Goal: Task Accomplishment & Management: Complete application form

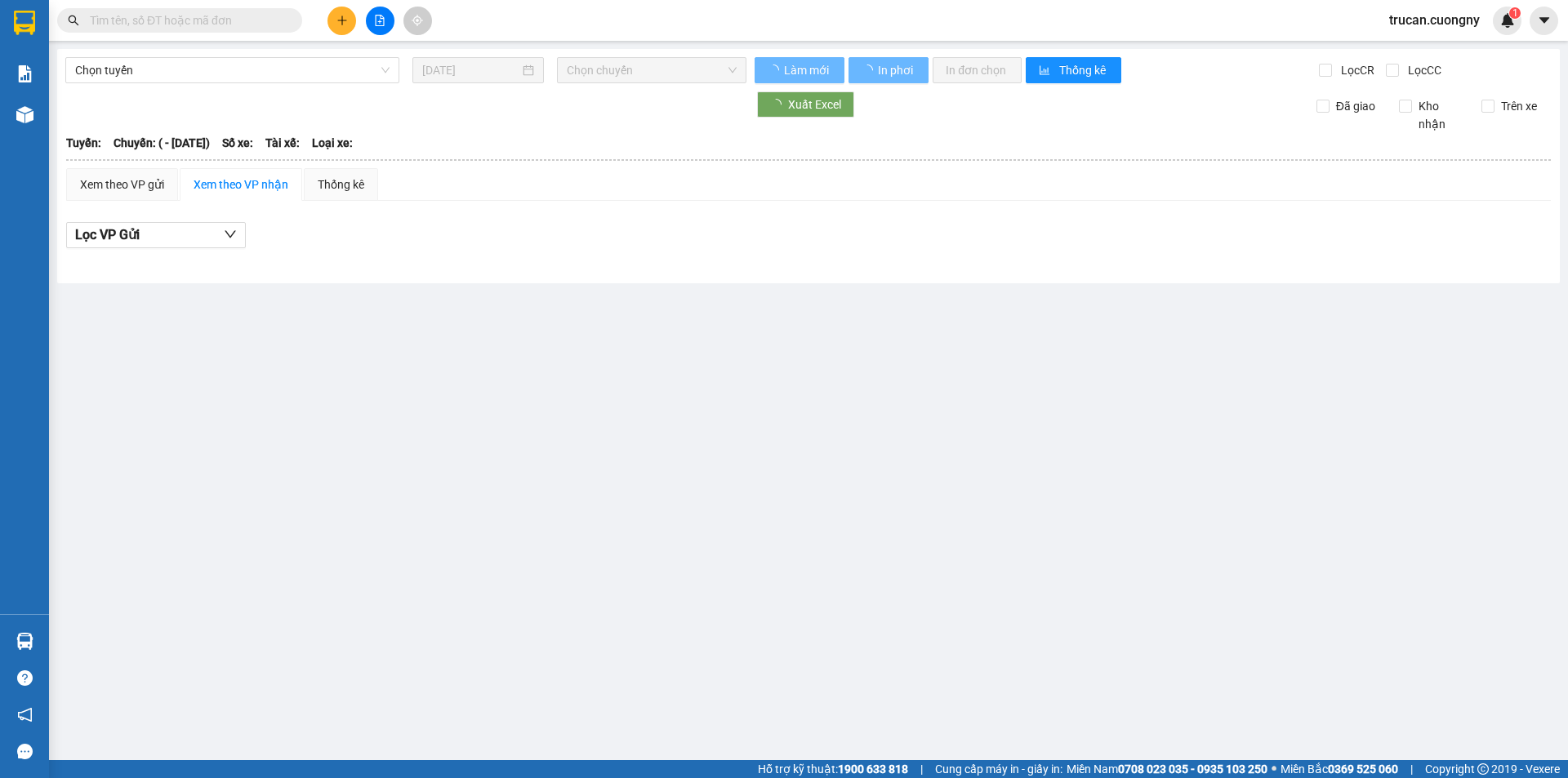
type input "[DATE]"
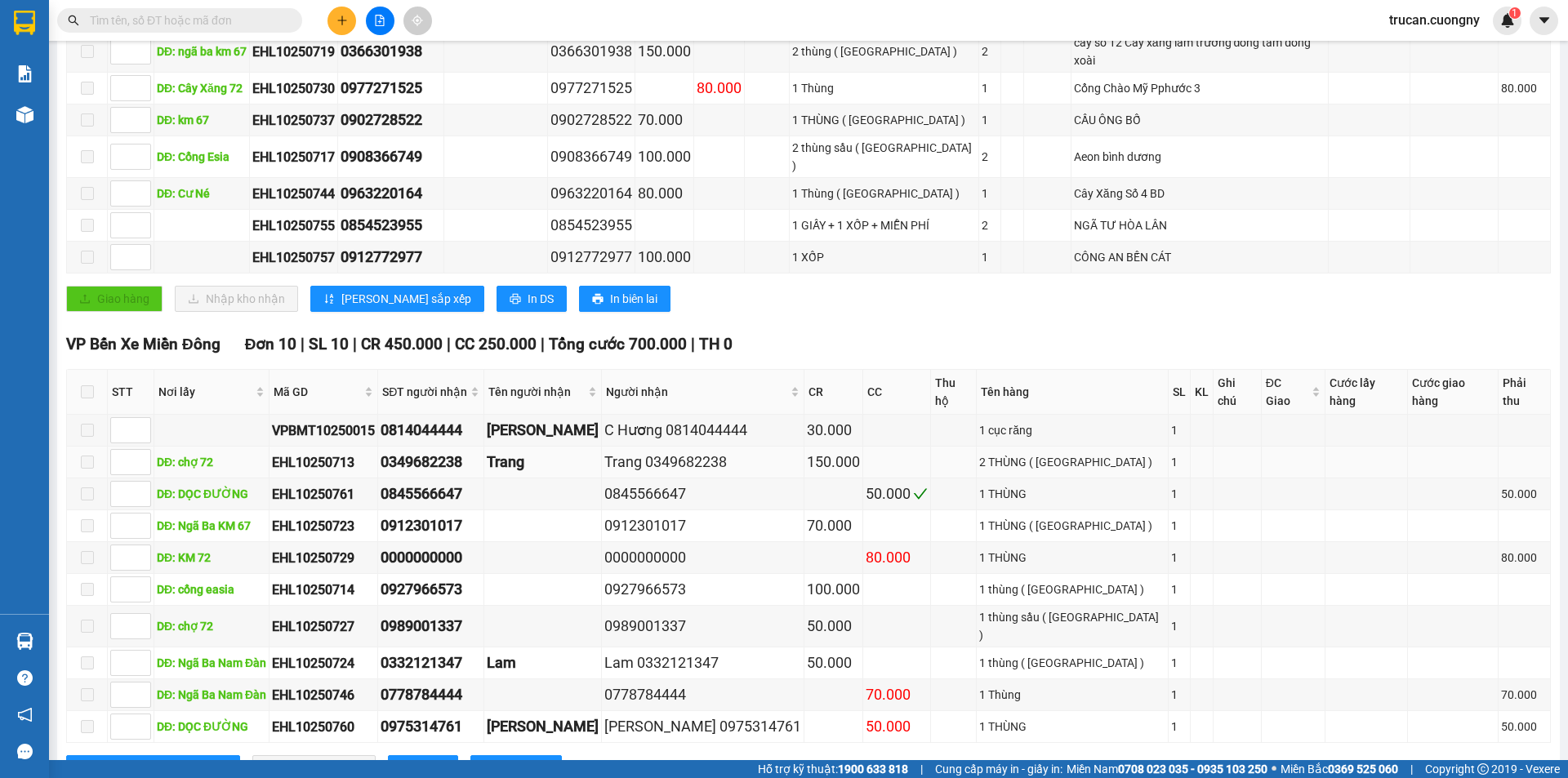
scroll to position [345, 0]
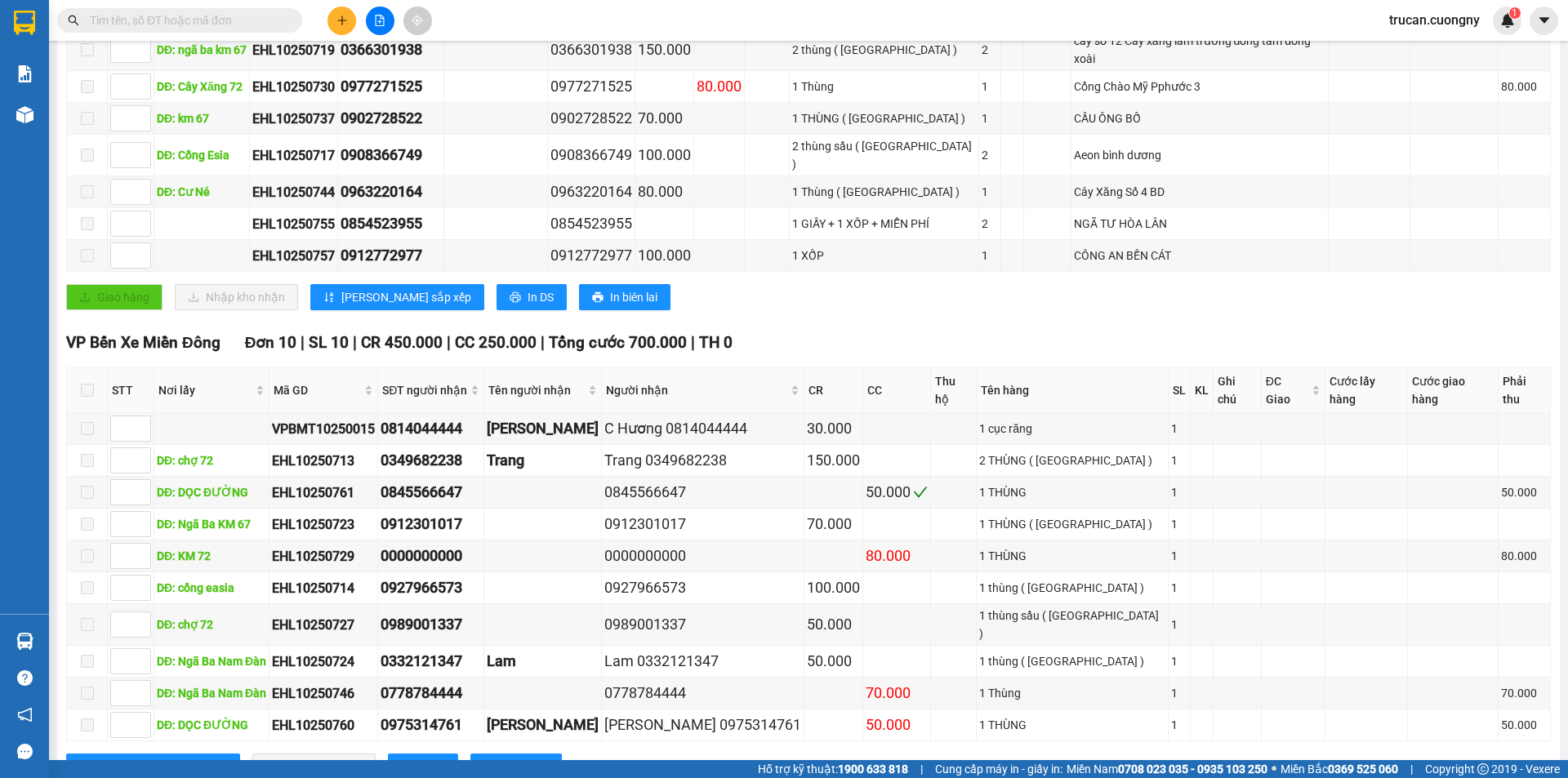
click at [223, 11] on input "text" at bounding box center [186, 20] width 192 height 18
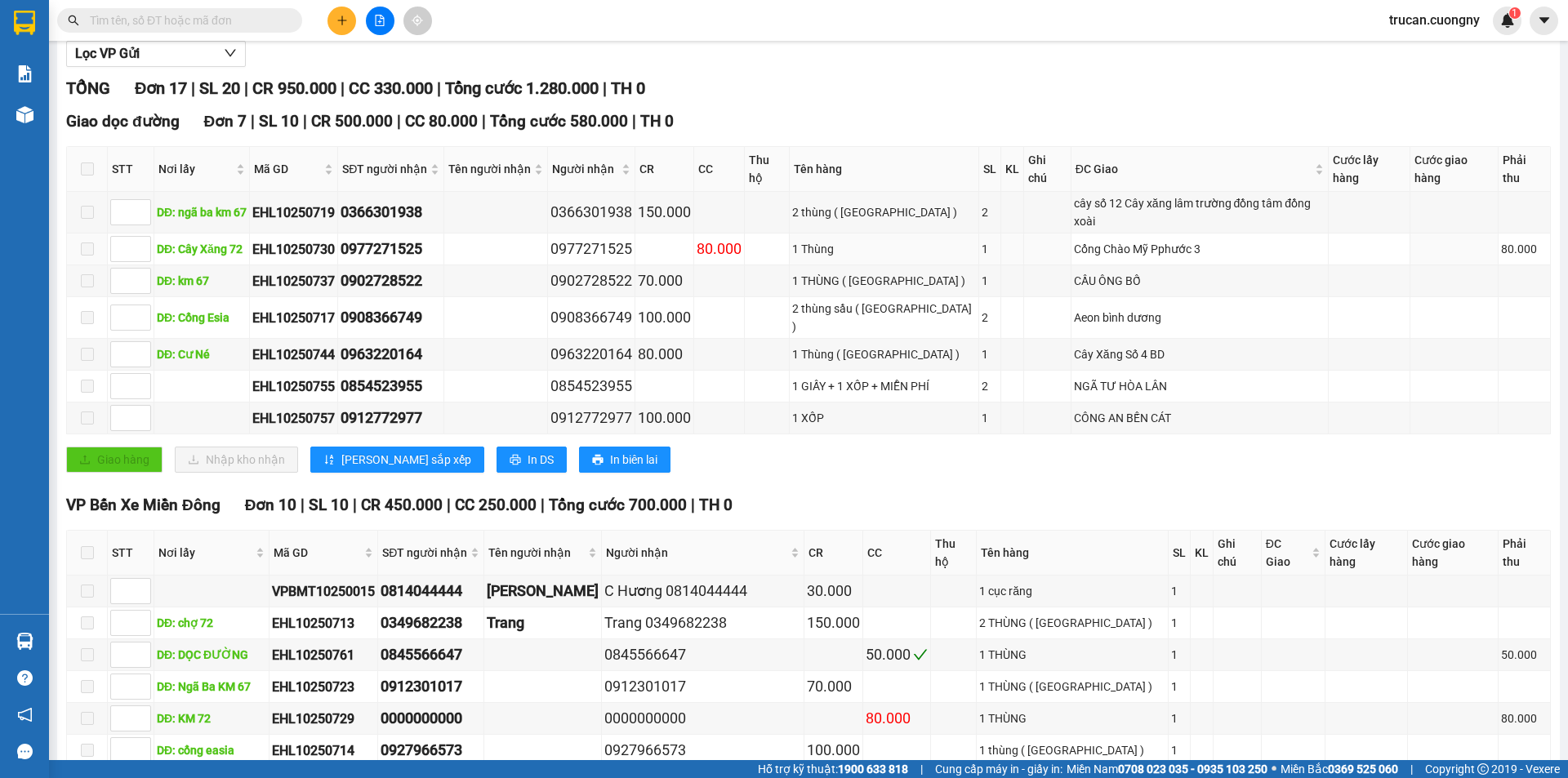
scroll to position [0, 0]
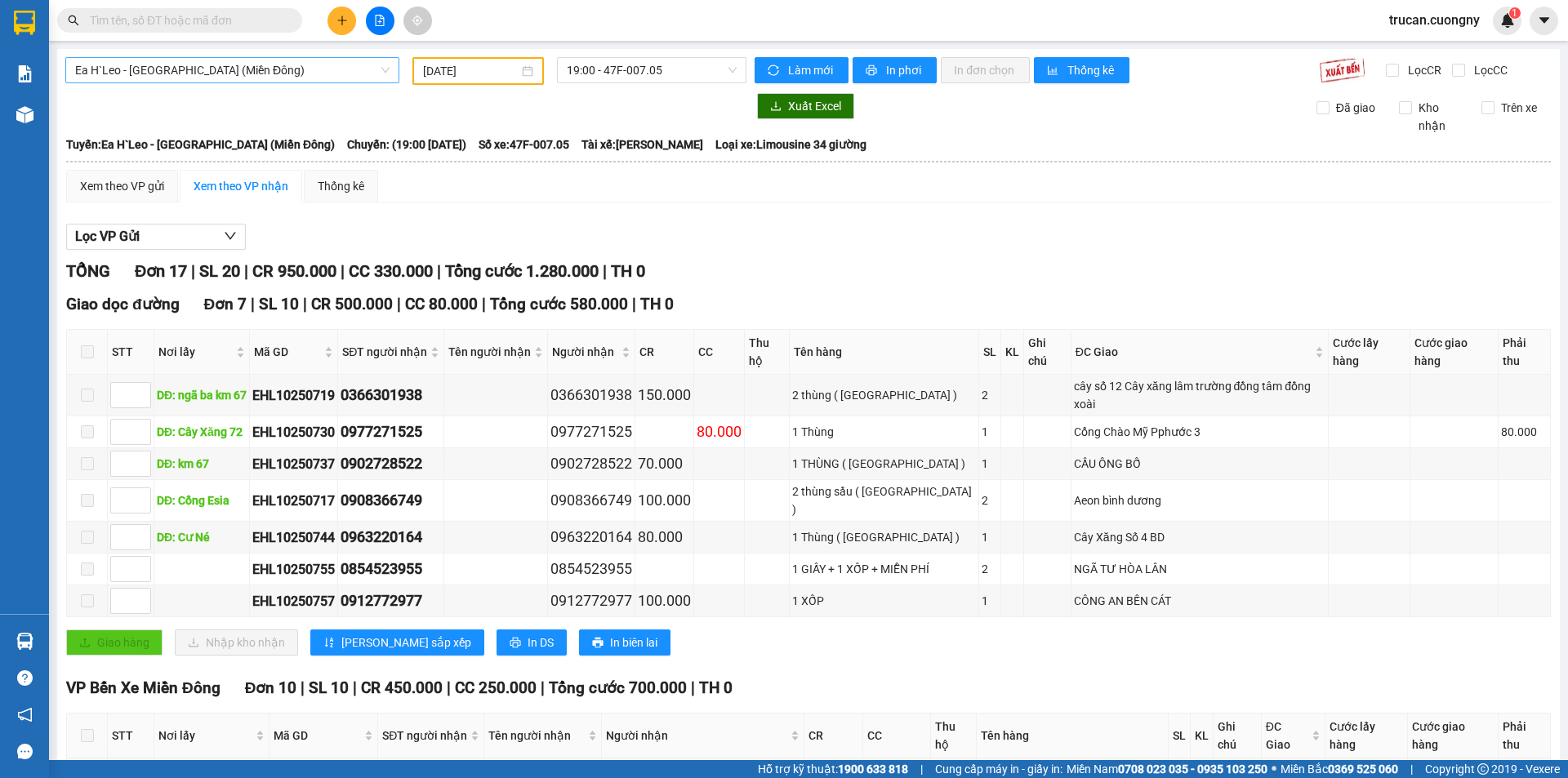
click at [247, 72] on span "Ea H`Leo - Sài Gòn (Miền Đông)" at bounding box center [232, 70] width 315 height 24
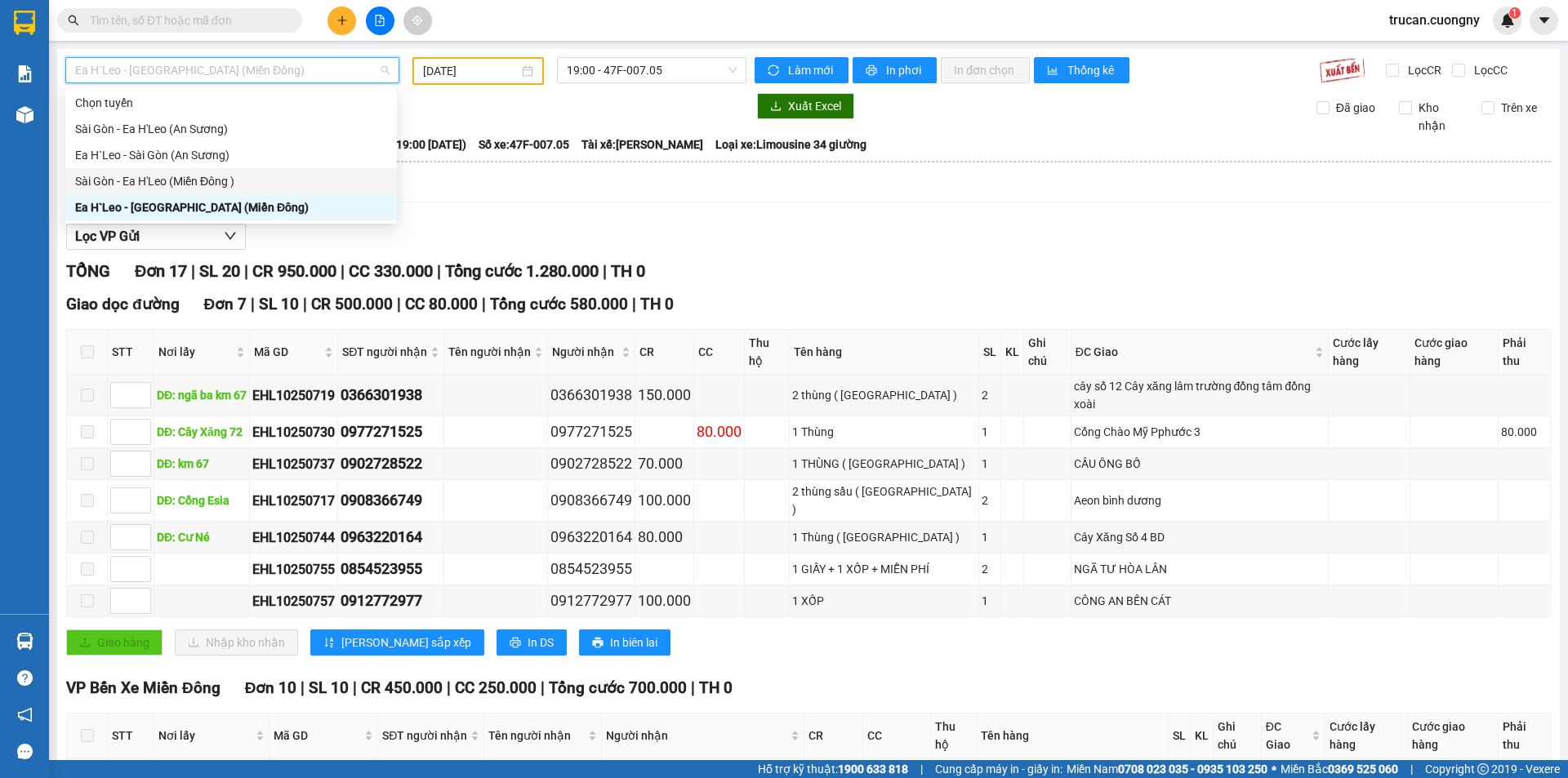
click at [196, 184] on div "Sài Gòn - Ea H'Leo (Miền Đông )" at bounding box center [231, 181] width 312 height 18
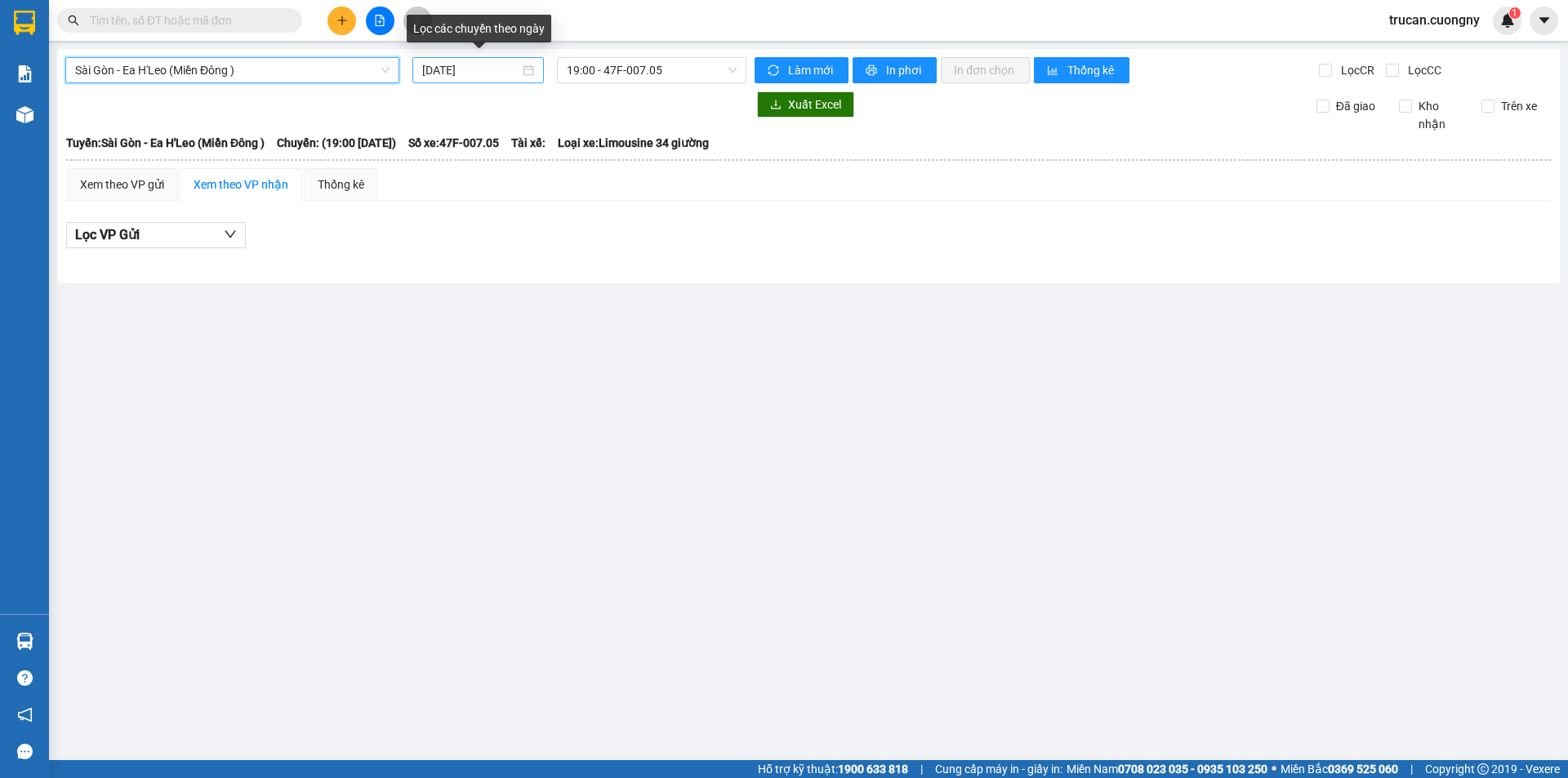
click at [480, 66] on input "[DATE]" at bounding box center [470, 69] width 97 height 18
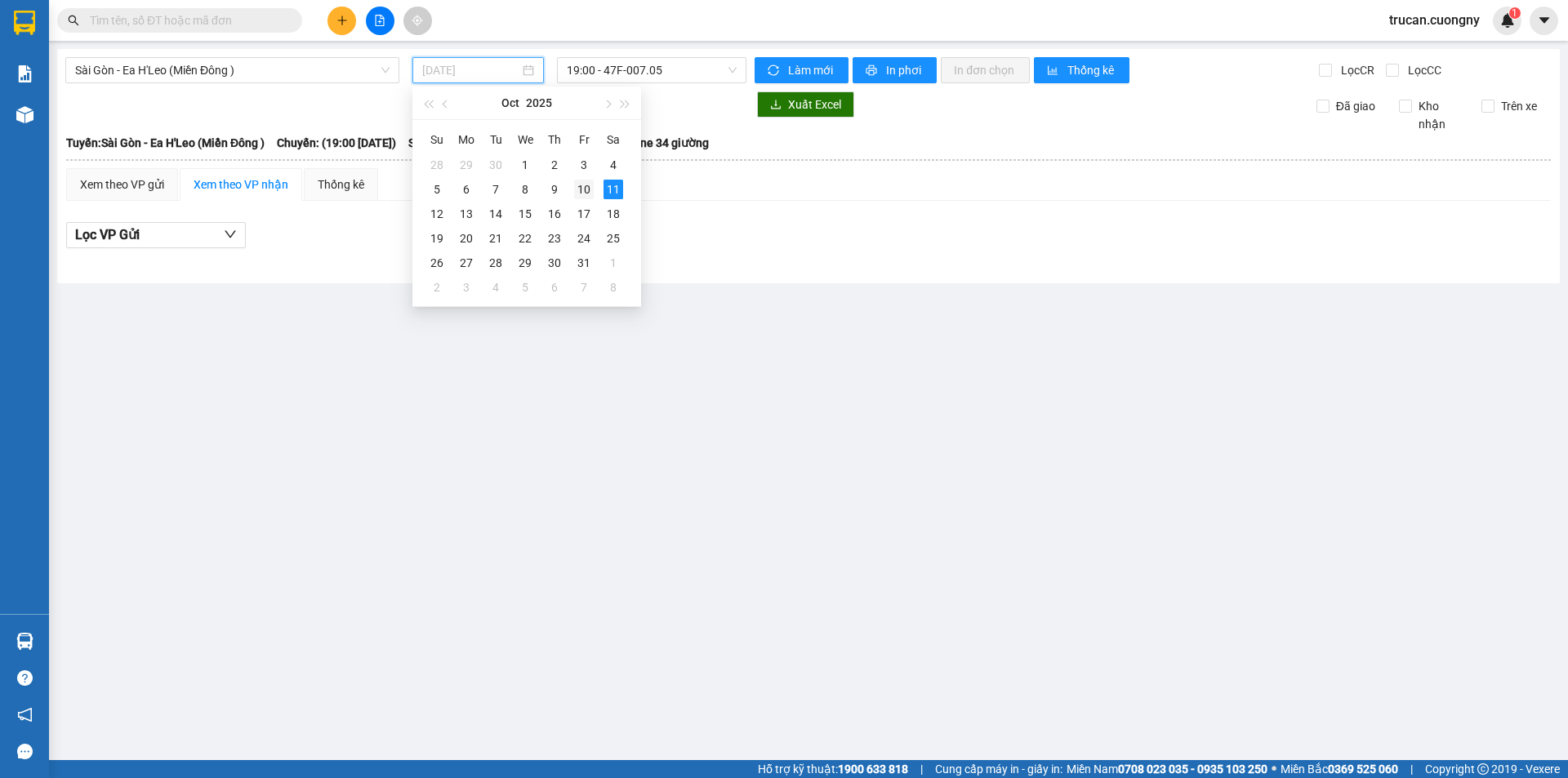
click at [592, 186] on td "10" at bounding box center [583, 190] width 29 height 24
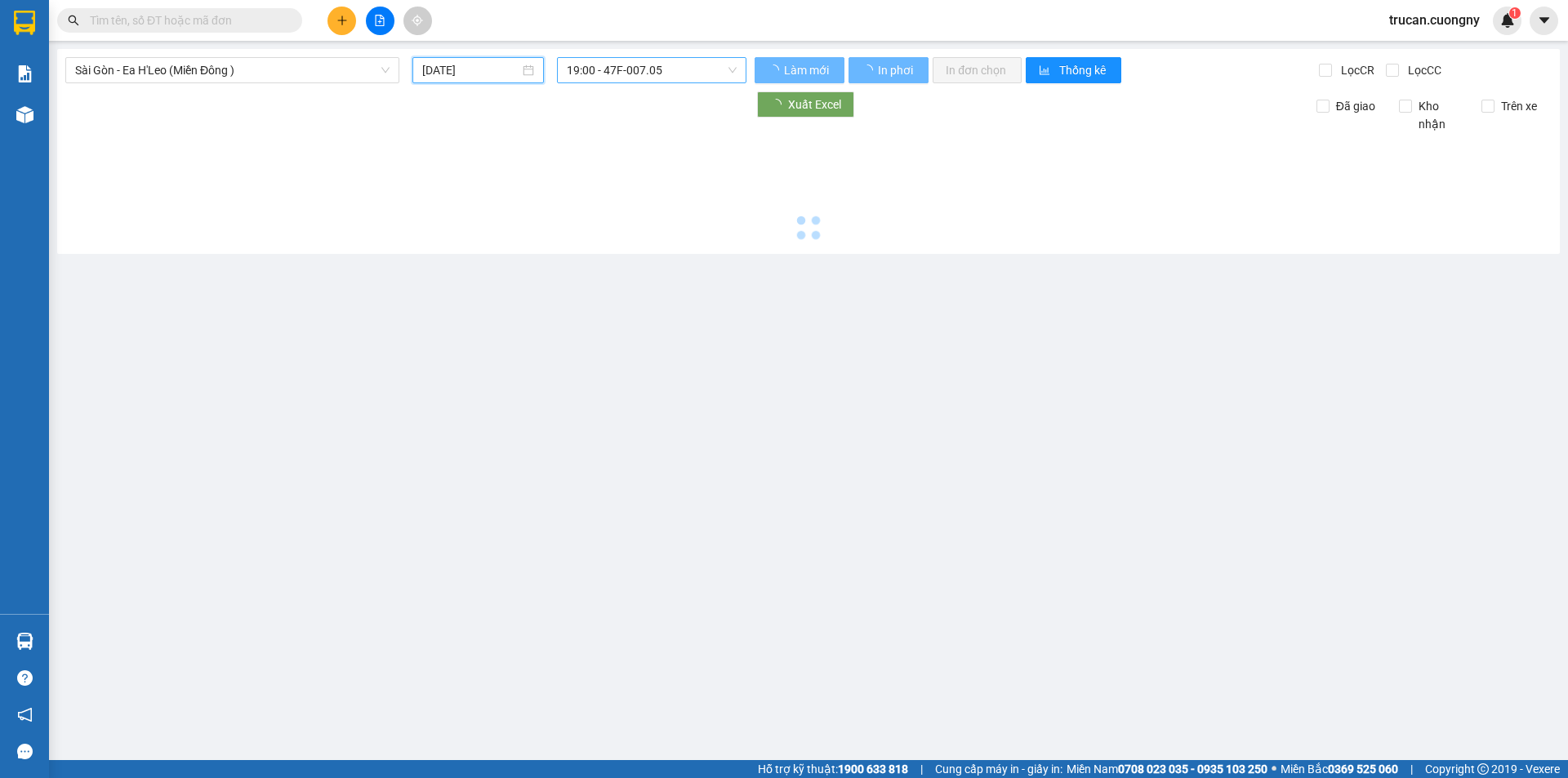
type input "10/10/2025"
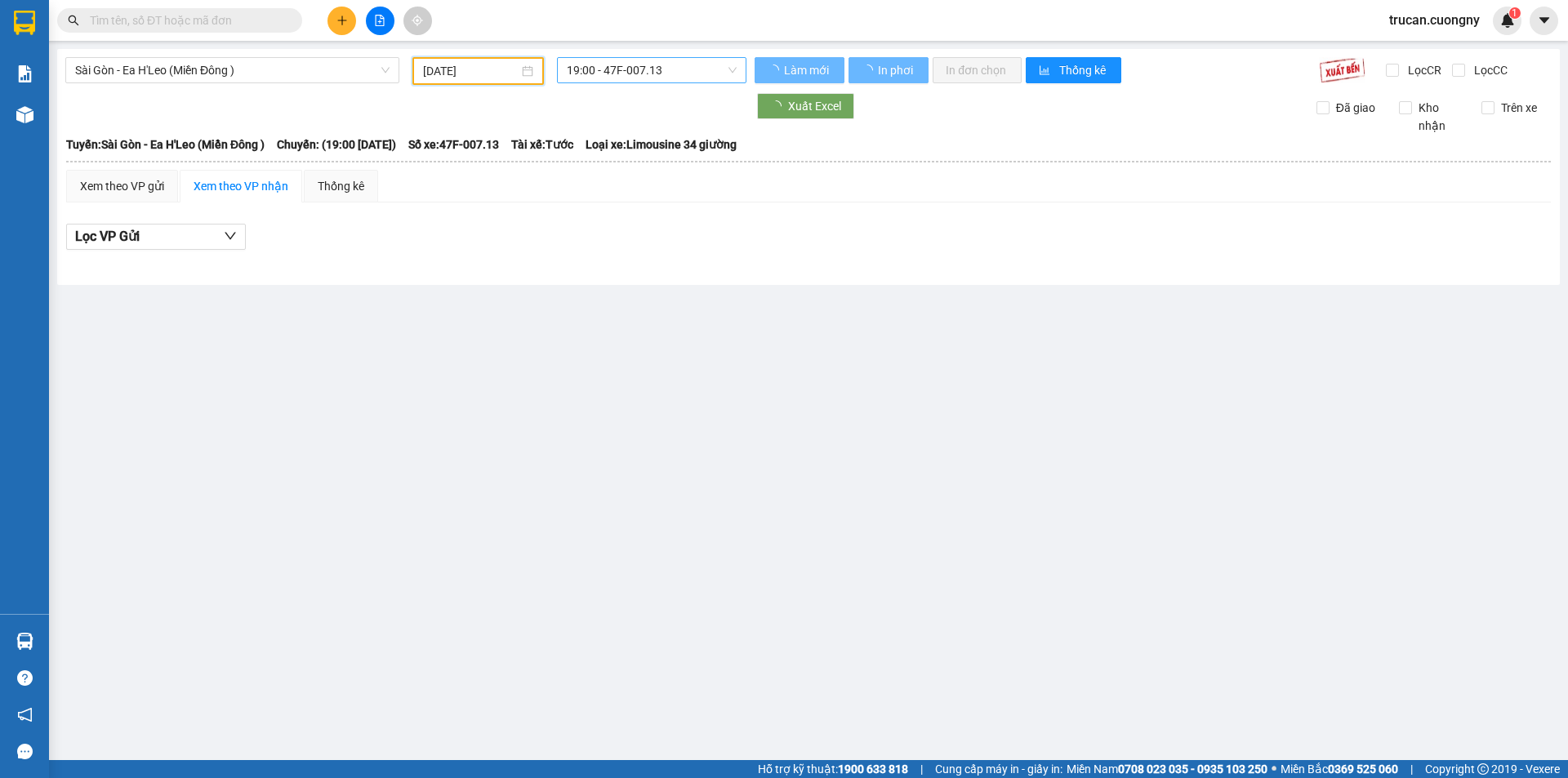
click at [619, 69] on span "19:00 - 47F-007.13" at bounding box center [652, 70] width 170 height 24
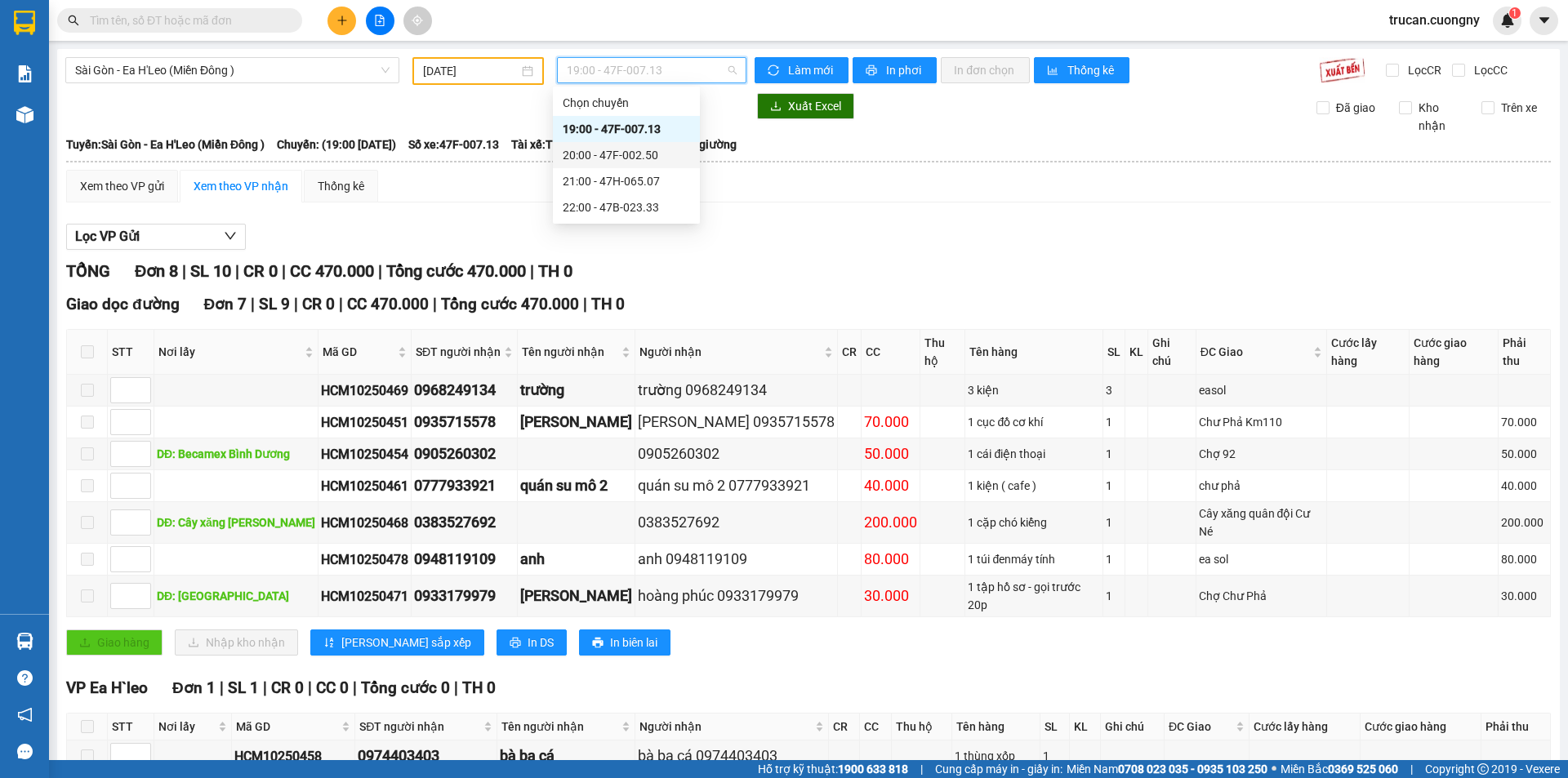
click at [621, 154] on div "20:00 - 47F-002.50" at bounding box center [626, 155] width 128 height 18
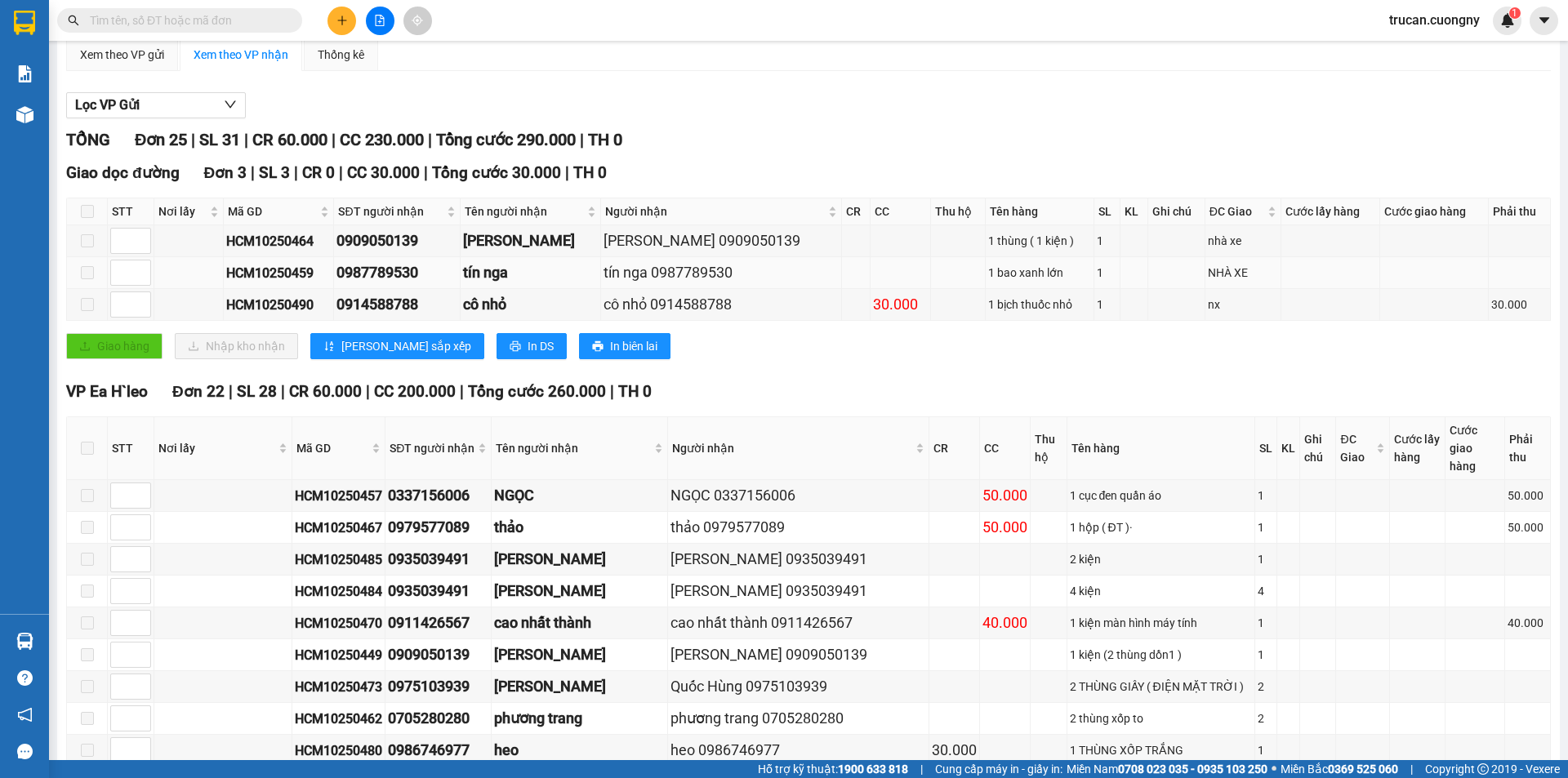
scroll to position [220, 0]
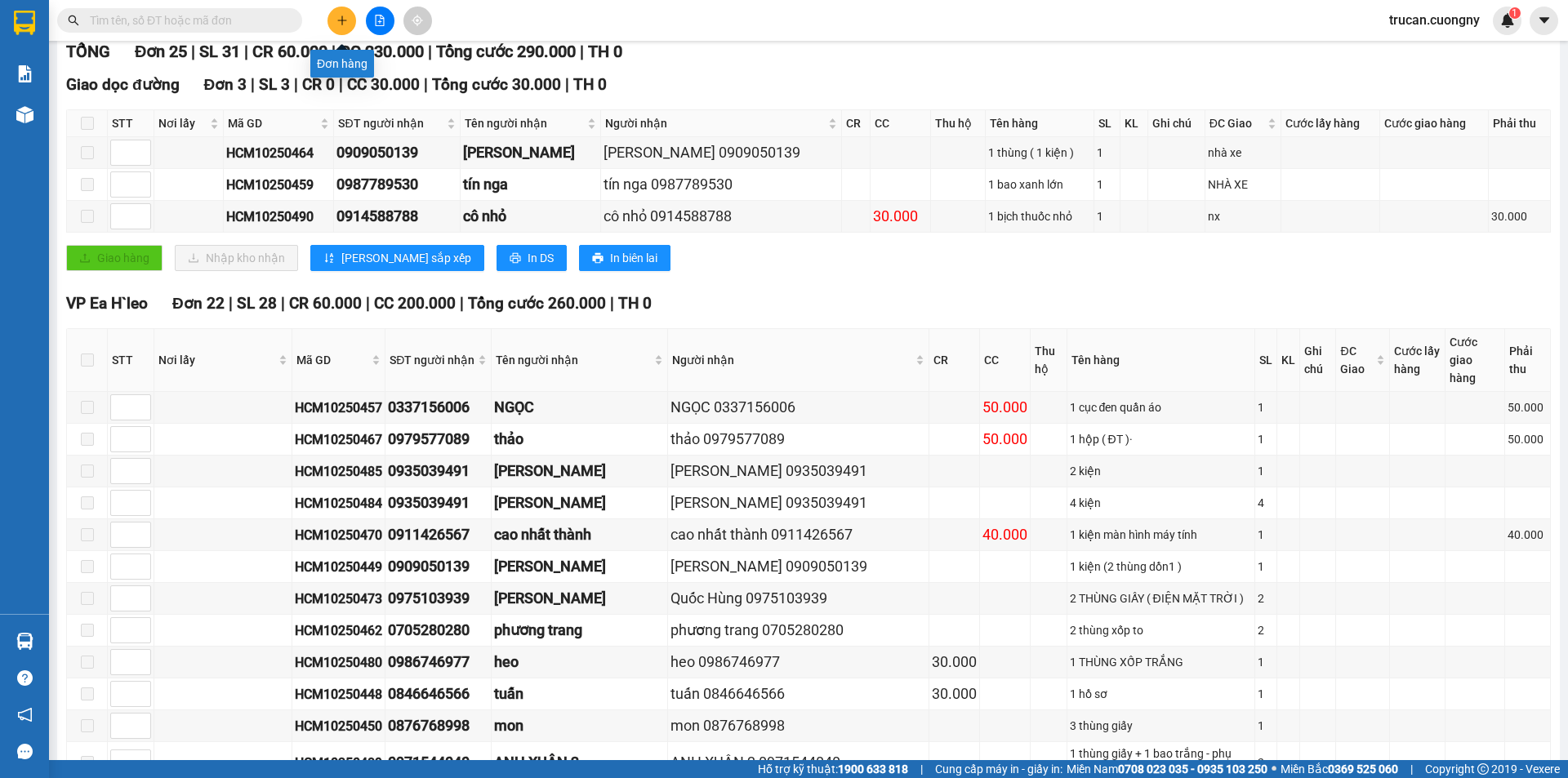
click at [345, 22] on icon "plus" at bounding box center [342, 21] width 11 height 11
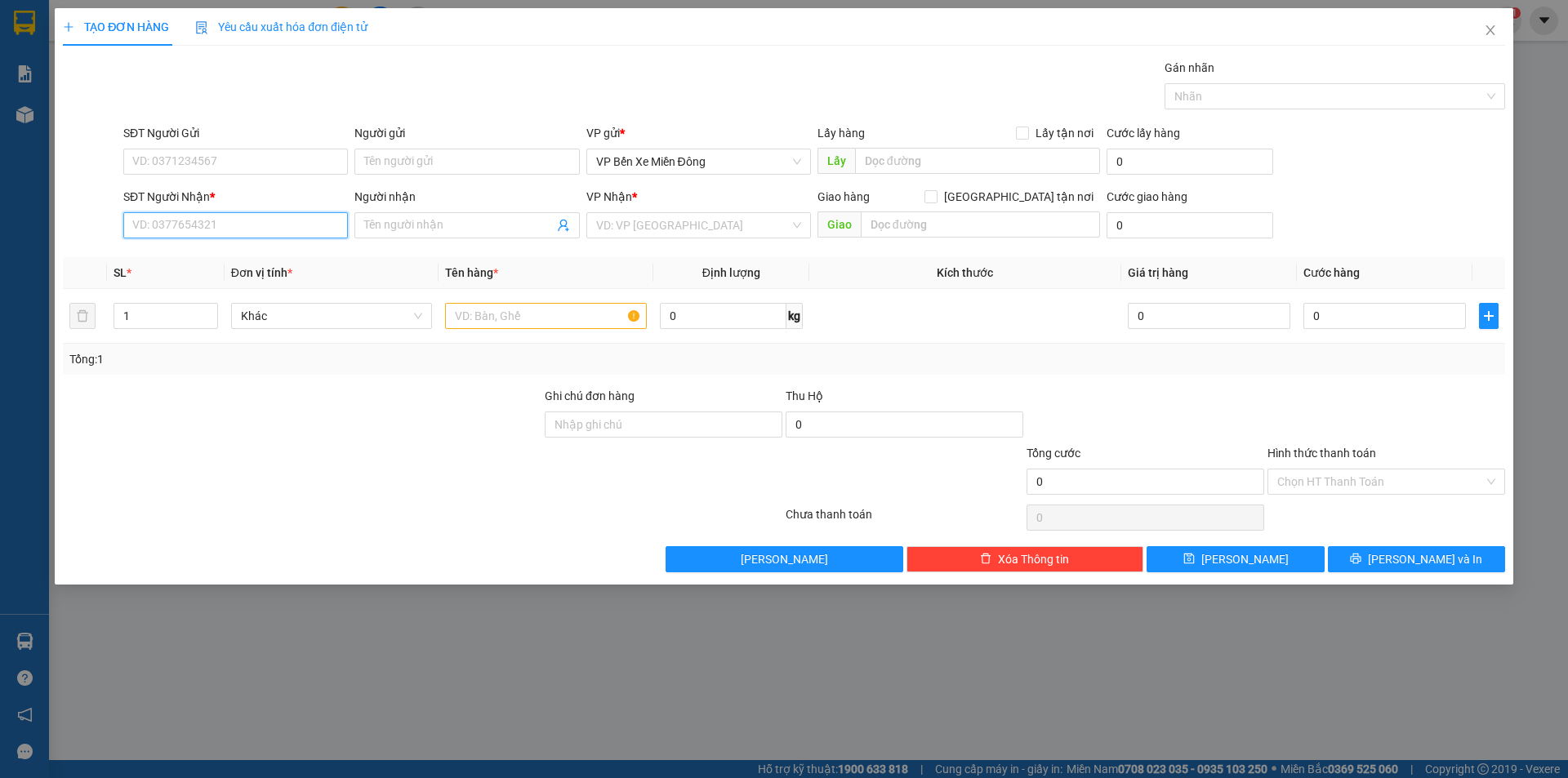
click at [204, 222] on input "SĐT Người Nhận *" at bounding box center [235, 225] width 224 height 26
click at [454, 222] on input "Người nhận" at bounding box center [458, 224] width 189 height 18
type input "·"
click at [454, 224] on input "·" at bounding box center [458, 224] width 189 height 18
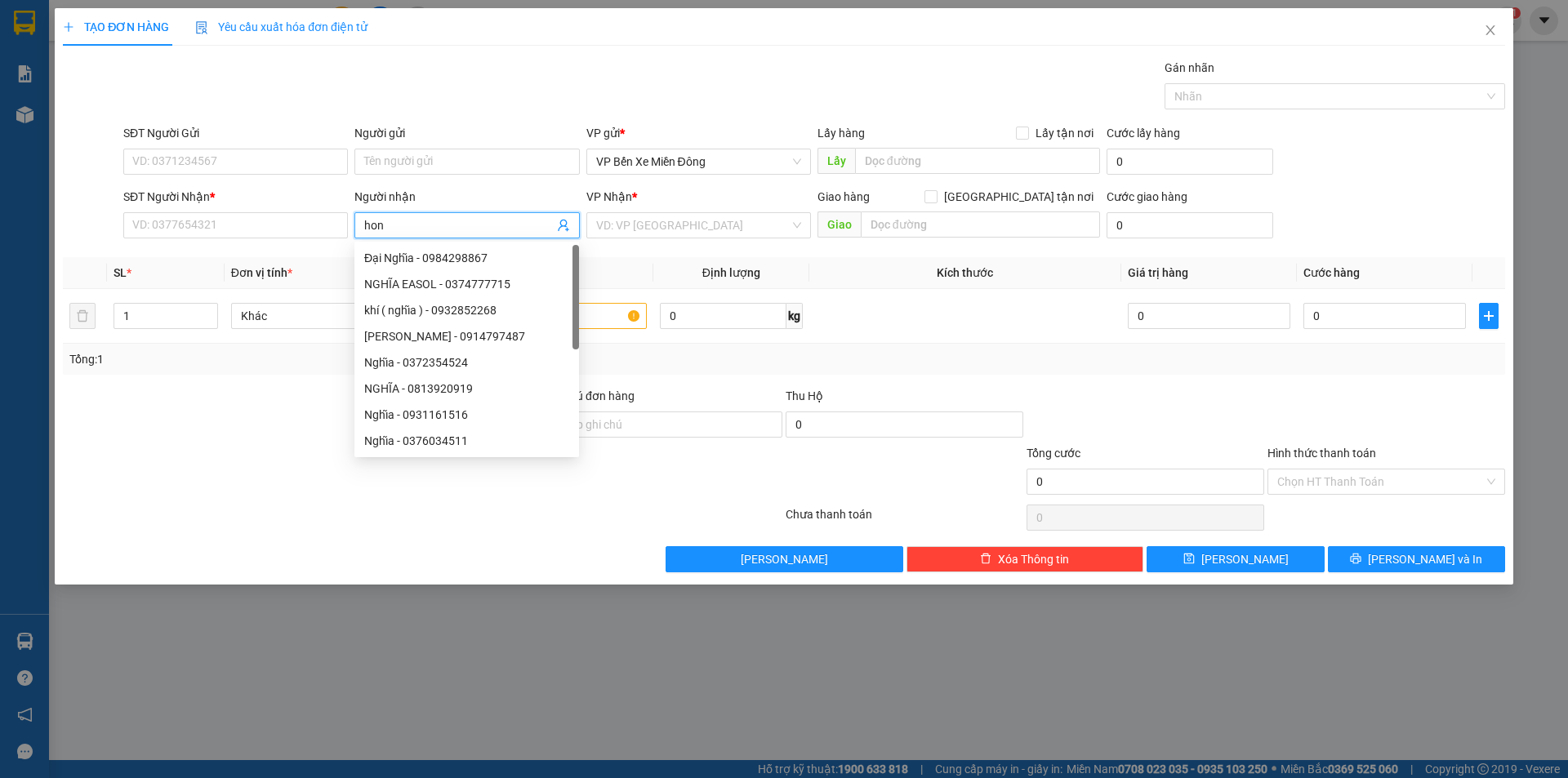
type input "hond"
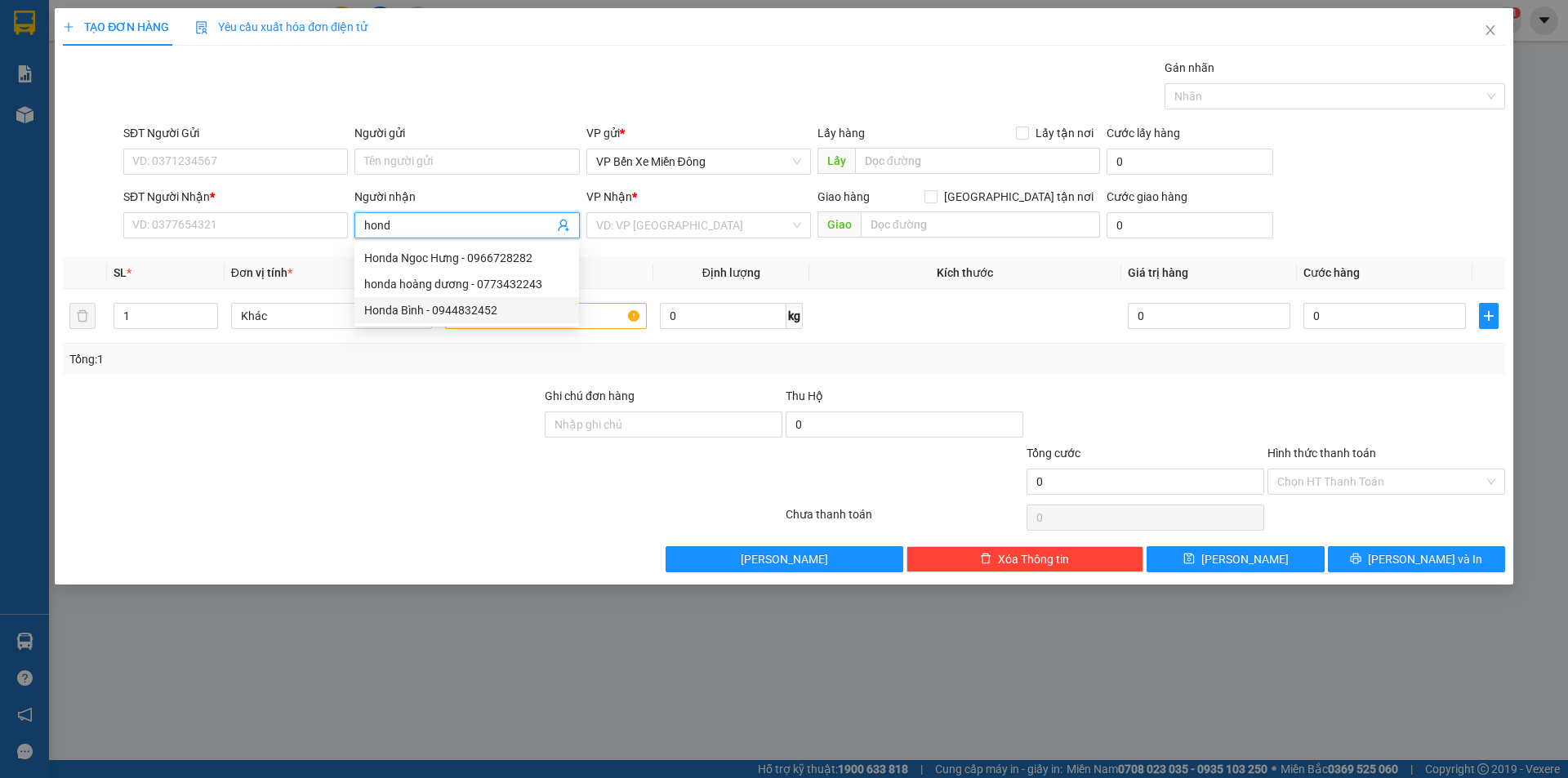
click at [469, 313] on div "Honda Bình - 0944832452" at bounding box center [467, 310] width 205 height 18
type input "0944832452"
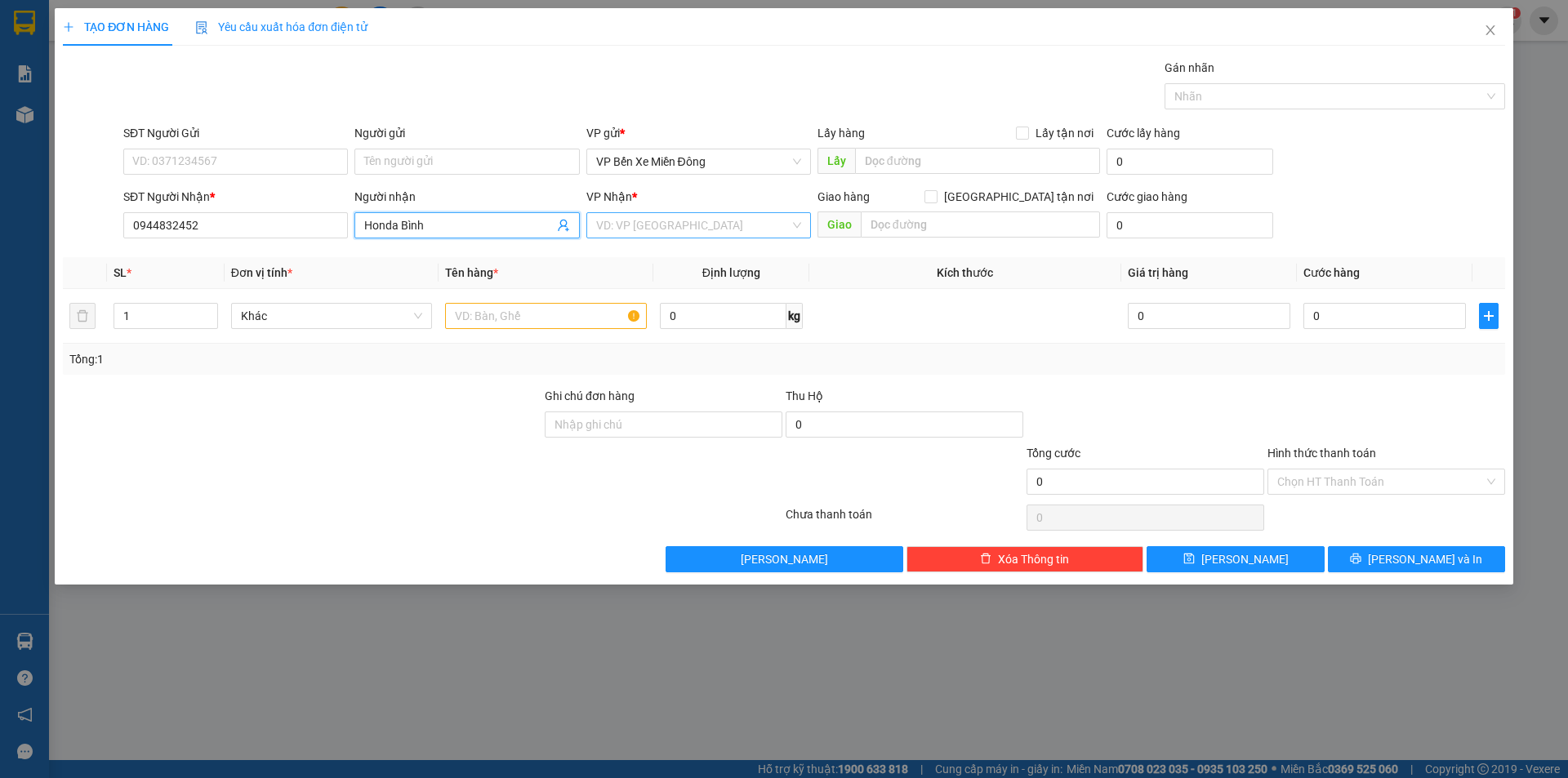
type input "Honda Bình"
click at [700, 235] on input "search" at bounding box center [693, 225] width 193 height 24
click at [669, 277] on div "VP Bến Xe Miền Đông" at bounding box center [699, 283] width 205 height 18
click at [144, 313] on input "1" at bounding box center [165, 316] width 102 height 24
type input "5"
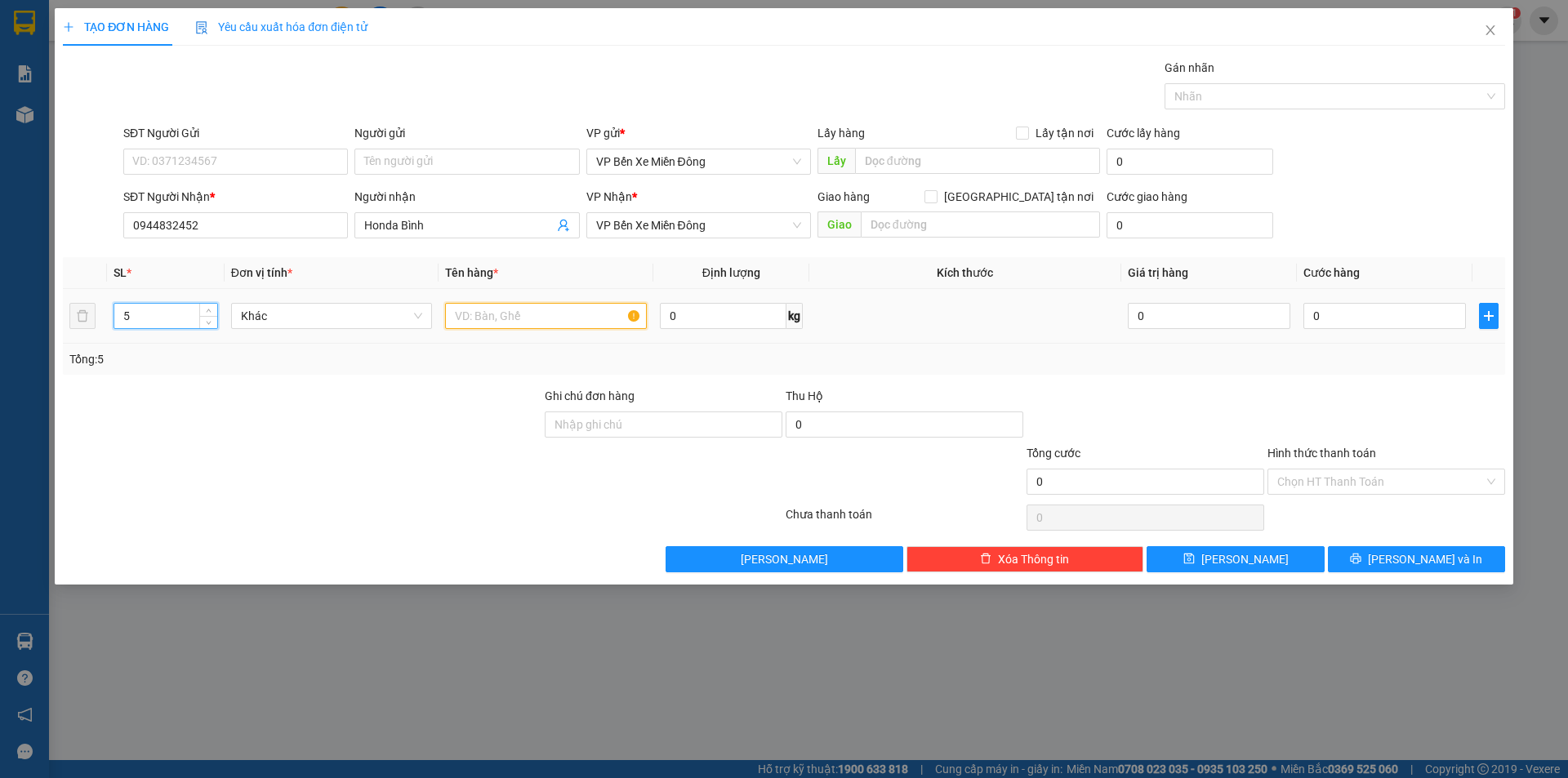
click at [505, 320] on input "text" at bounding box center [546, 316] width 202 height 26
type input "Ì"
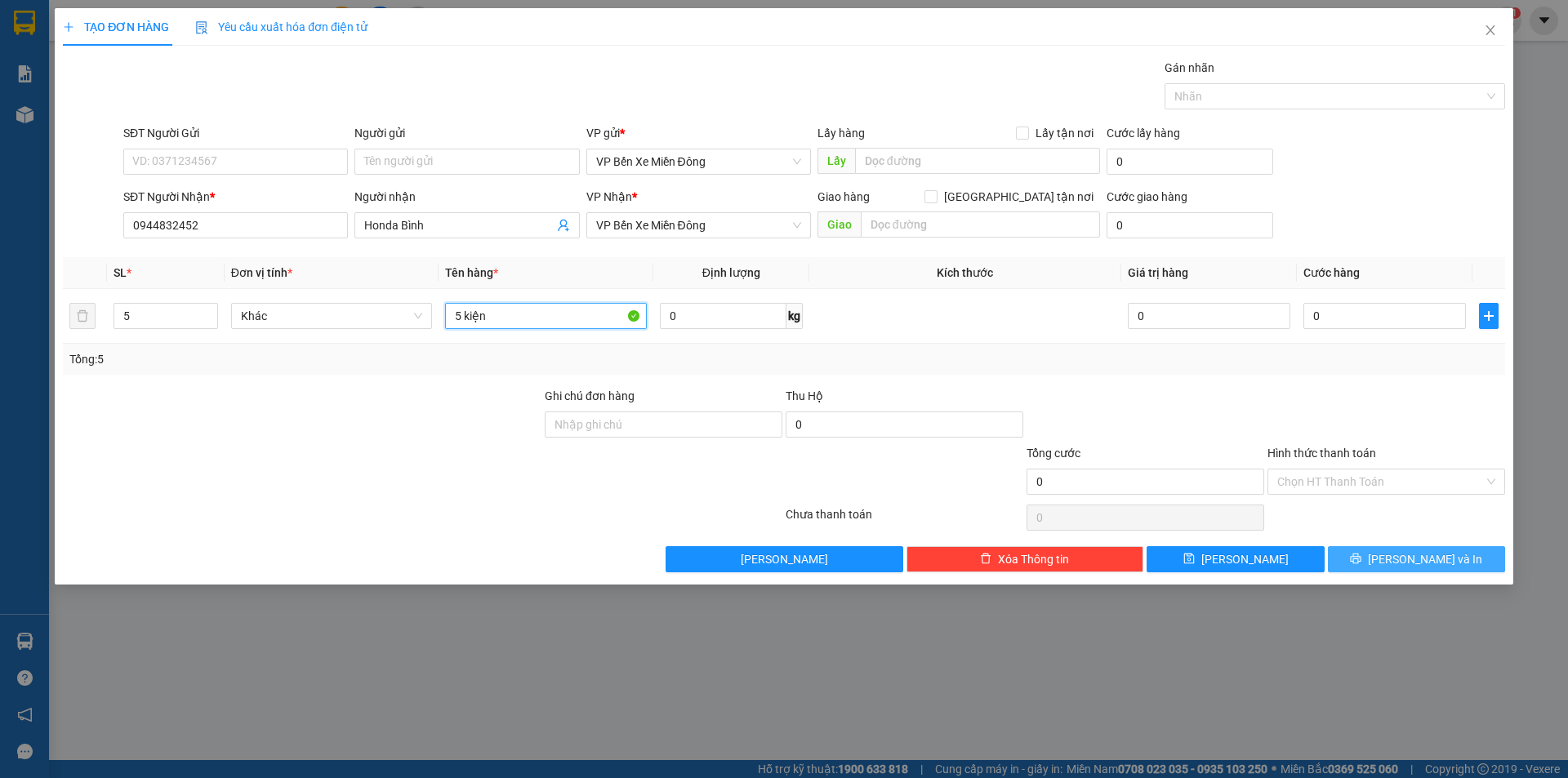
type input "5 kiện"
click at [1361, 566] on span "printer" at bounding box center [1356, 559] width 11 height 13
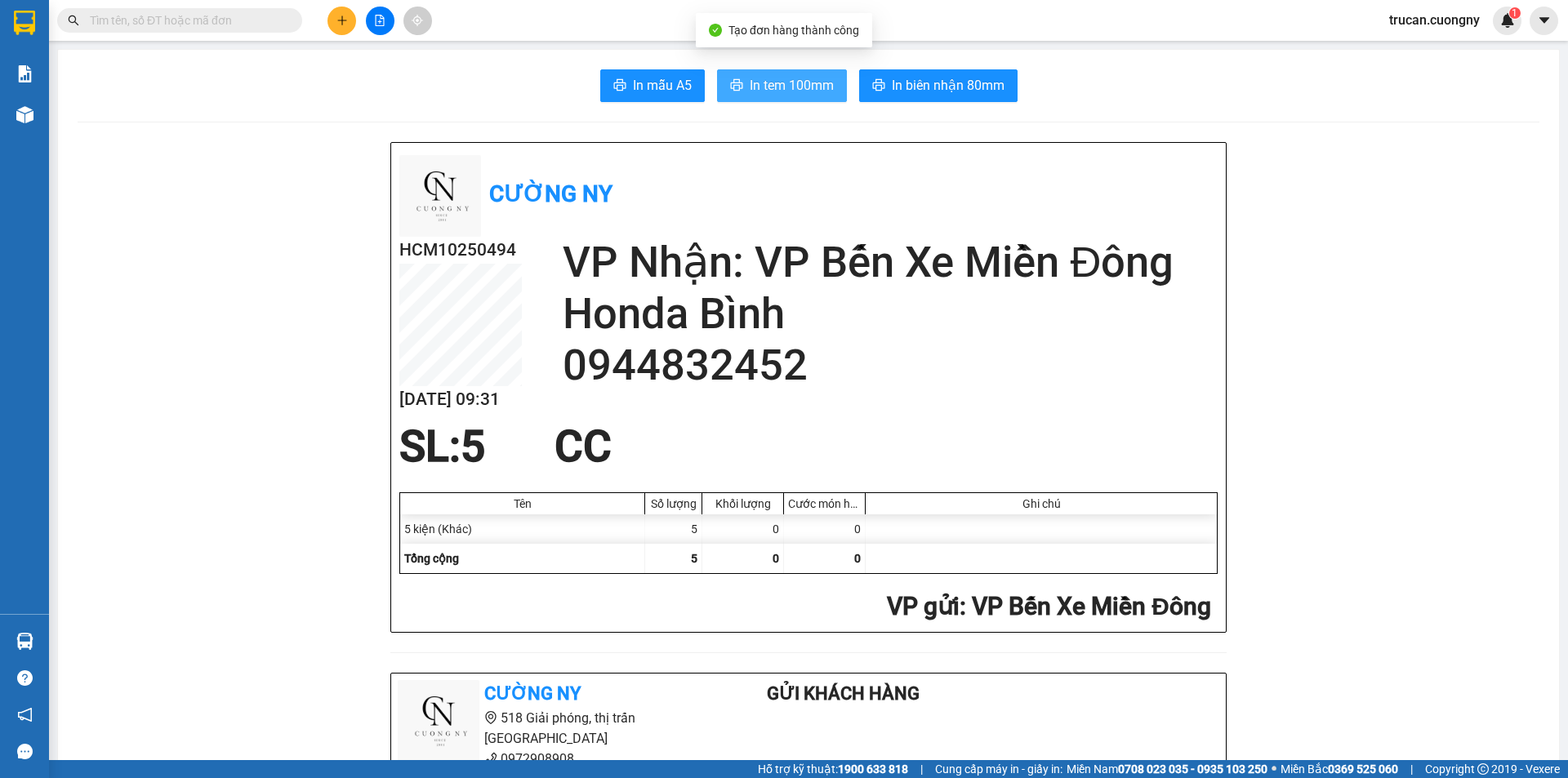
click at [795, 84] on span "In tem 100mm" at bounding box center [792, 85] width 85 height 21
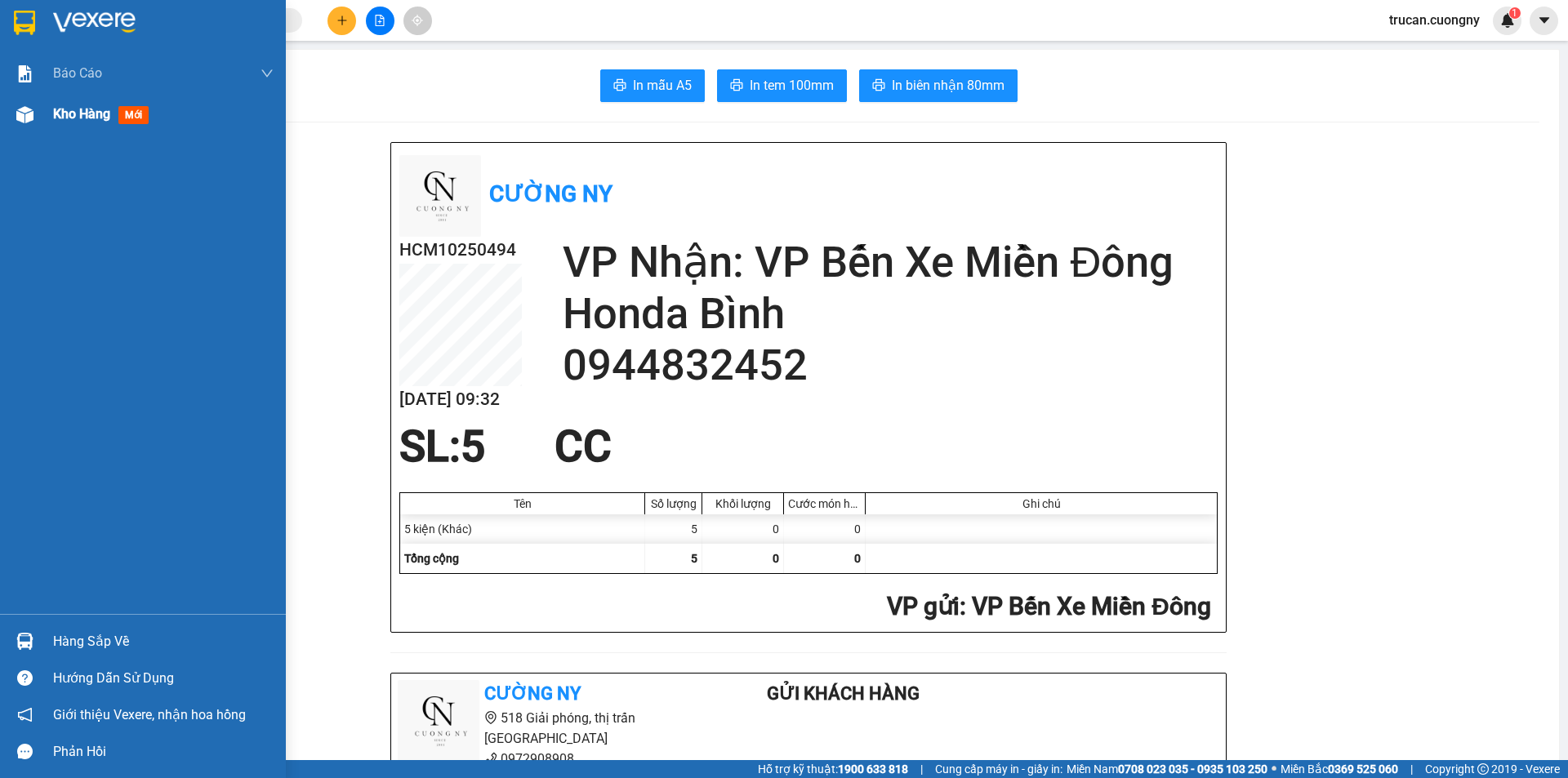
click at [116, 113] on div "Kho hàng mới" at bounding box center [104, 114] width 102 height 21
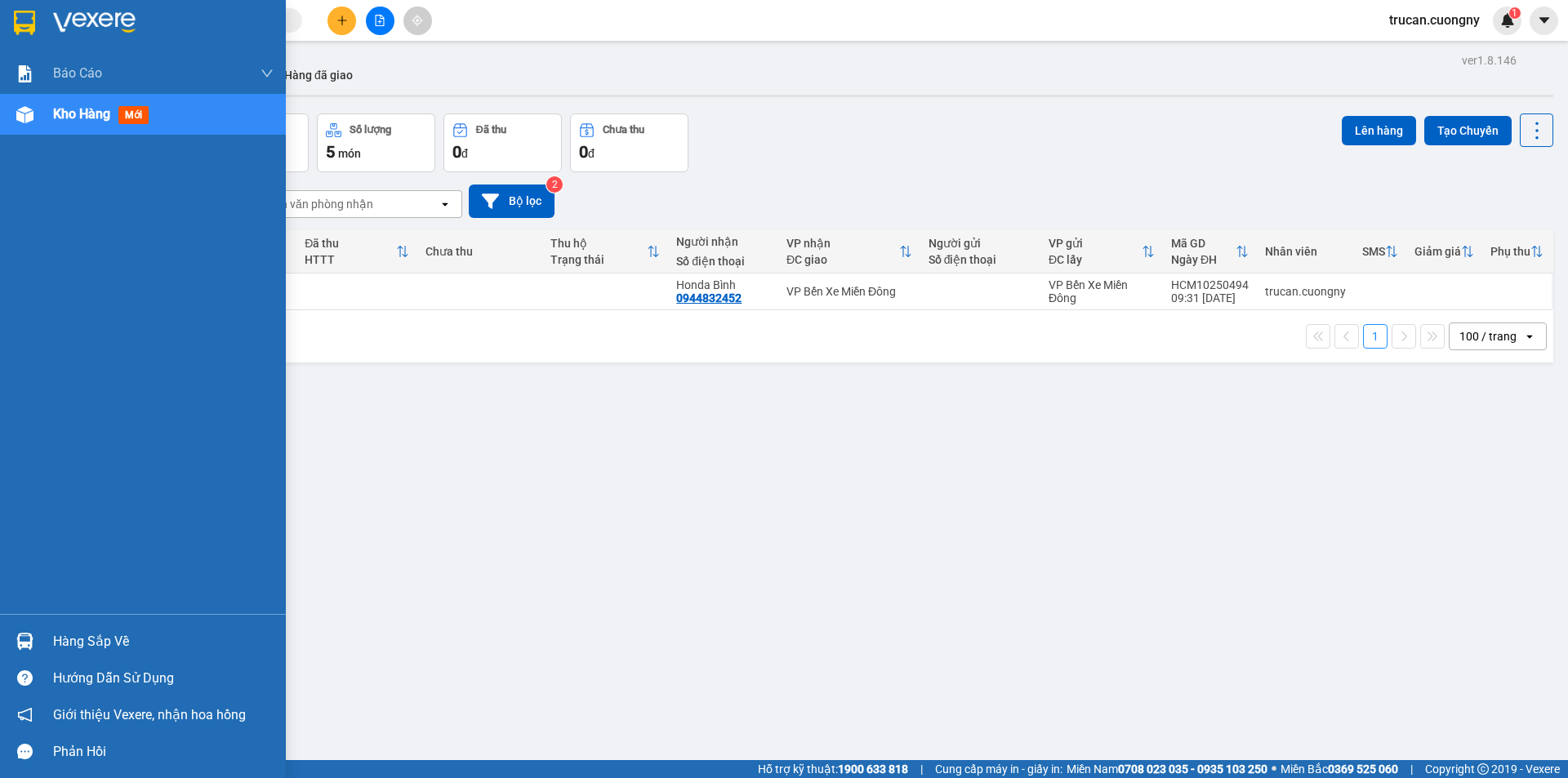
click at [59, 106] on span "Kho hàng" at bounding box center [82, 114] width 57 height 16
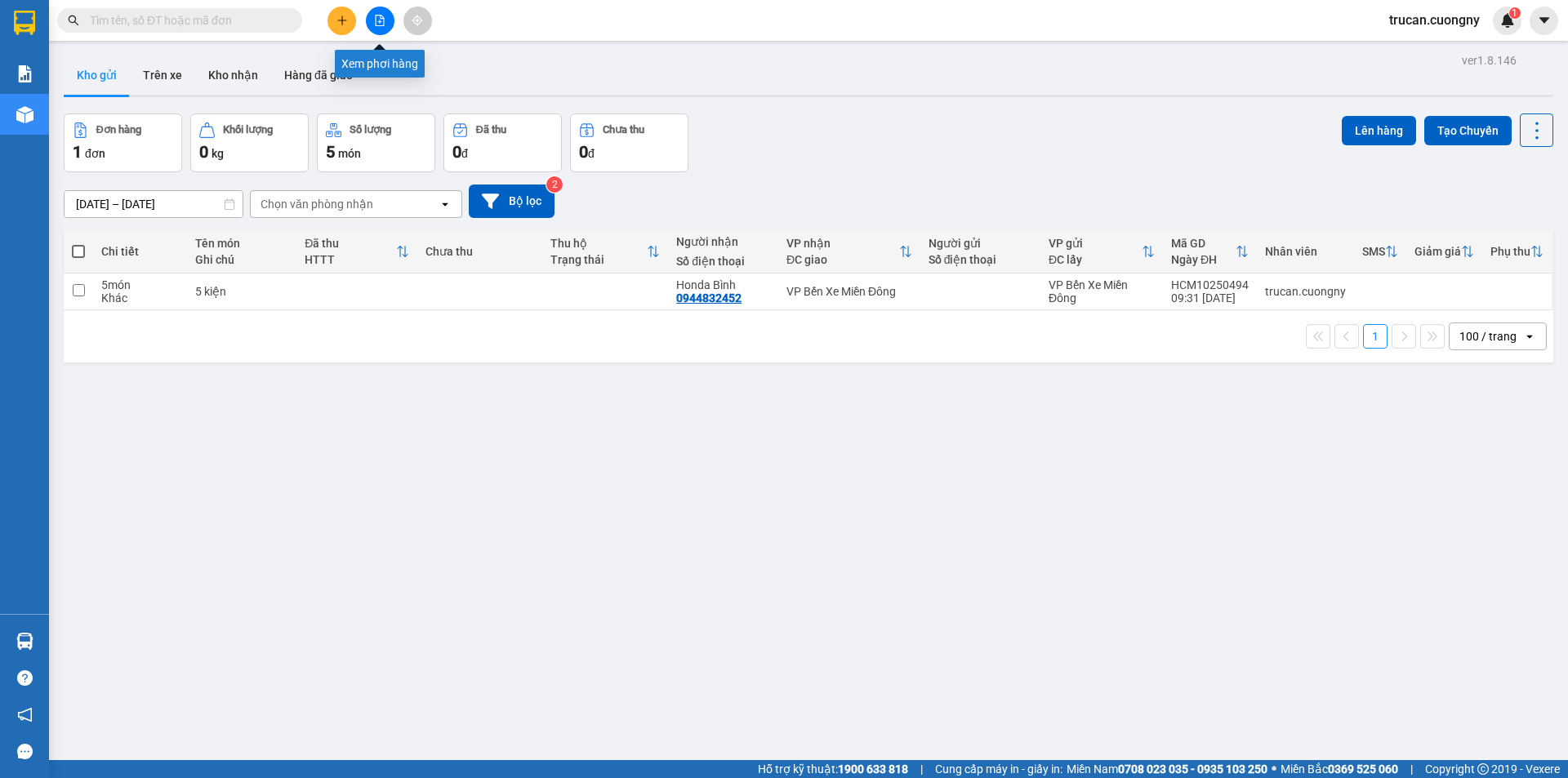
click at [377, 21] on icon "file-add" at bounding box center [379, 21] width 11 height 11
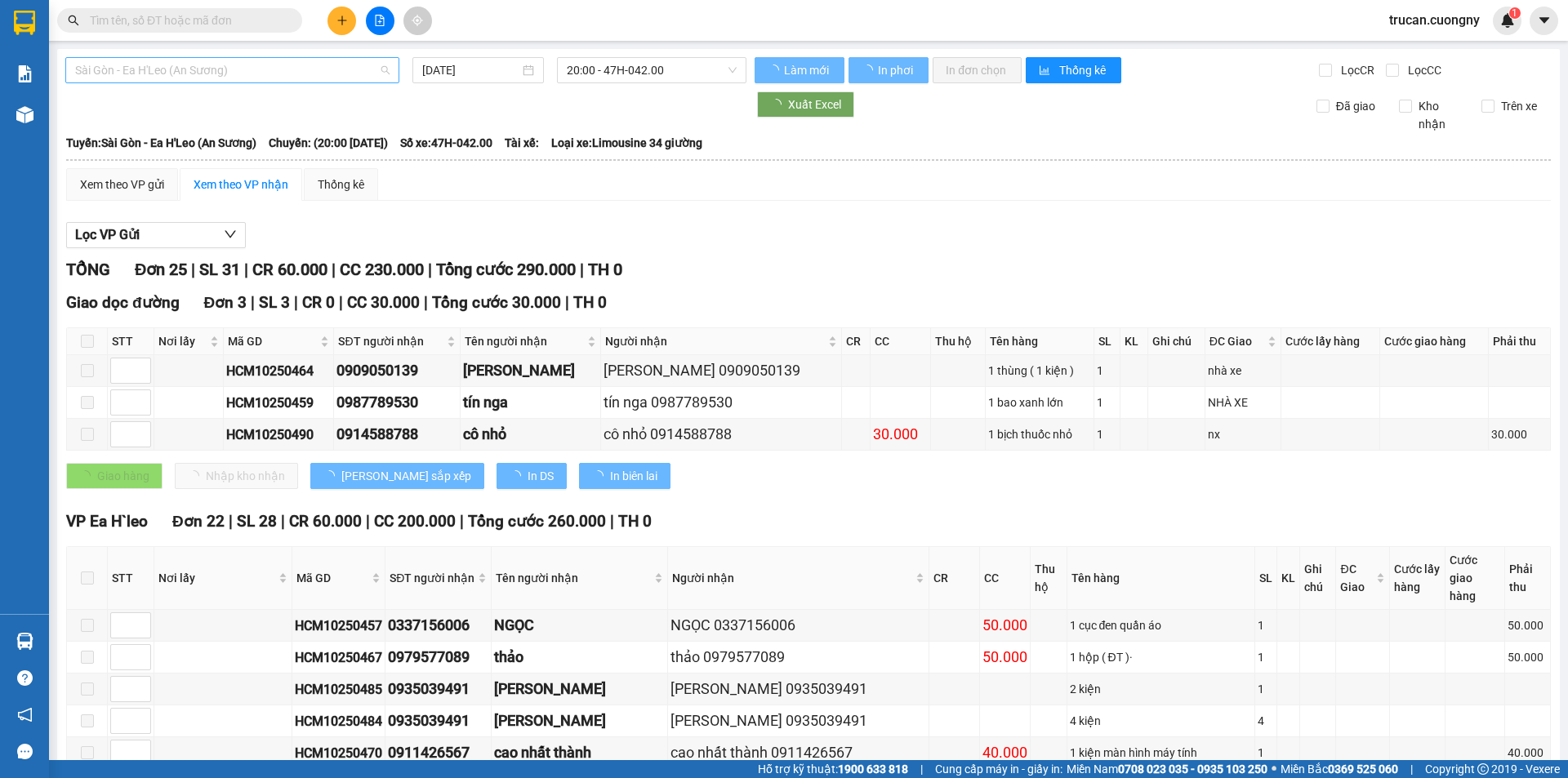
type input "[DATE]"
click at [329, 69] on span "Sài Gòn - Ea H'Leo (An Sương)" at bounding box center [232, 70] width 315 height 24
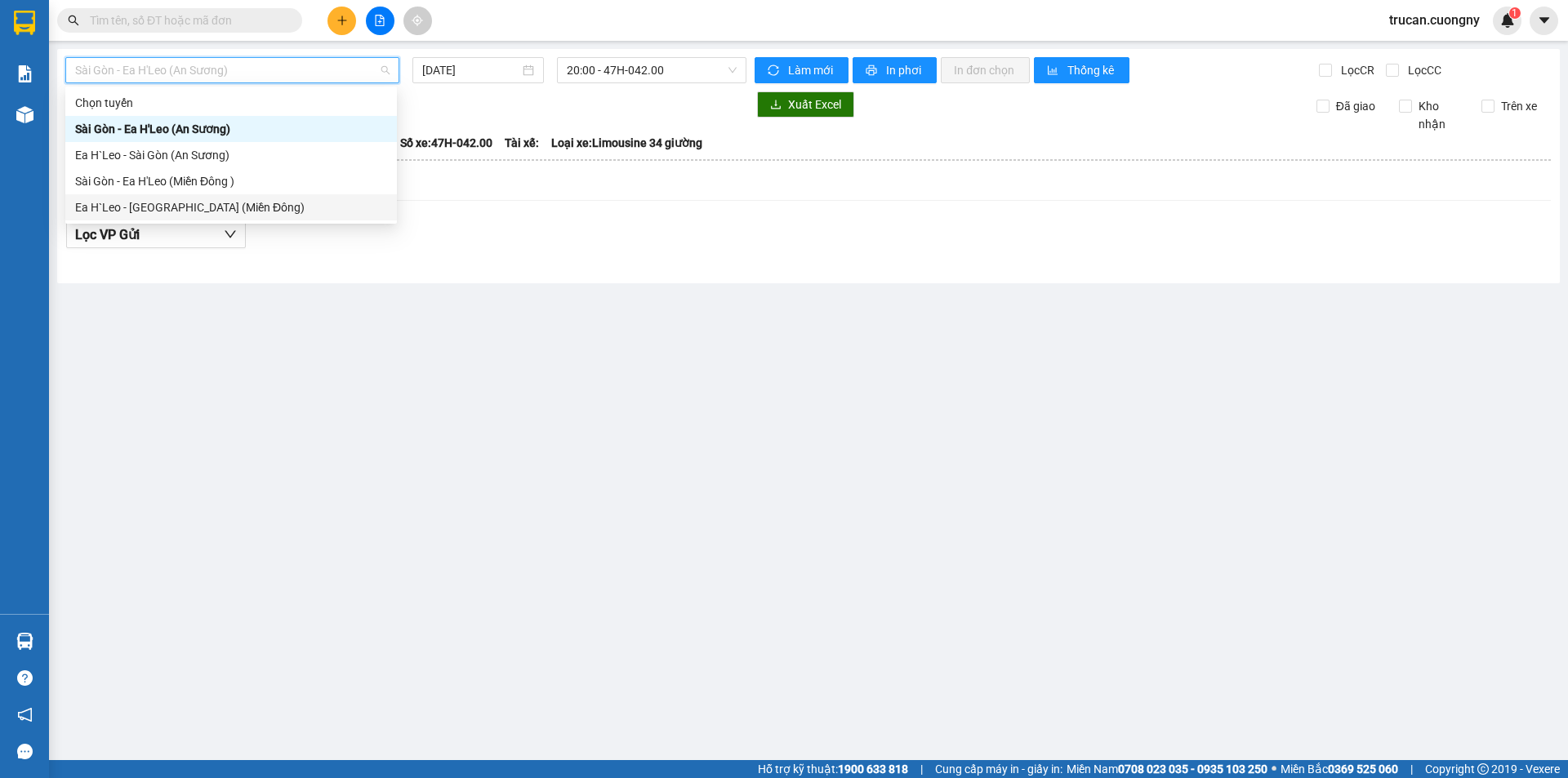
click at [197, 214] on div "Ea H`Leo - Sài Gòn (Miền Đông)" at bounding box center [231, 206] width 312 height 18
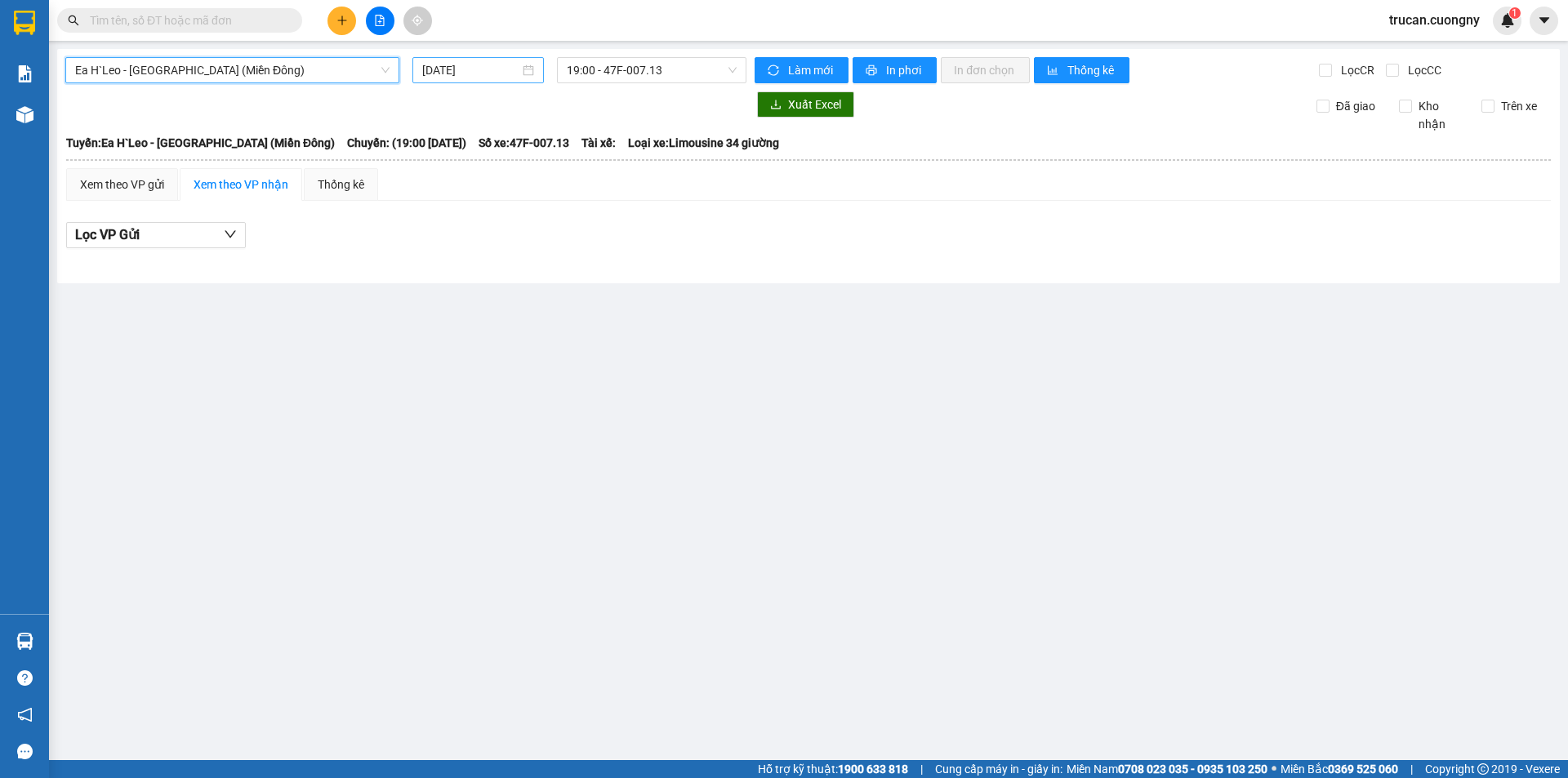
click at [476, 69] on input "[DATE]" at bounding box center [470, 69] width 97 height 18
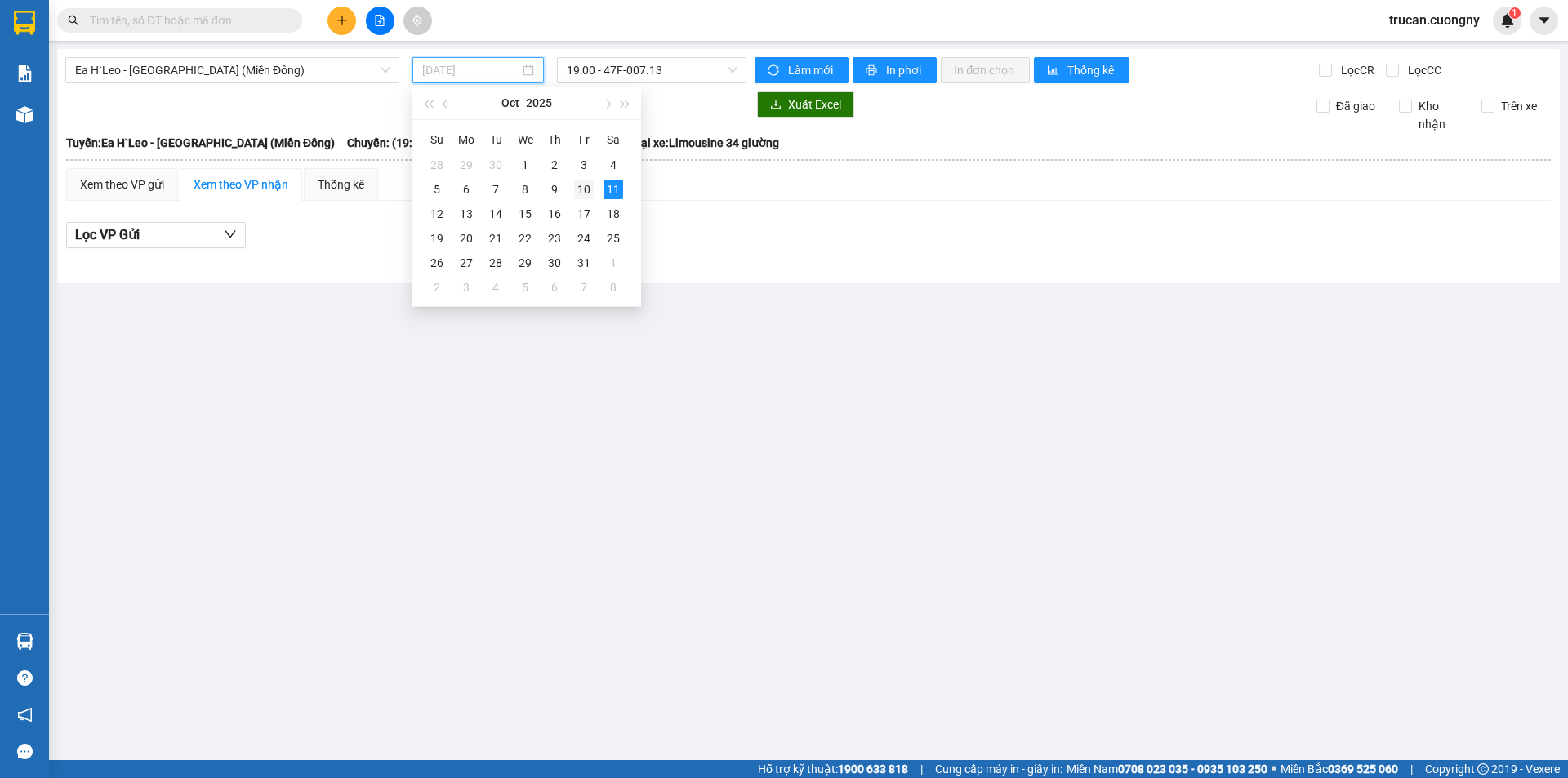
click at [578, 191] on div "10" at bounding box center [583, 189] width 20 height 20
type input "10/10/2025"
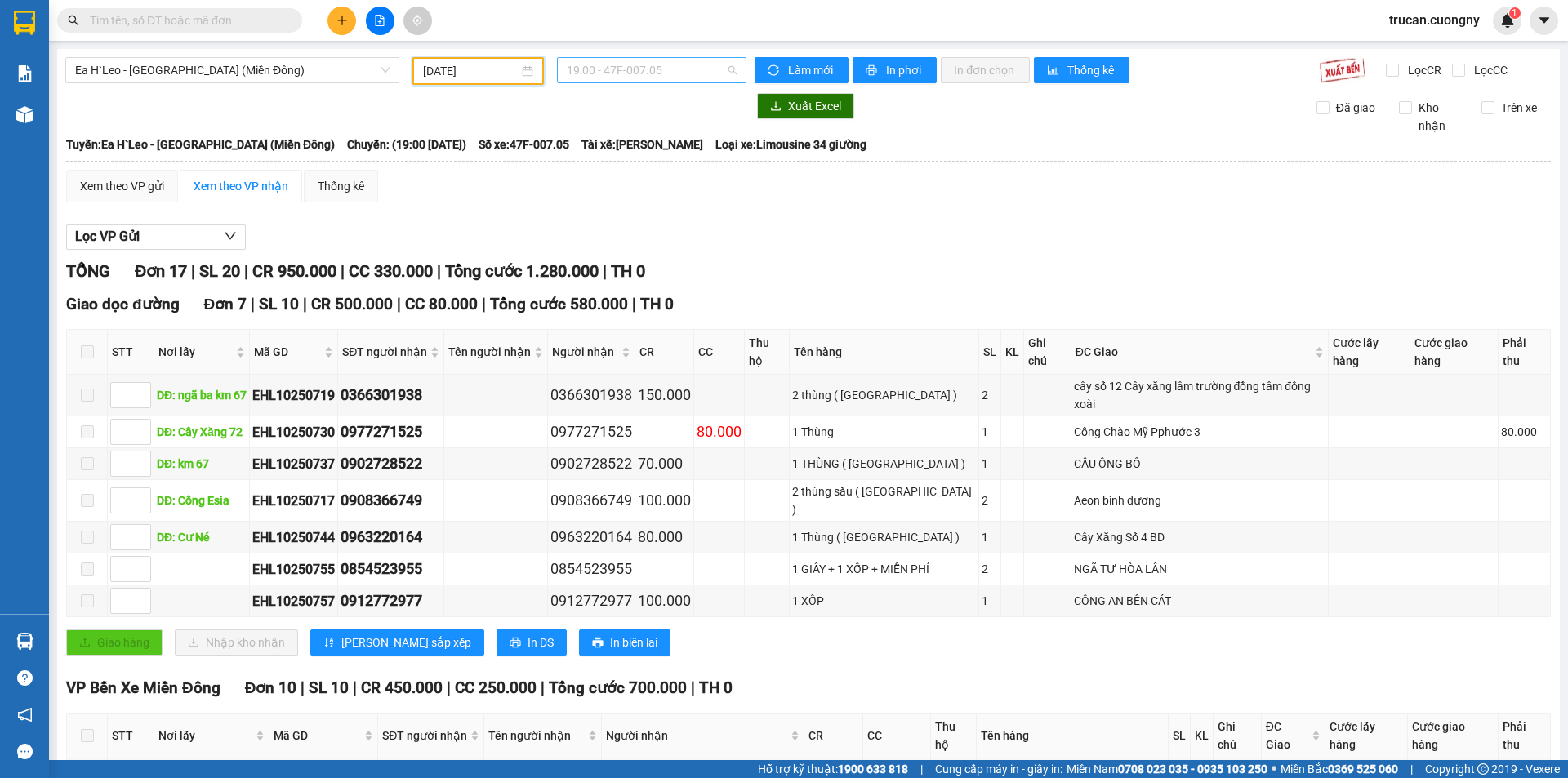
click at [669, 68] on span "19:00 - 47F-007.05" at bounding box center [652, 70] width 170 height 24
click at [638, 126] on div "19:00 - 47F-007.05" at bounding box center [626, 129] width 128 height 18
click at [336, 61] on span "Ea H`Leo - Sài Gòn (Miền Đông)" at bounding box center [232, 70] width 315 height 24
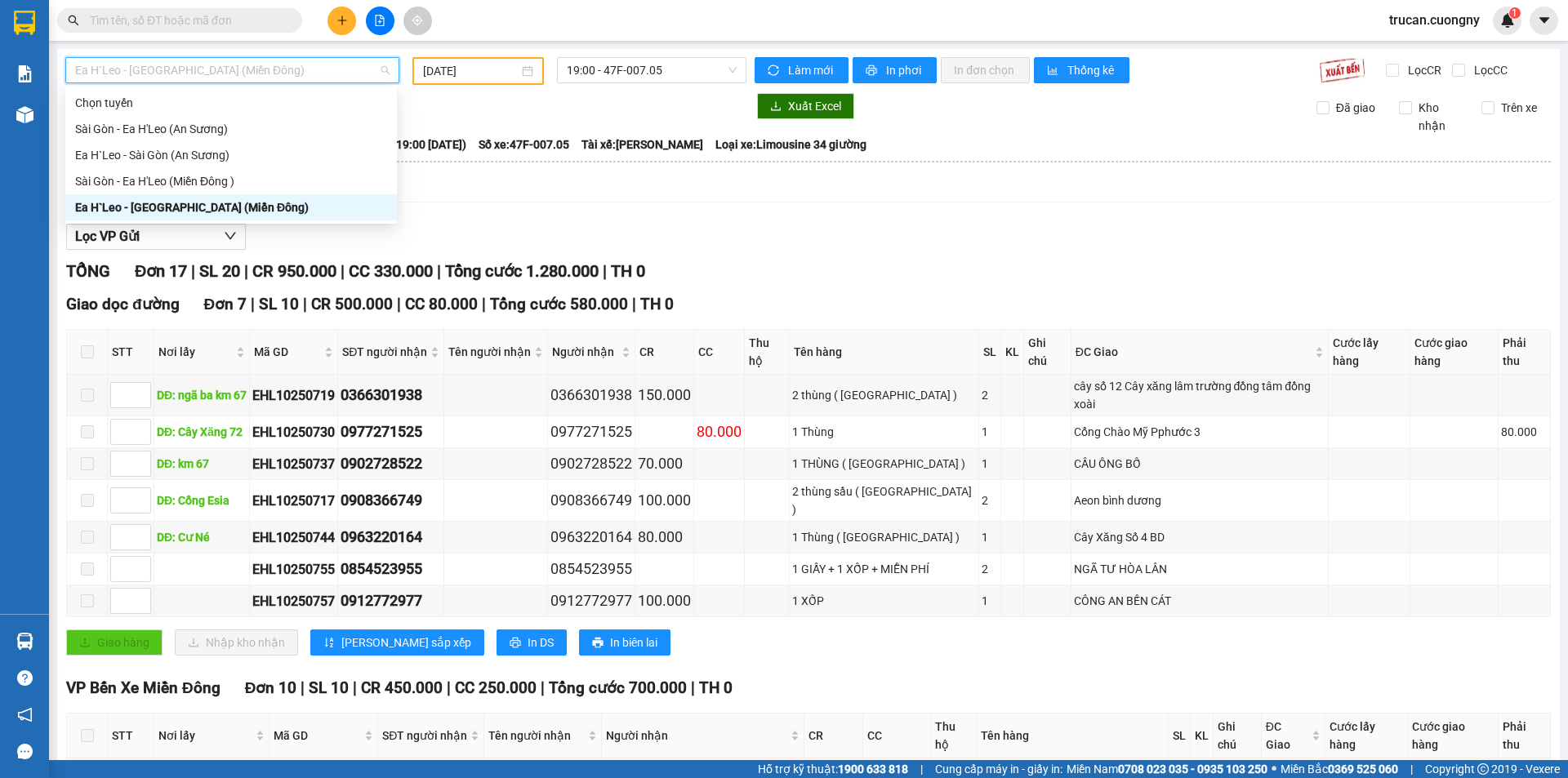
click at [234, 208] on div "Ea H`Leo - Sài Gòn (Miền Đông)" at bounding box center [231, 206] width 312 height 18
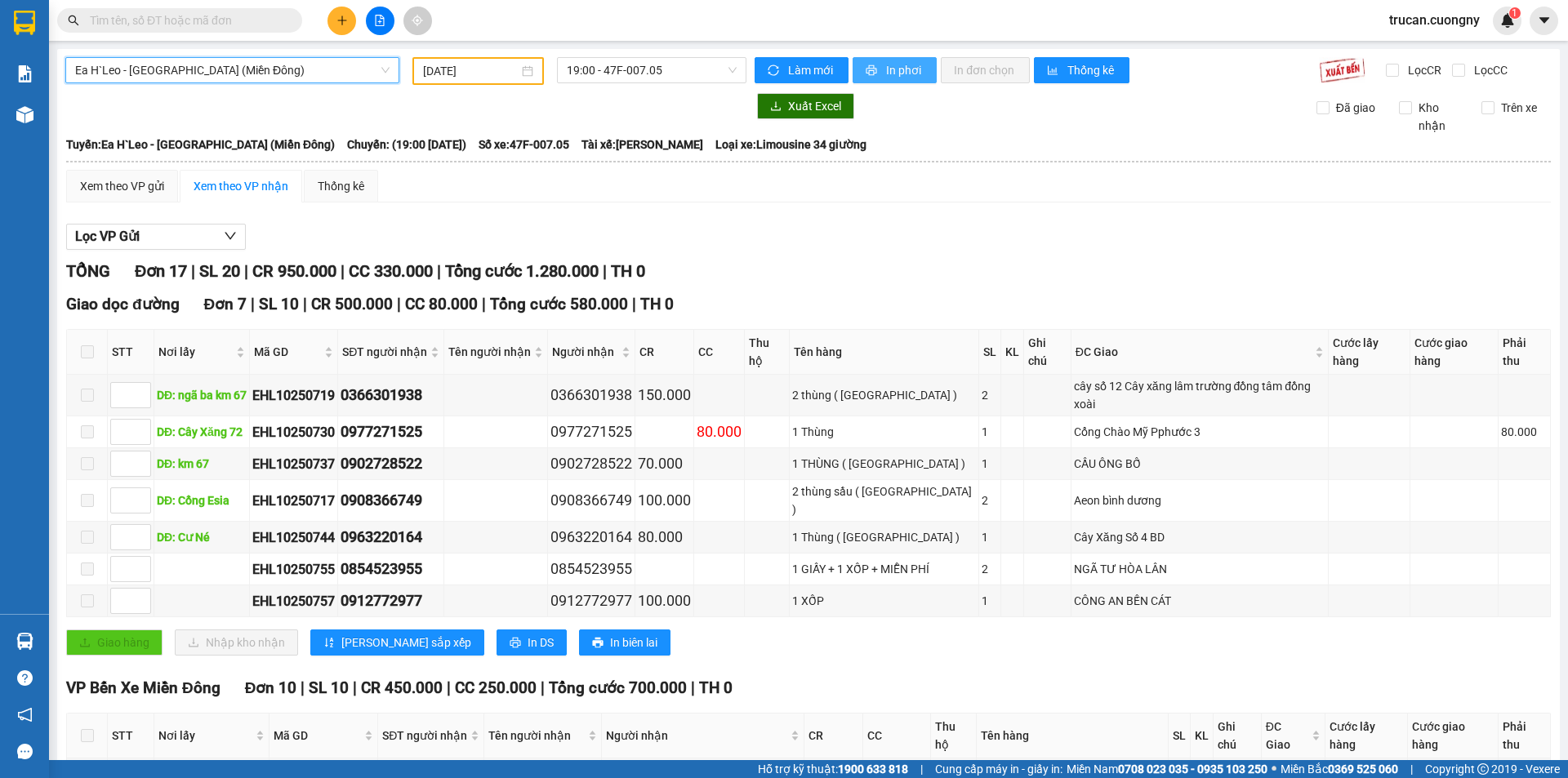
click at [886, 63] on span "In phơi" at bounding box center [905, 69] width 38 height 18
click at [615, 59] on span "19:00 - 47F-007.05" at bounding box center [652, 70] width 170 height 24
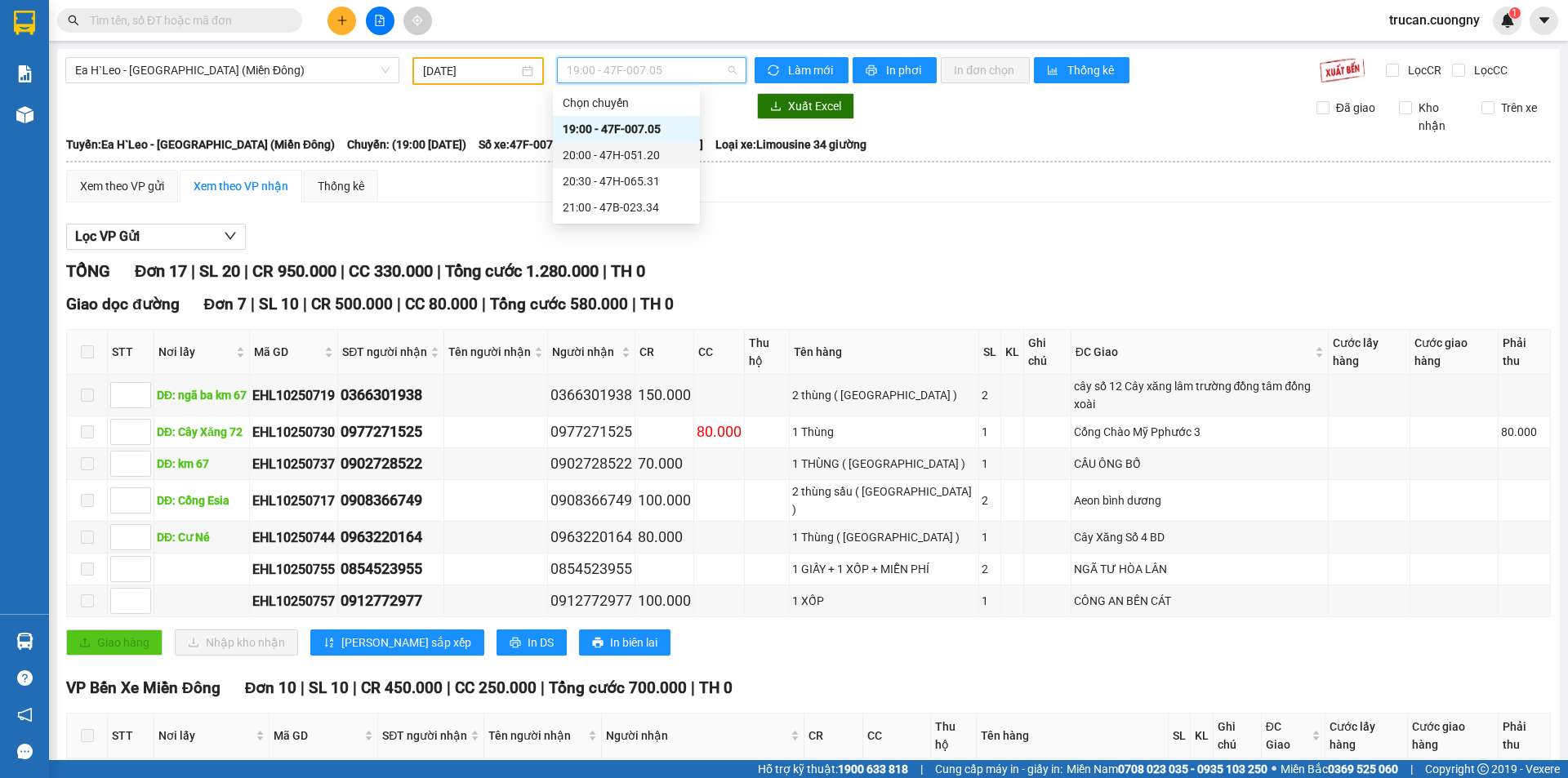
click at [611, 155] on div "20:00 - 47H-051.20" at bounding box center [626, 155] width 128 height 18
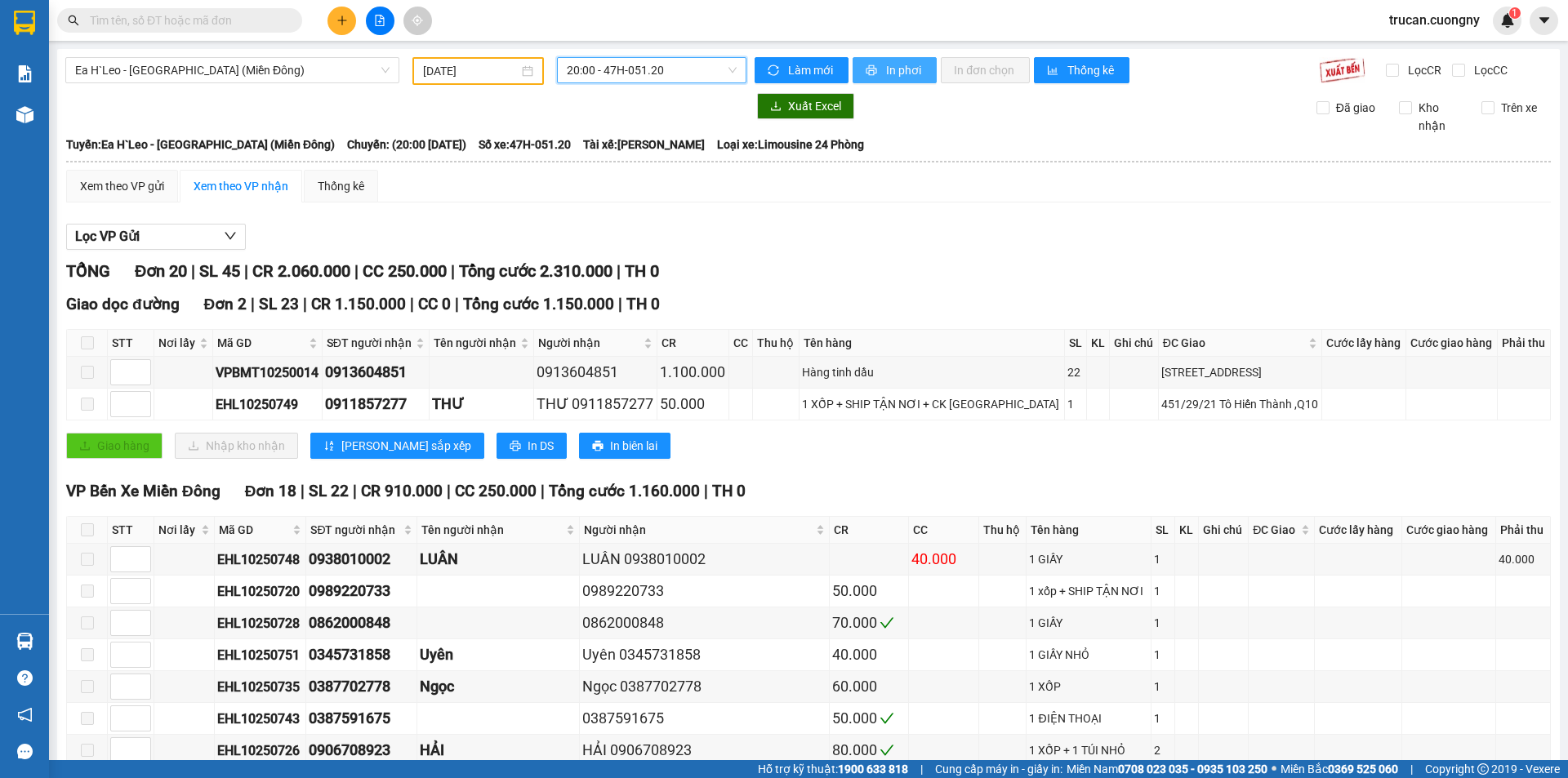
click at [898, 77] on span "In phơi" at bounding box center [905, 69] width 38 height 18
click at [677, 67] on span "20:00 - 47H-051.20" at bounding box center [652, 70] width 170 height 24
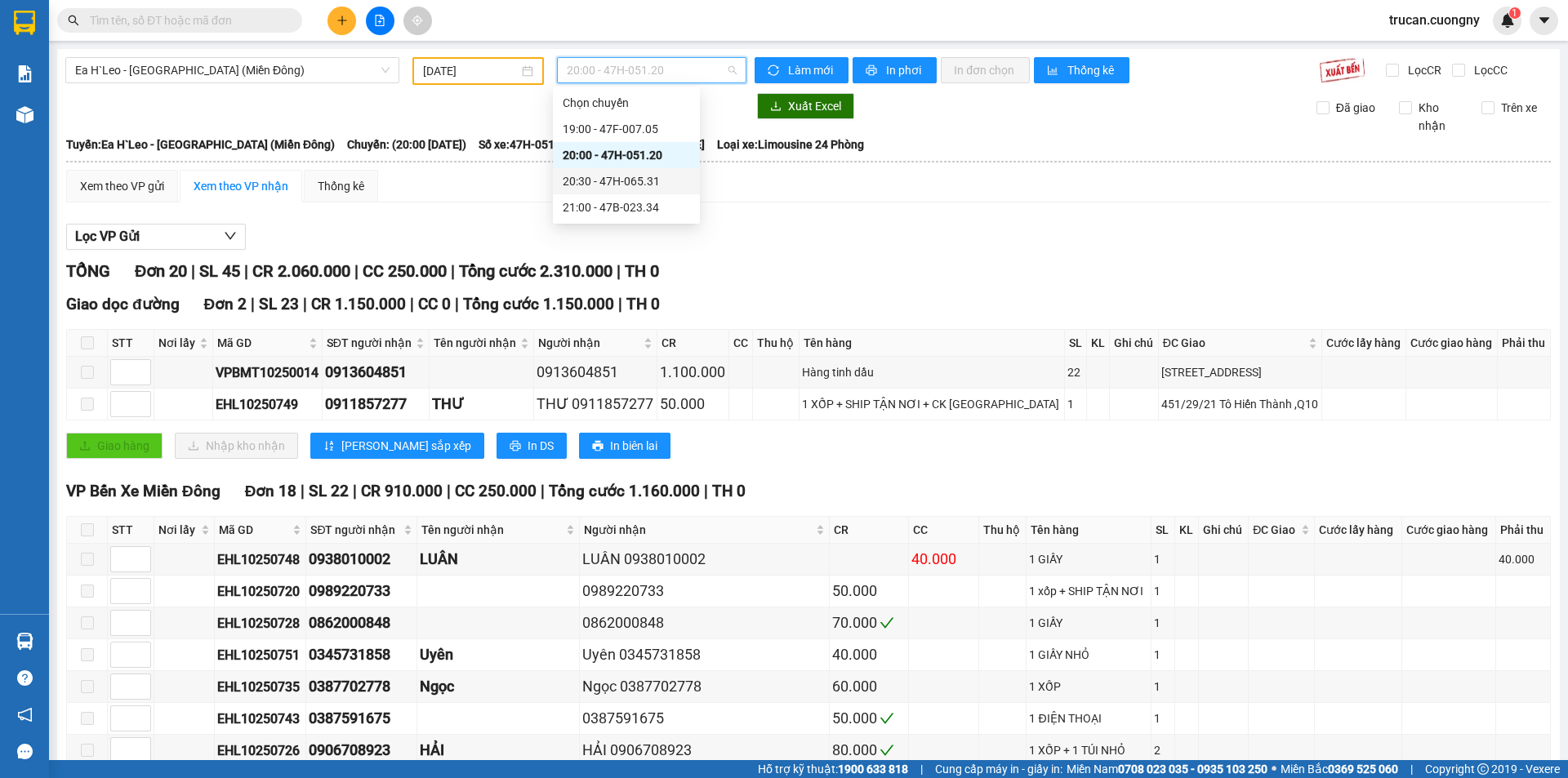
click at [644, 183] on div "20:30 - 47H-065.31" at bounding box center [626, 181] width 128 height 18
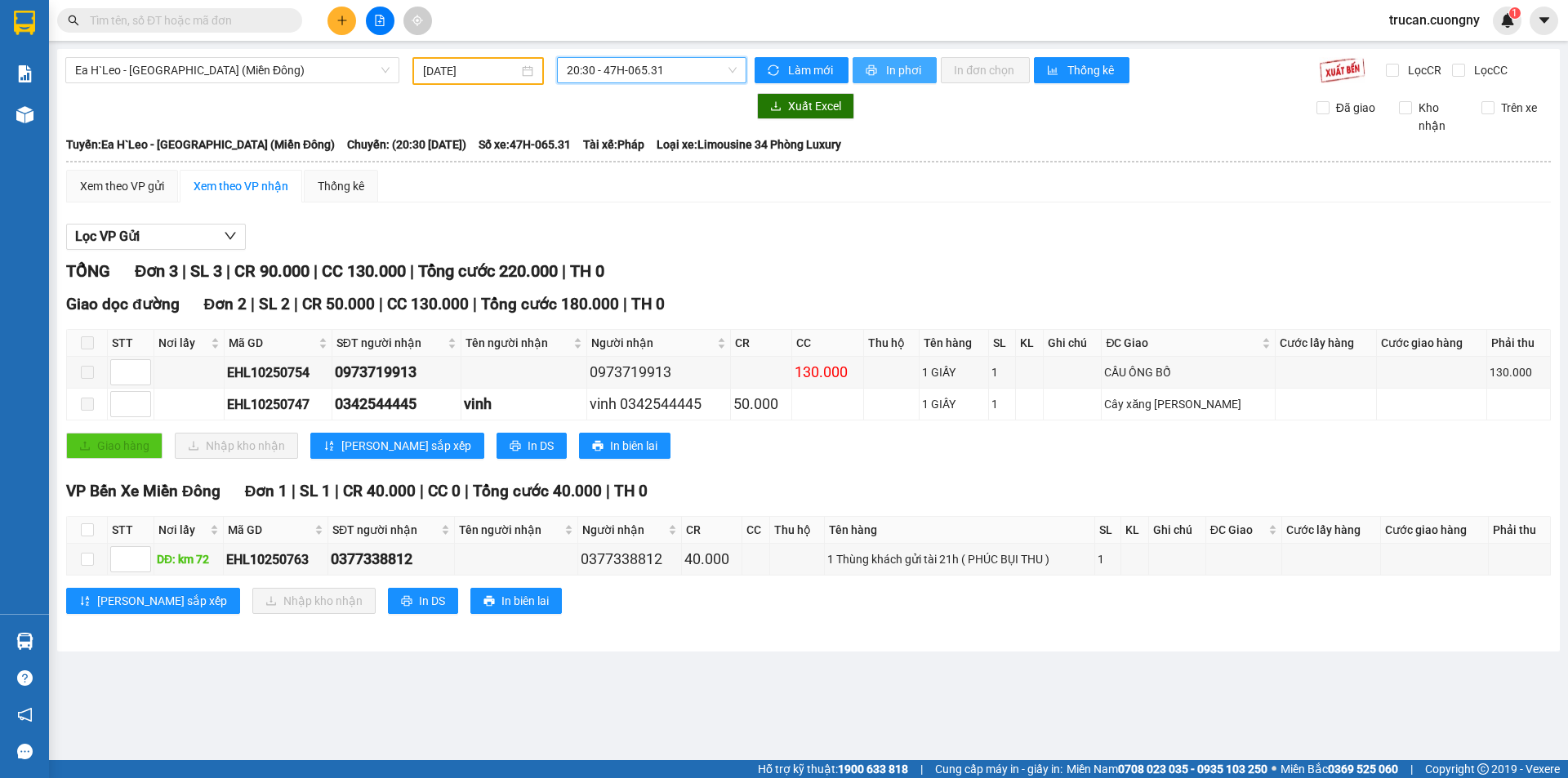
click at [899, 73] on span "In phơi" at bounding box center [905, 69] width 38 height 18
click at [455, 73] on input "10/10/2025" at bounding box center [471, 70] width 96 height 18
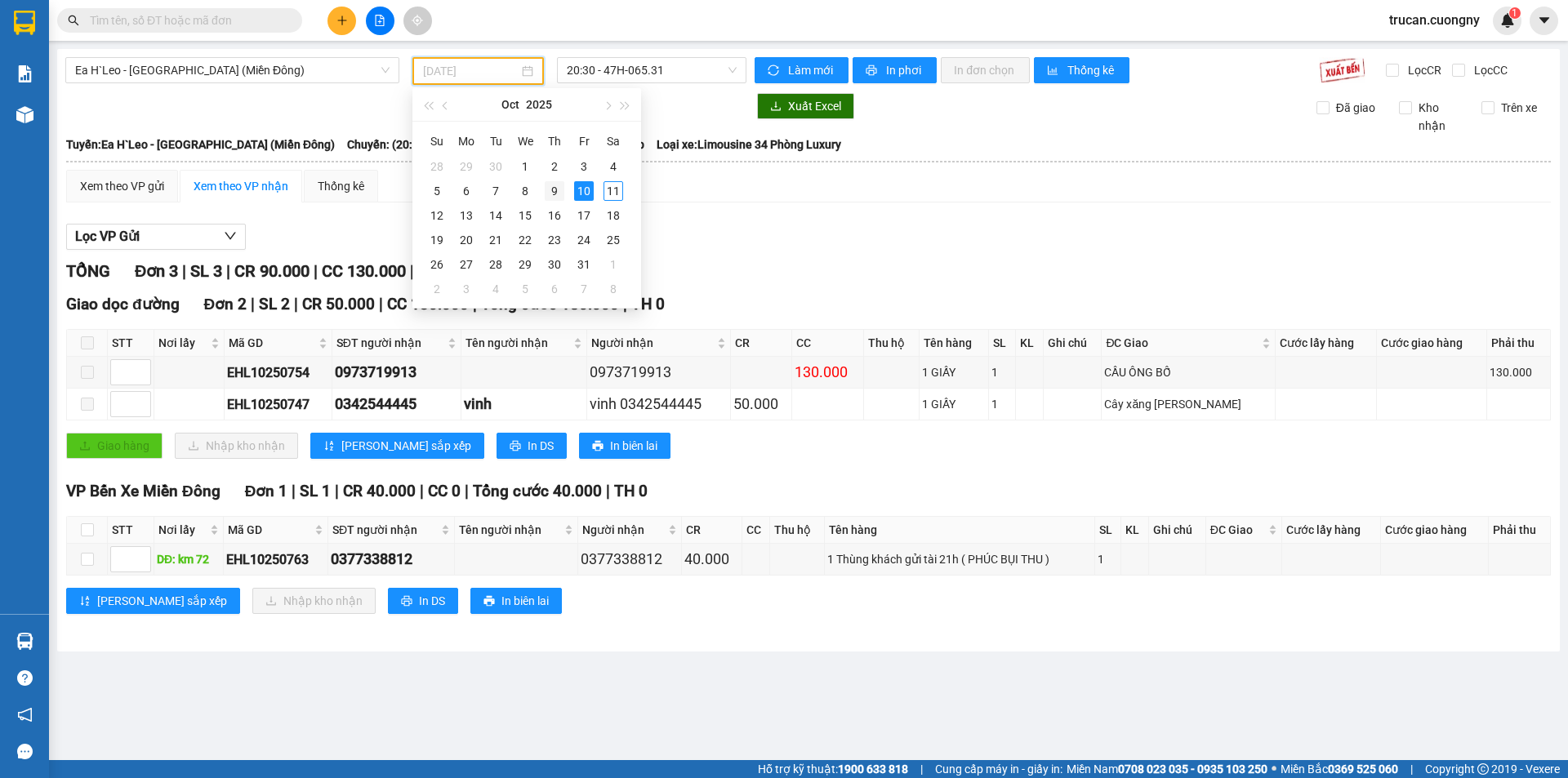
click at [556, 195] on div "9" at bounding box center [554, 191] width 20 height 20
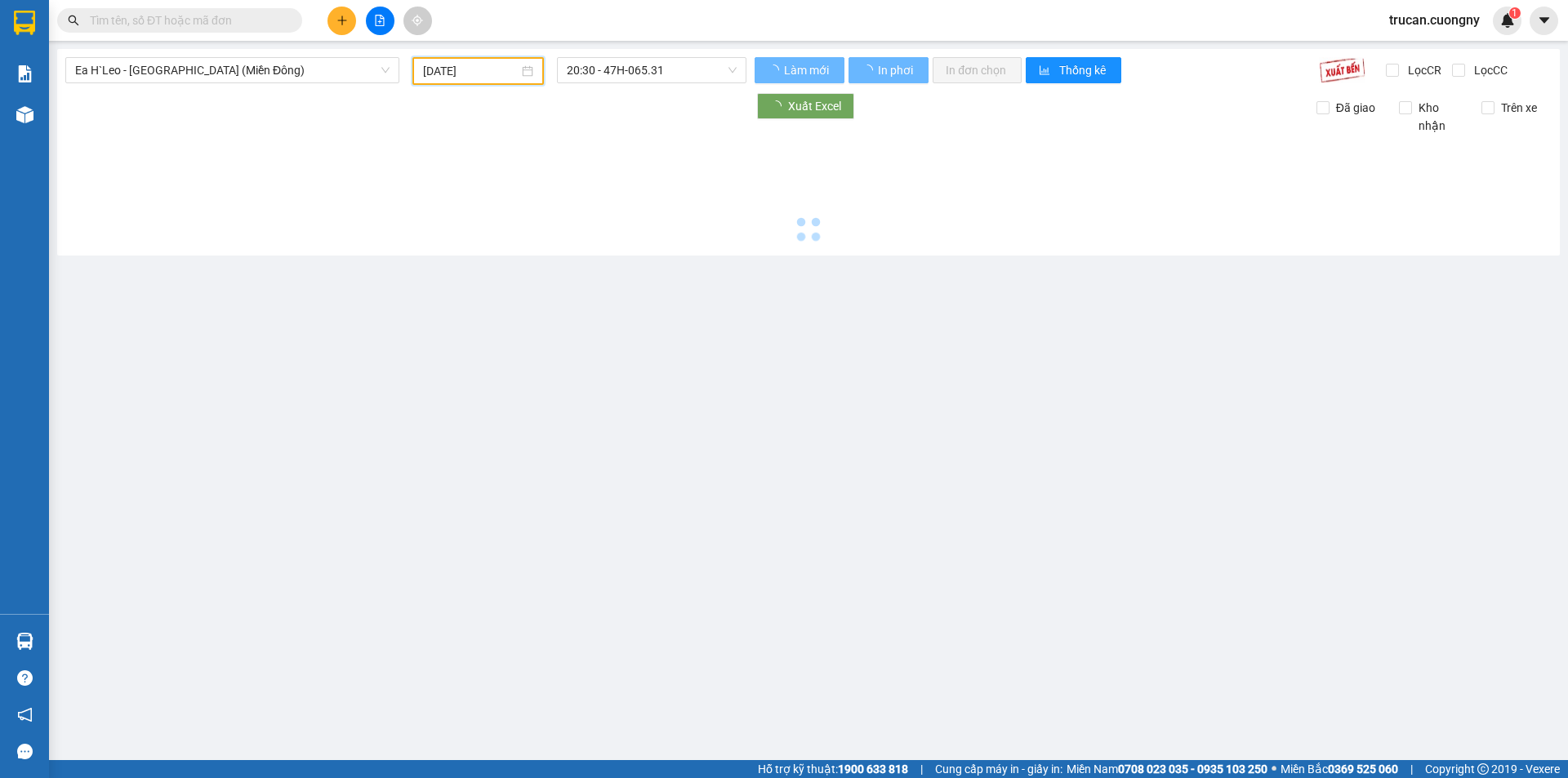
type input "09/10/2025"
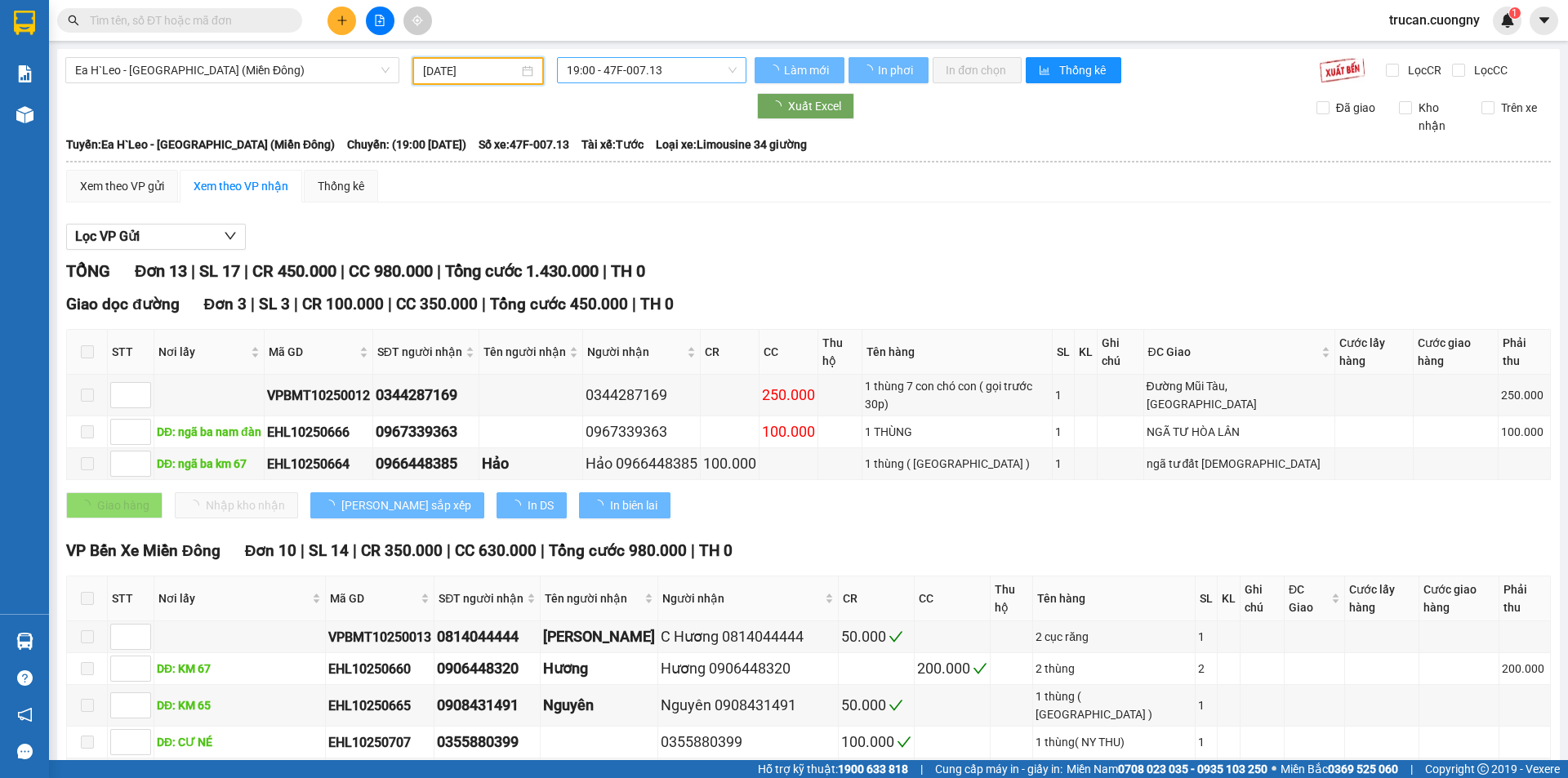
click at [618, 72] on span "19:00 - 47F-007.13" at bounding box center [652, 70] width 170 height 24
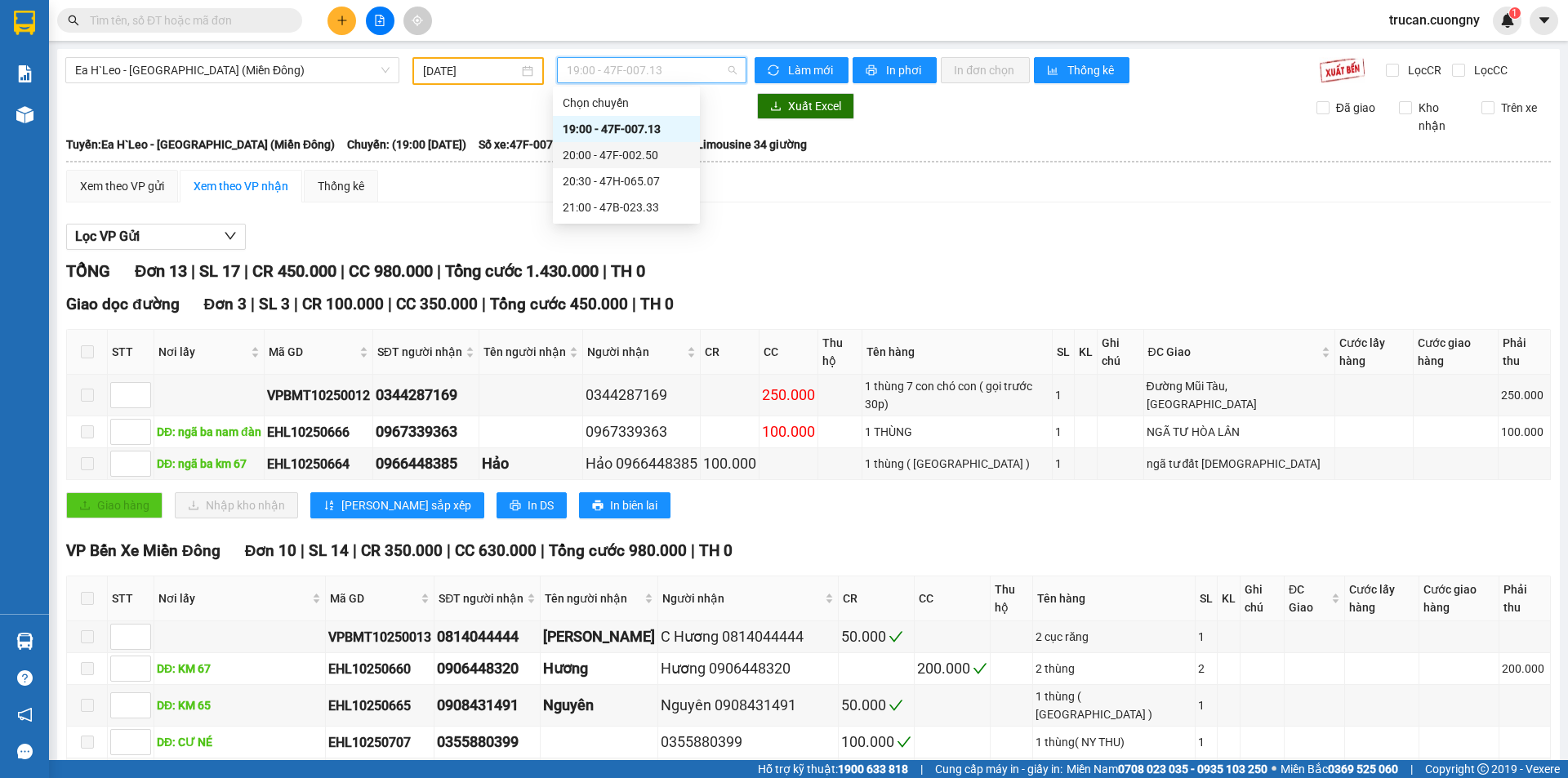
click at [624, 152] on div "20:00 - 47F-002.50" at bounding box center [626, 155] width 128 height 18
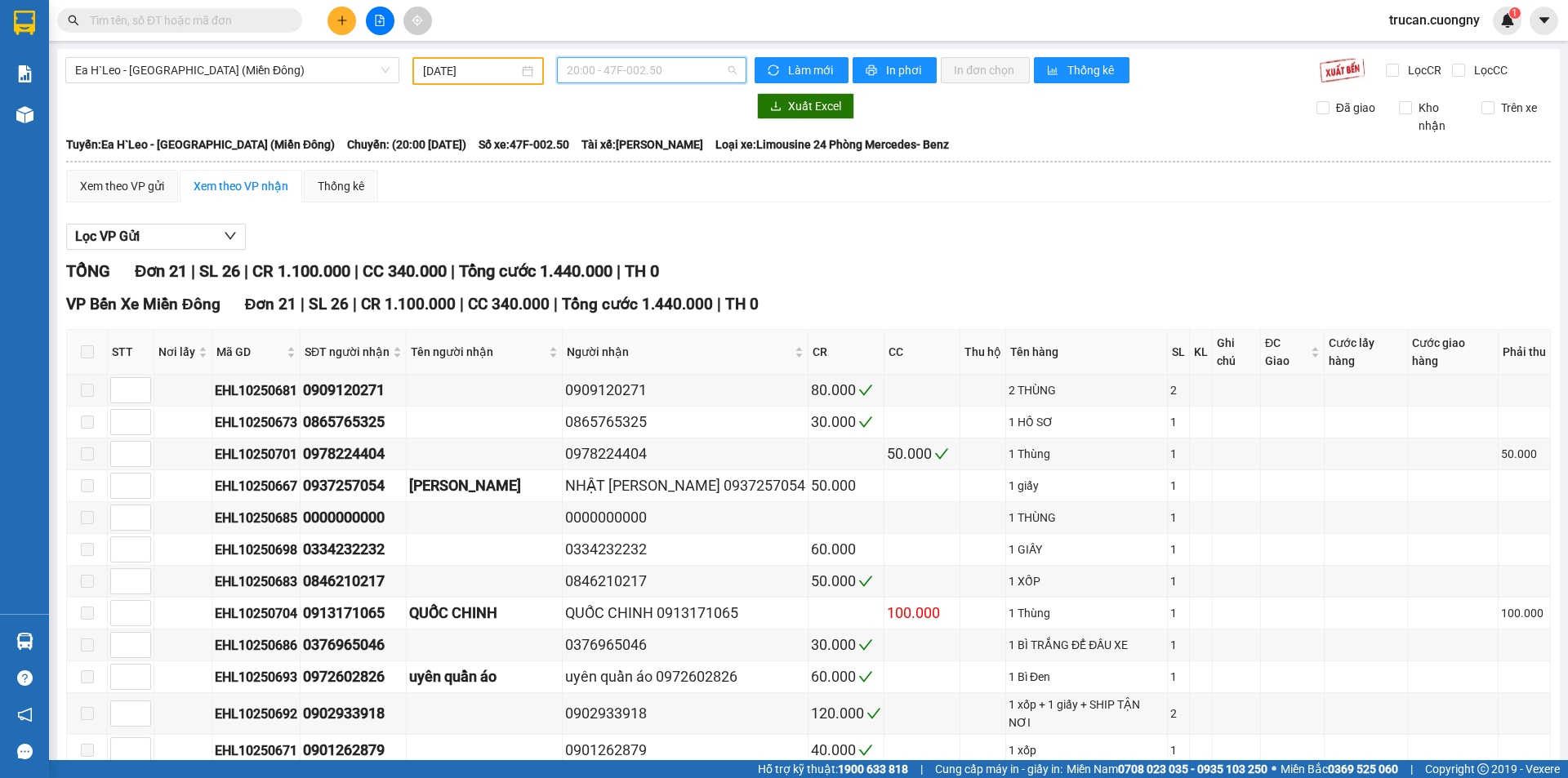
click at [670, 67] on span "20:00 - 47F-002.50" at bounding box center [652, 70] width 170 height 24
click at [637, 130] on div "19:00 - 47F-007.13" at bounding box center [626, 129] width 128 height 18
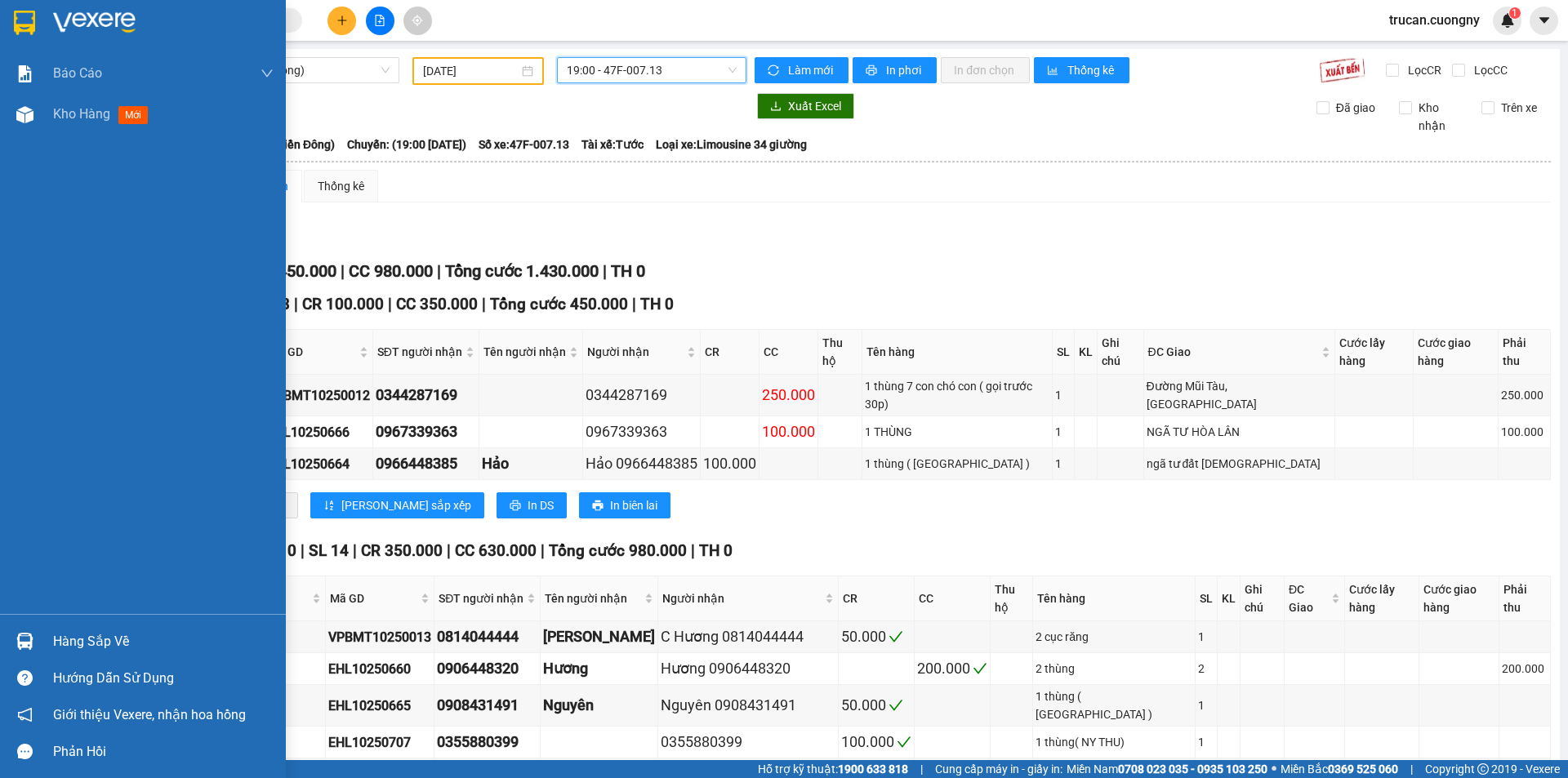
click at [69, 5] on div at bounding box center [143, 26] width 285 height 53
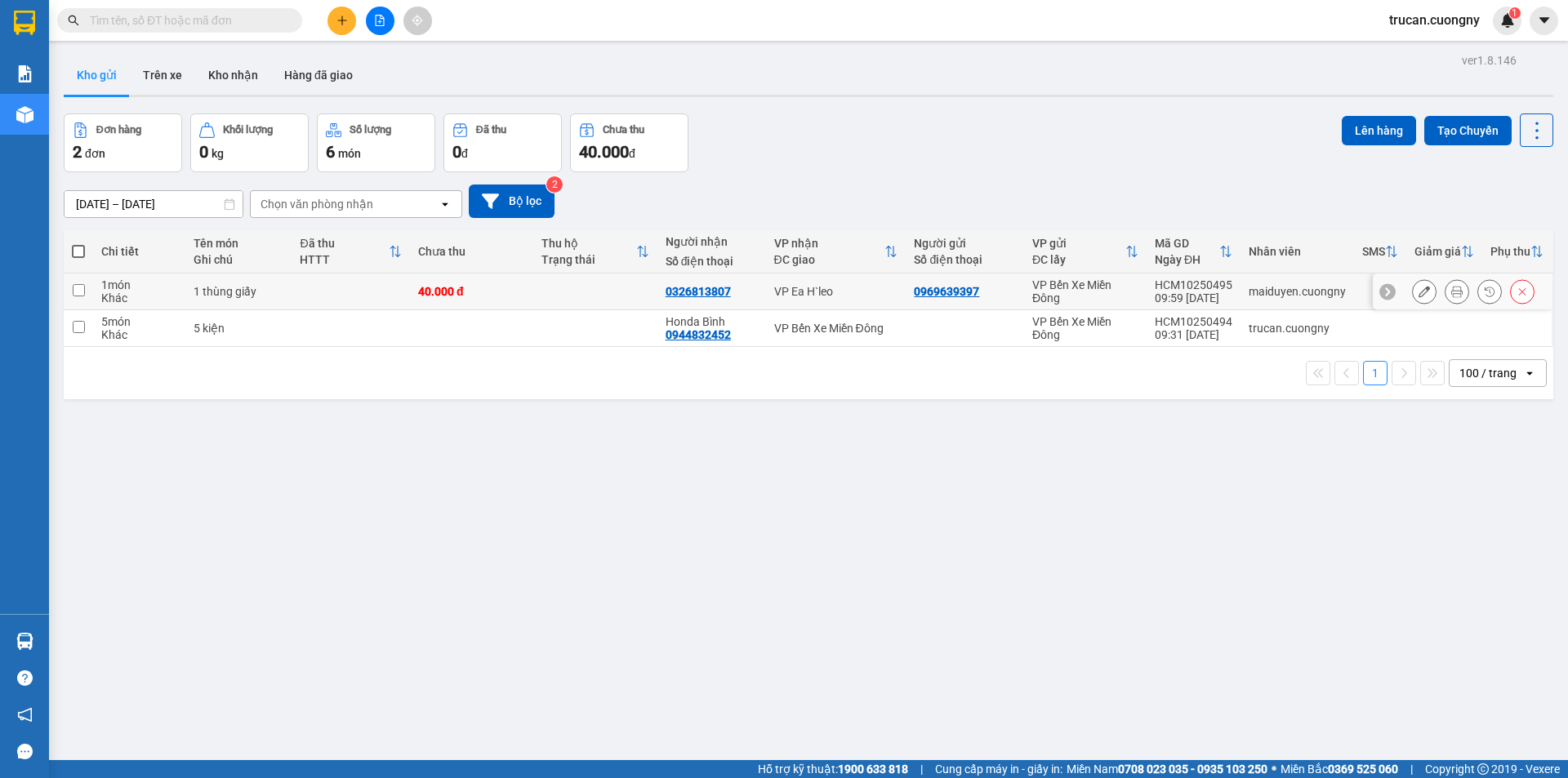
click at [1451, 291] on icon at bounding box center [1456, 291] width 11 height 11
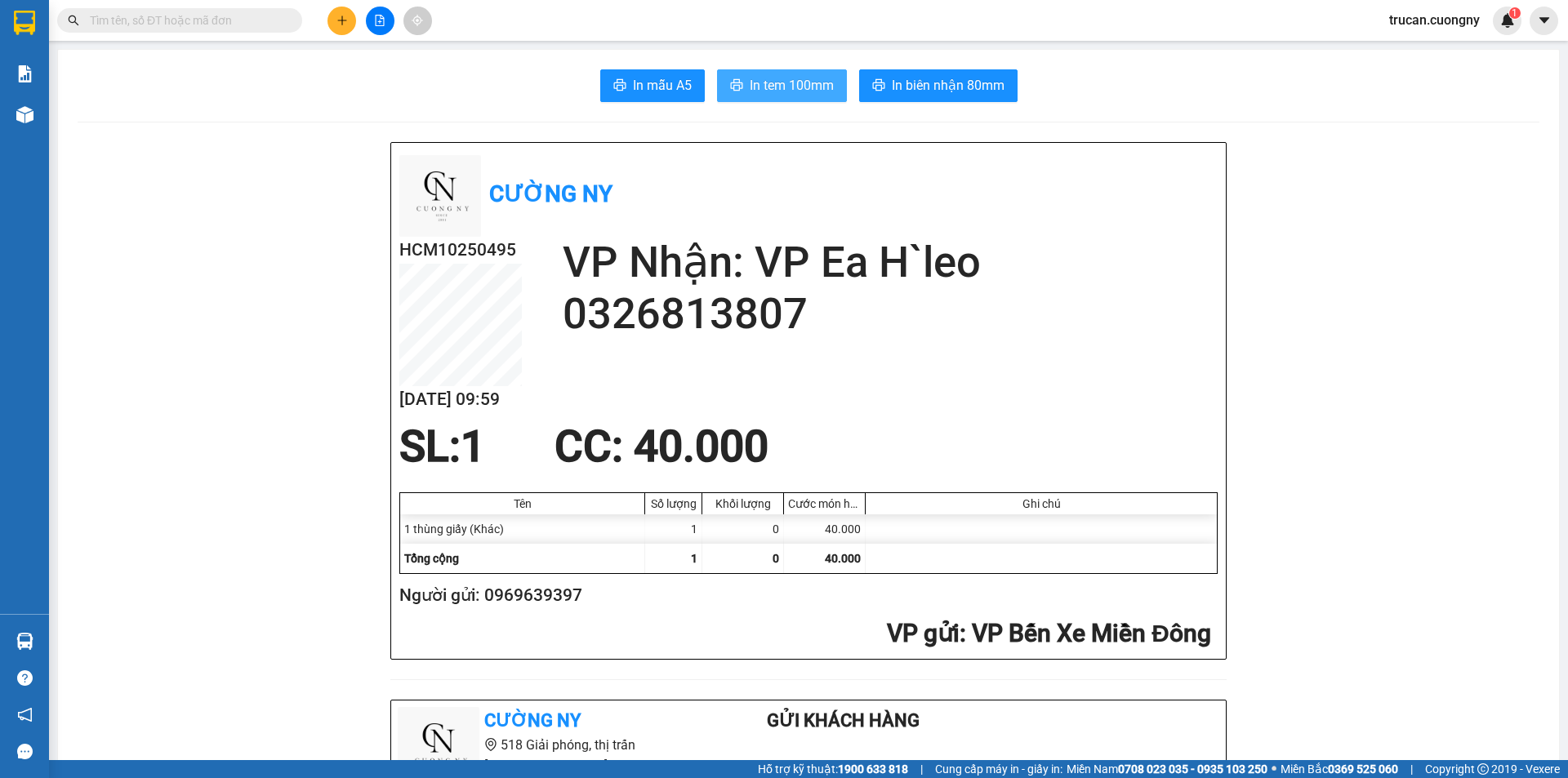
click at [838, 91] on button "In tem 100mm" at bounding box center [782, 85] width 130 height 33
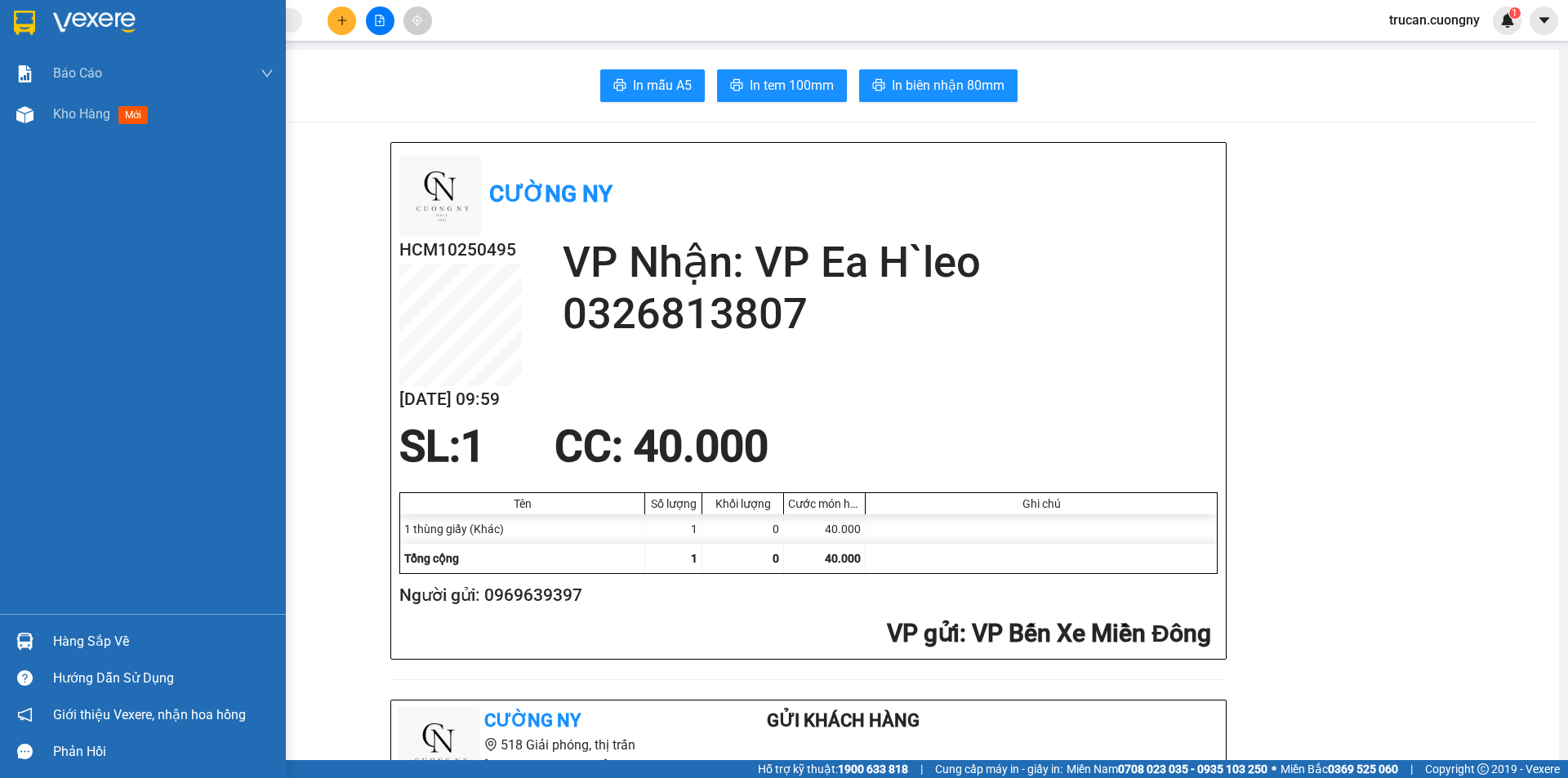
click at [26, 17] on img at bounding box center [24, 23] width 22 height 24
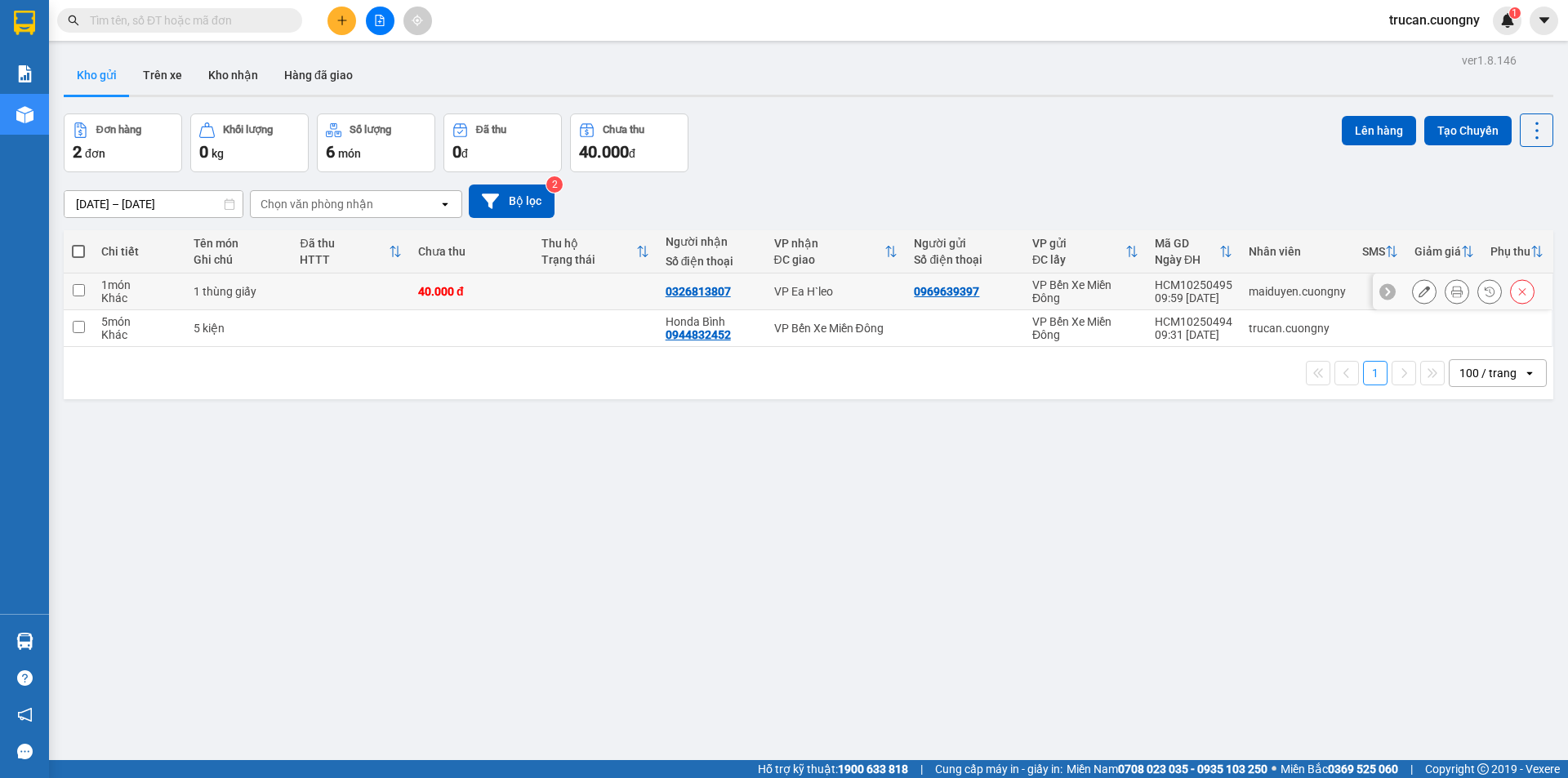
click at [1419, 294] on icon at bounding box center [1424, 291] width 11 height 11
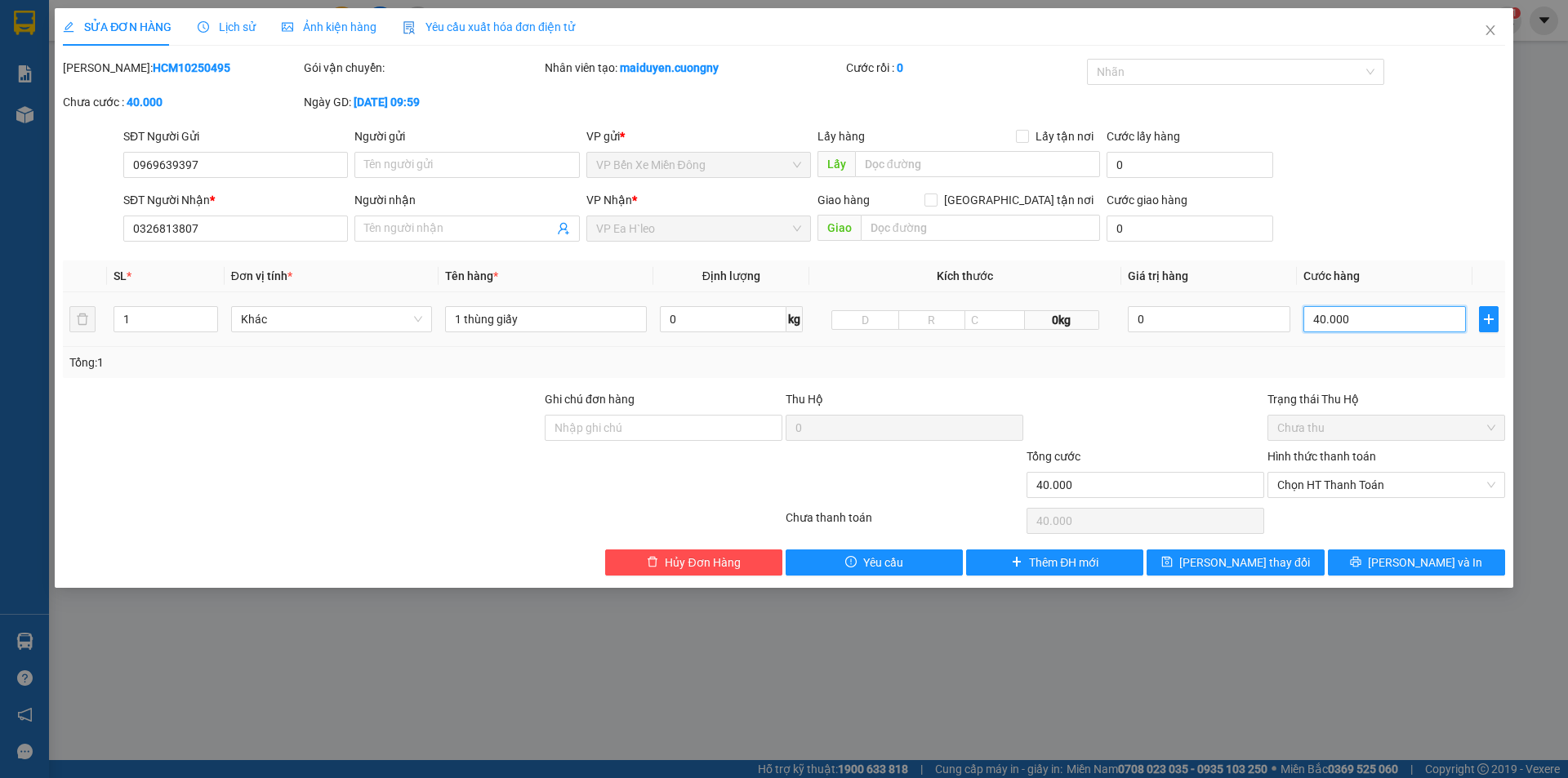
click at [1375, 312] on input "40.000" at bounding box center [1384, 319] width 162 height 26
type input "5"
type input "50"
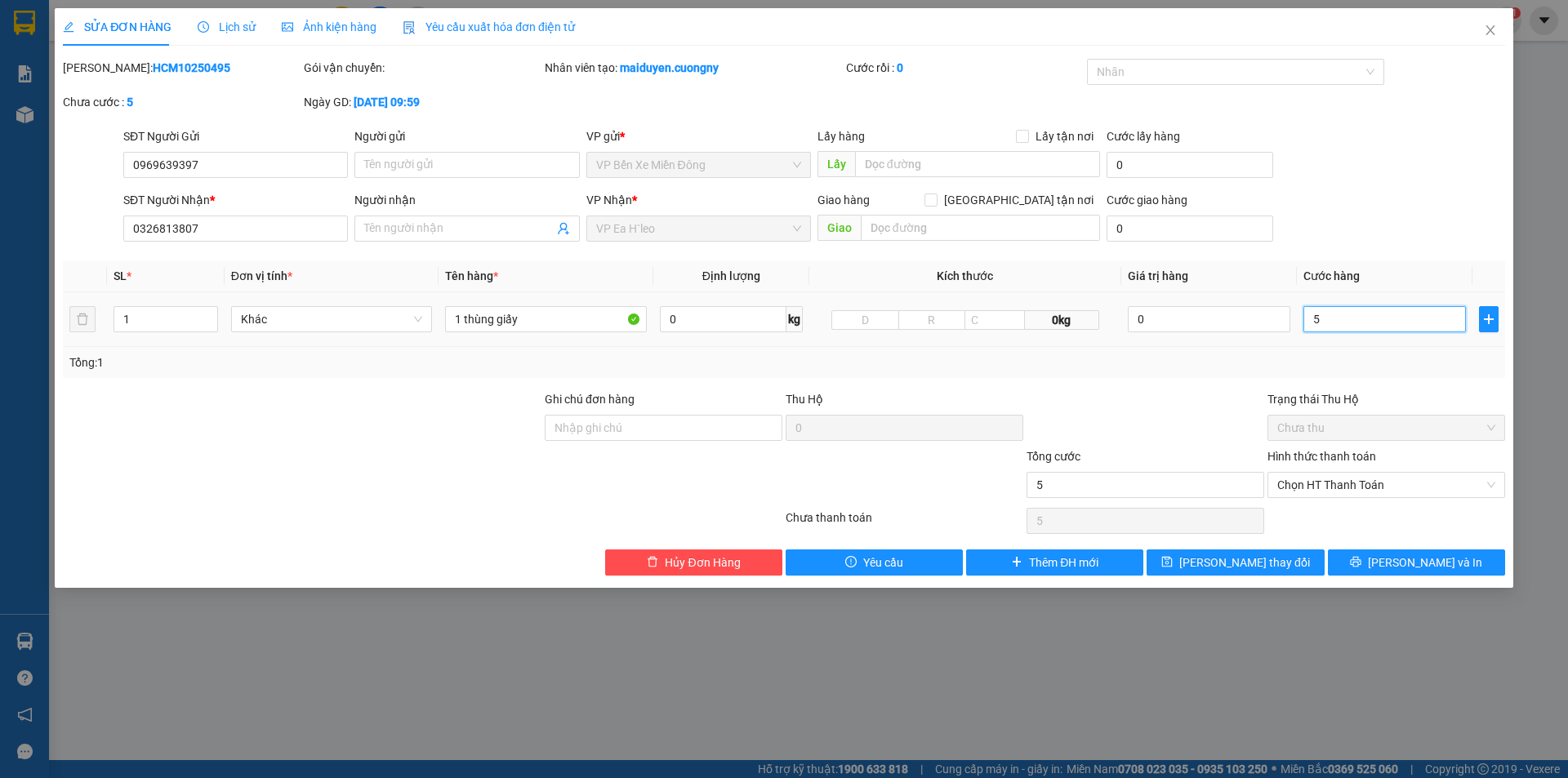
type input "50"
type input "50.000"
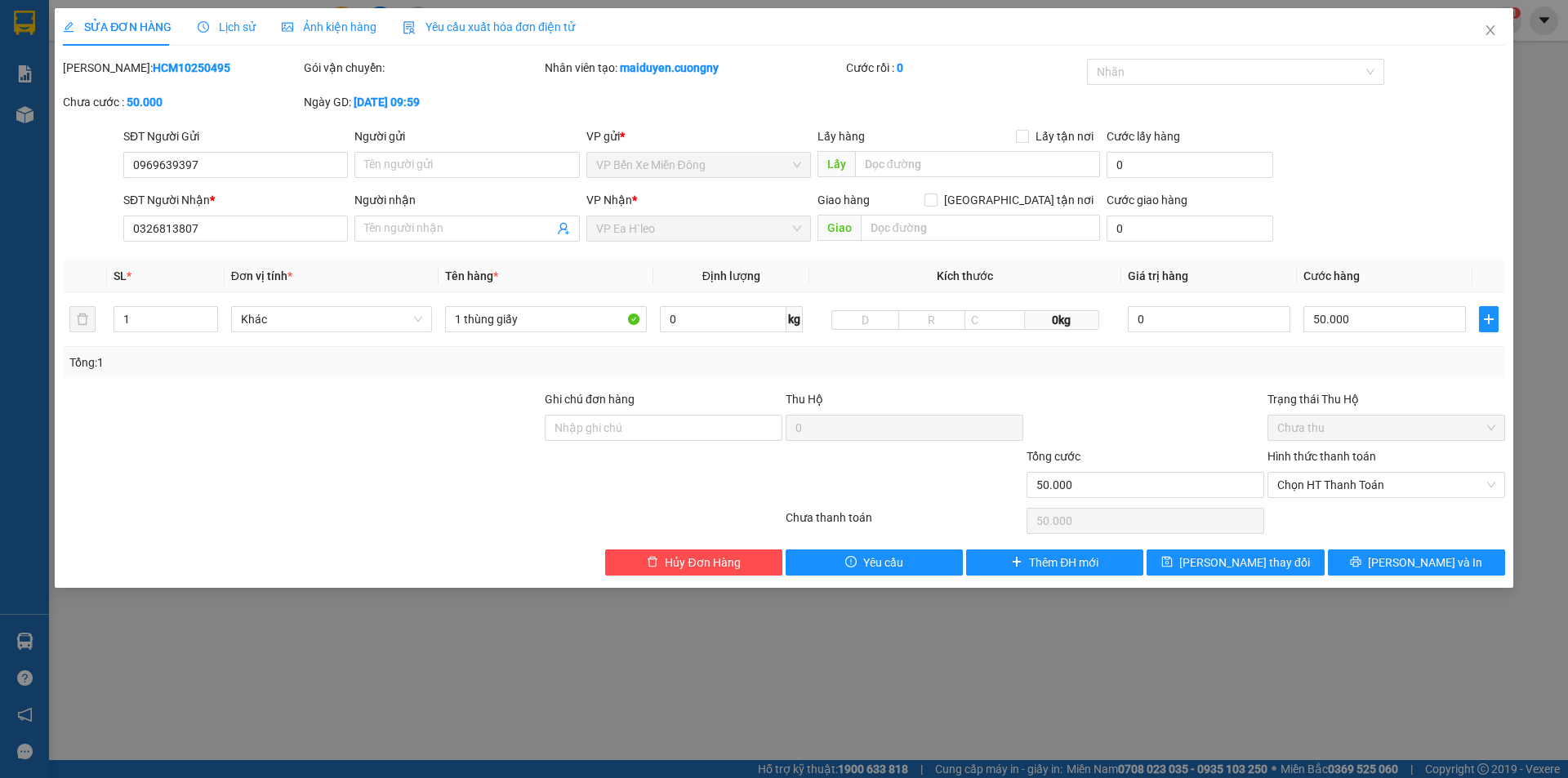
click at [957, 457] on div at bounding box center [904, 476] width 241 height 57
click at [1452, 560] on button "[PERSON_NAME] và In" at bounding box center [1416, 562] width 177 height 26
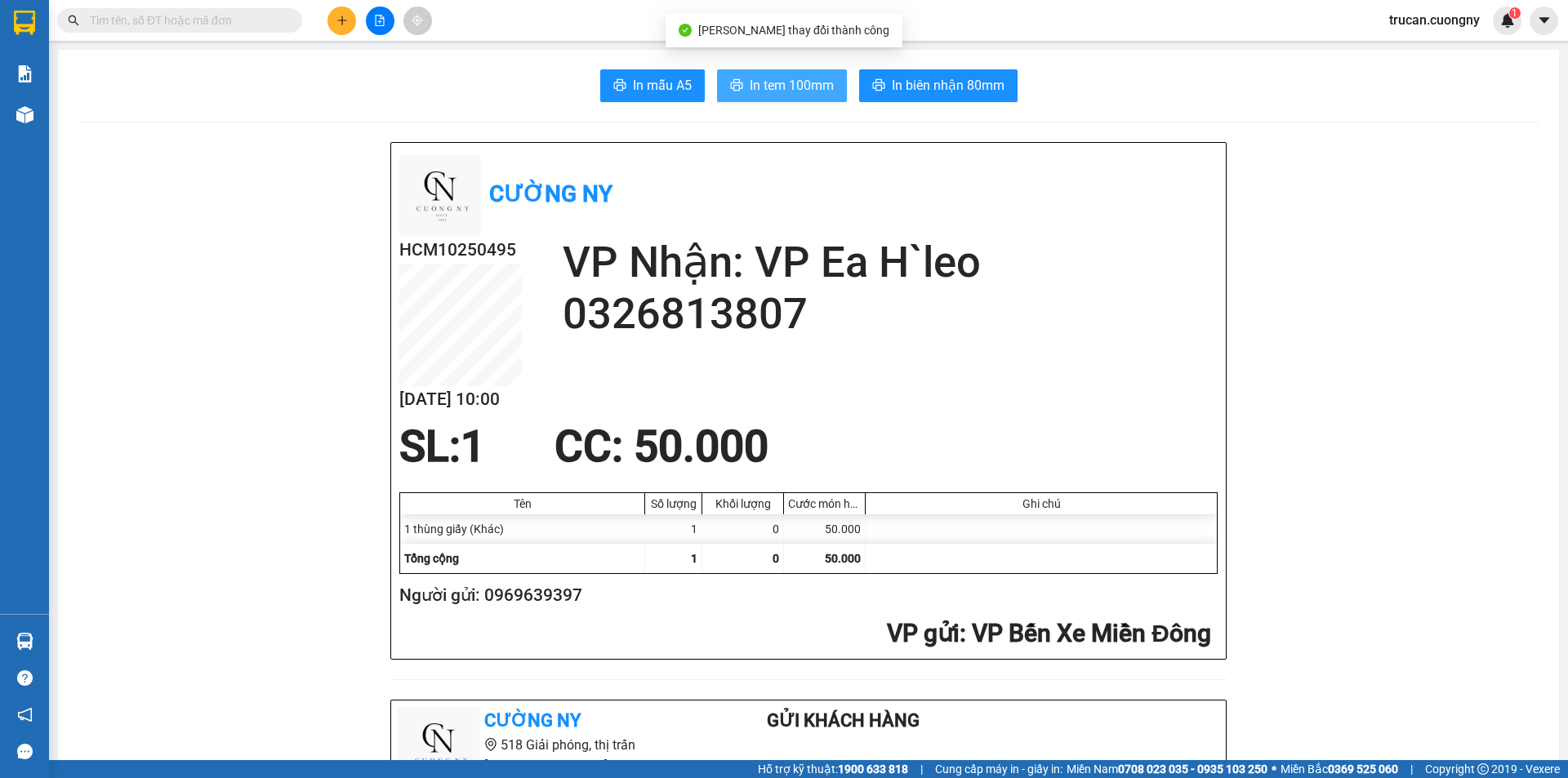
drag, startPoint x: 765, startPoint y: 84, endPoint x: 756, endPoint y: 77, distance: 11.4
click at [764, 84] on span "In tem 100mm" at bounding box center [792, 85] width 85 height 21
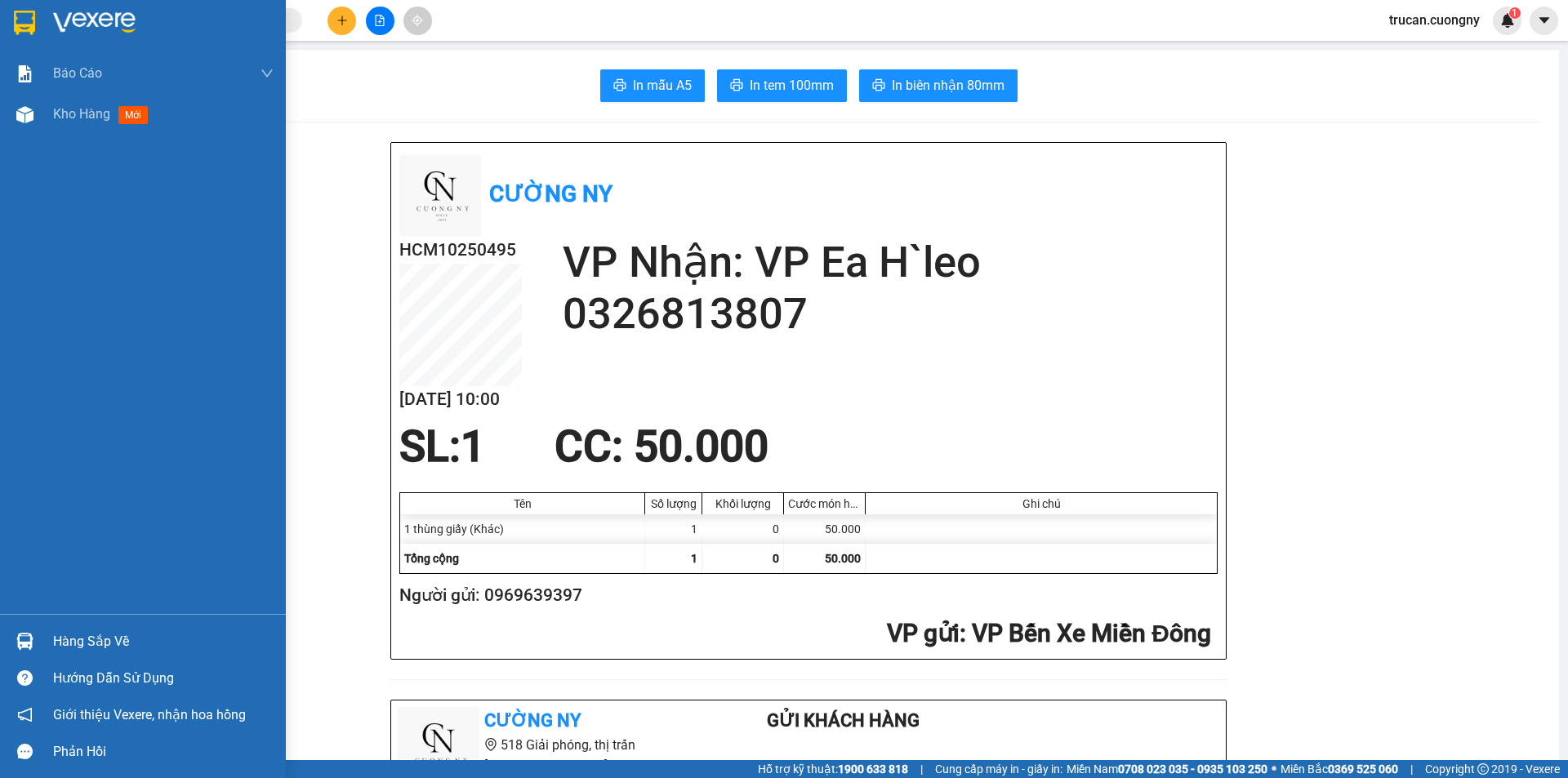
click at [9, 24] on div at bounding box center [143, 26] width 285 height 53
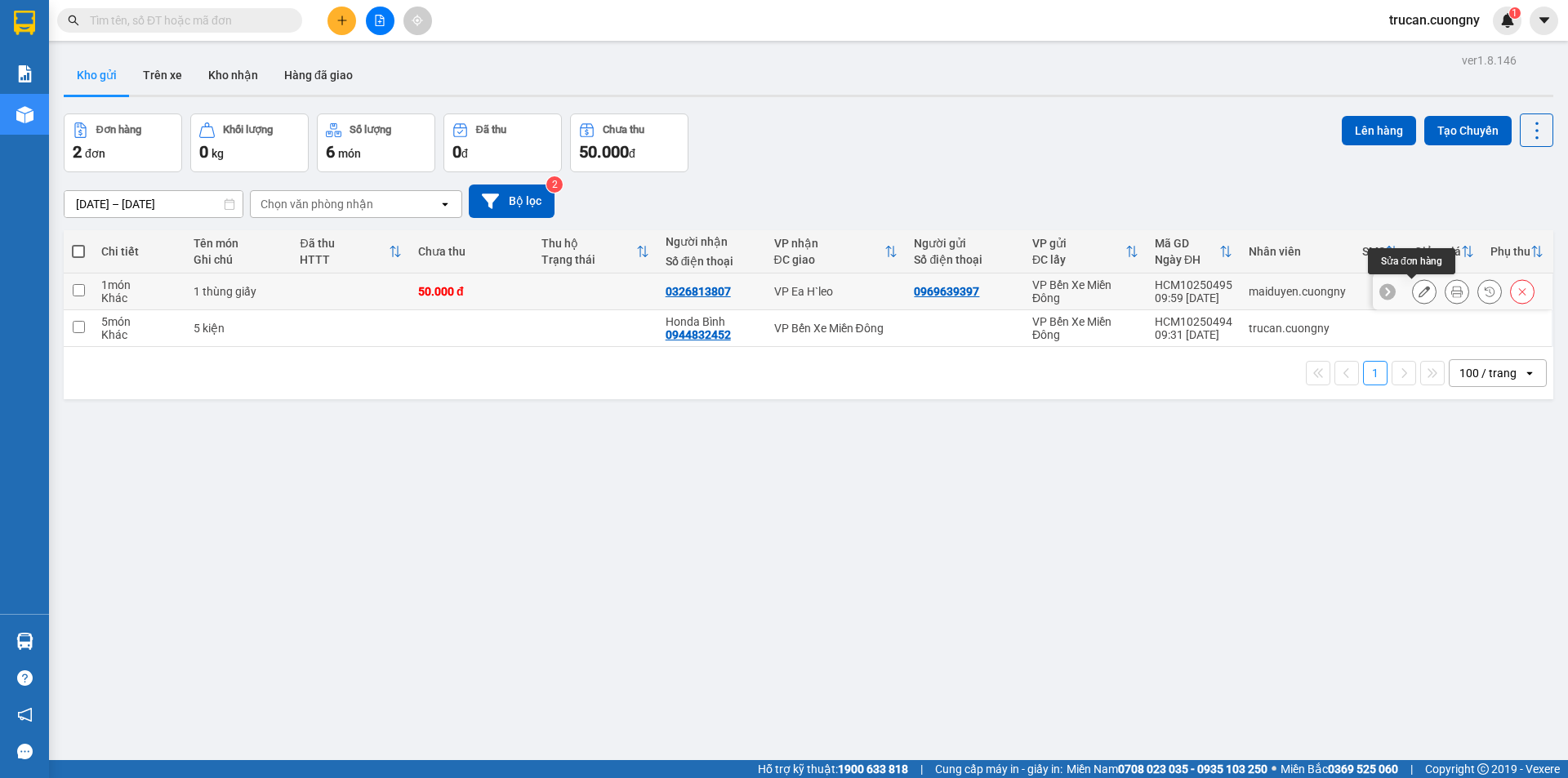
click at [1419, 290] on icon at bounding box center [1424, 291] width 11 height 11
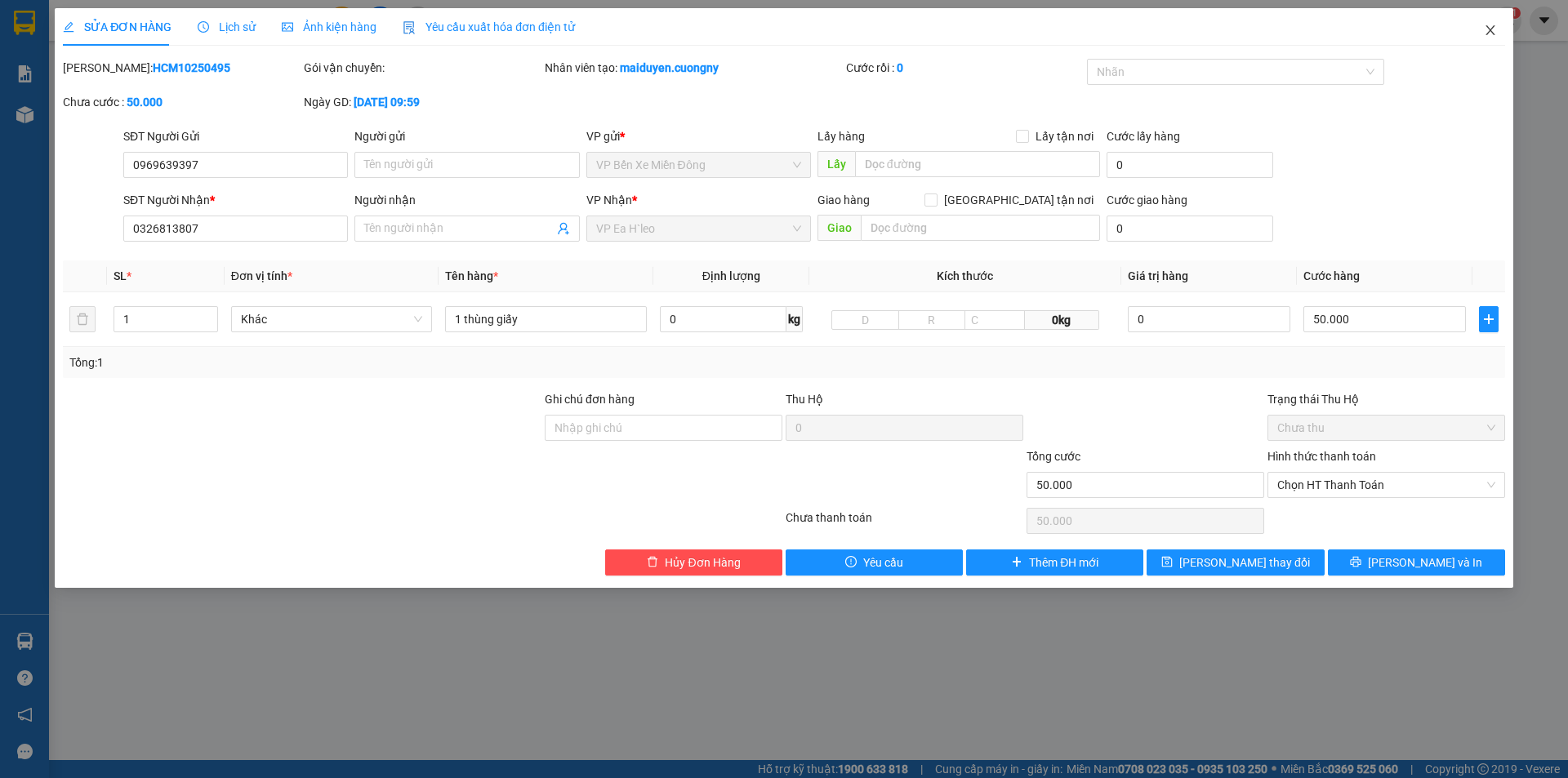
click at [1492, 35] on icon "close" at bounding box center [1490, 30] width 13 height 13
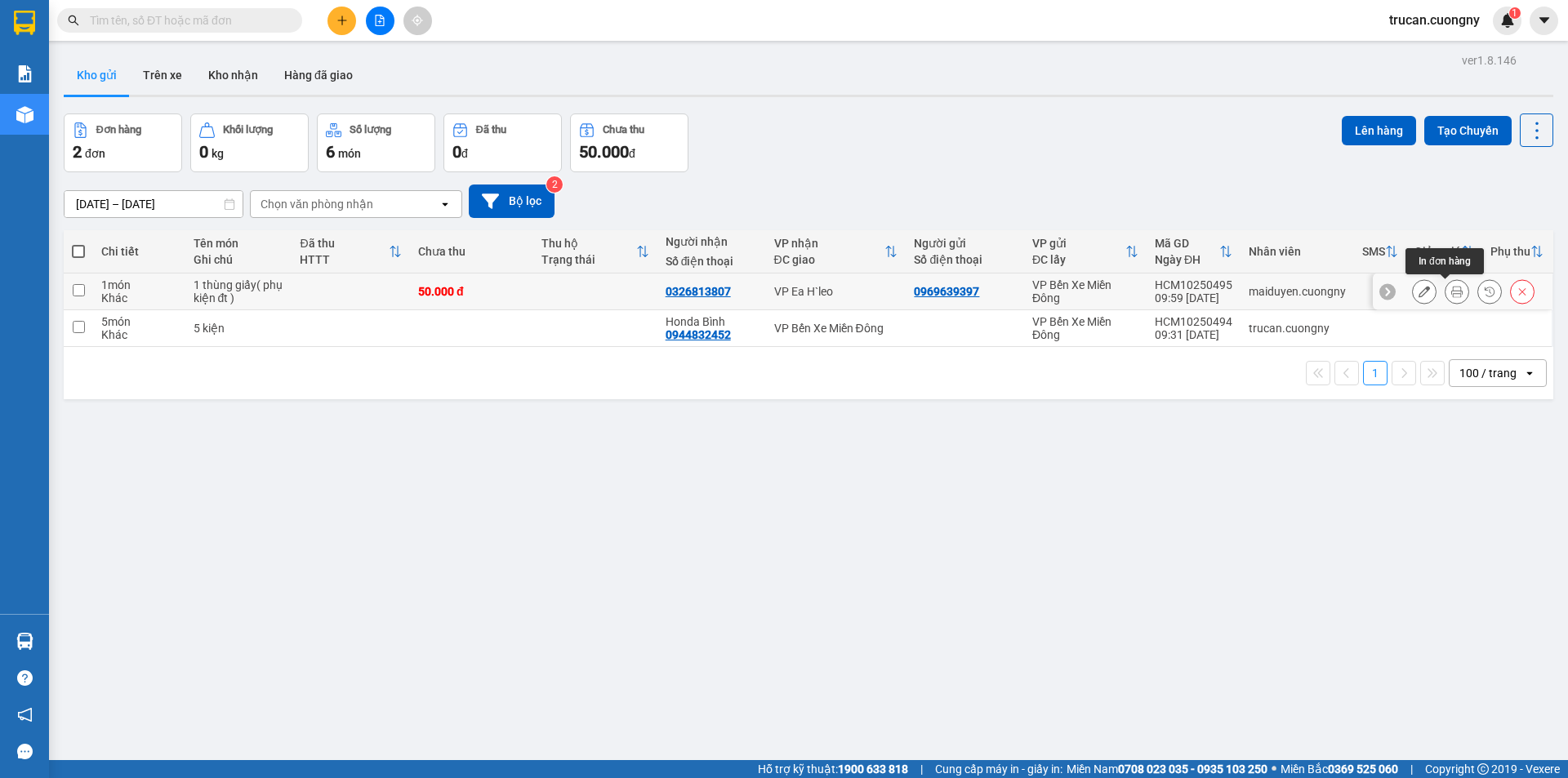
click at [1451, 297] on icon at bounding box center [1456, 291] width 11 height 11
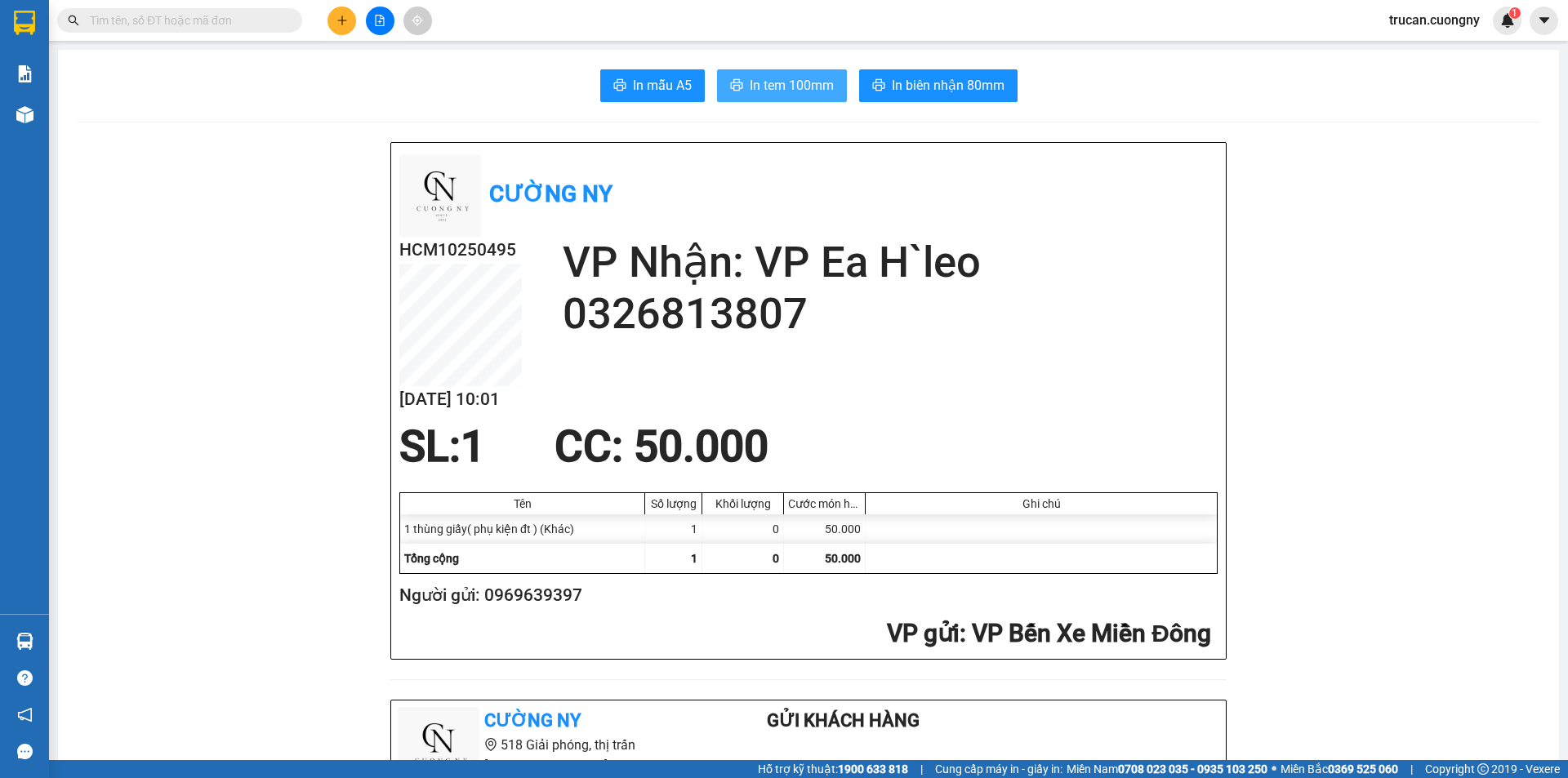
click at [783, 84] on span "In tem 100mm" at bounding box center [792, 85] width 85 height 21
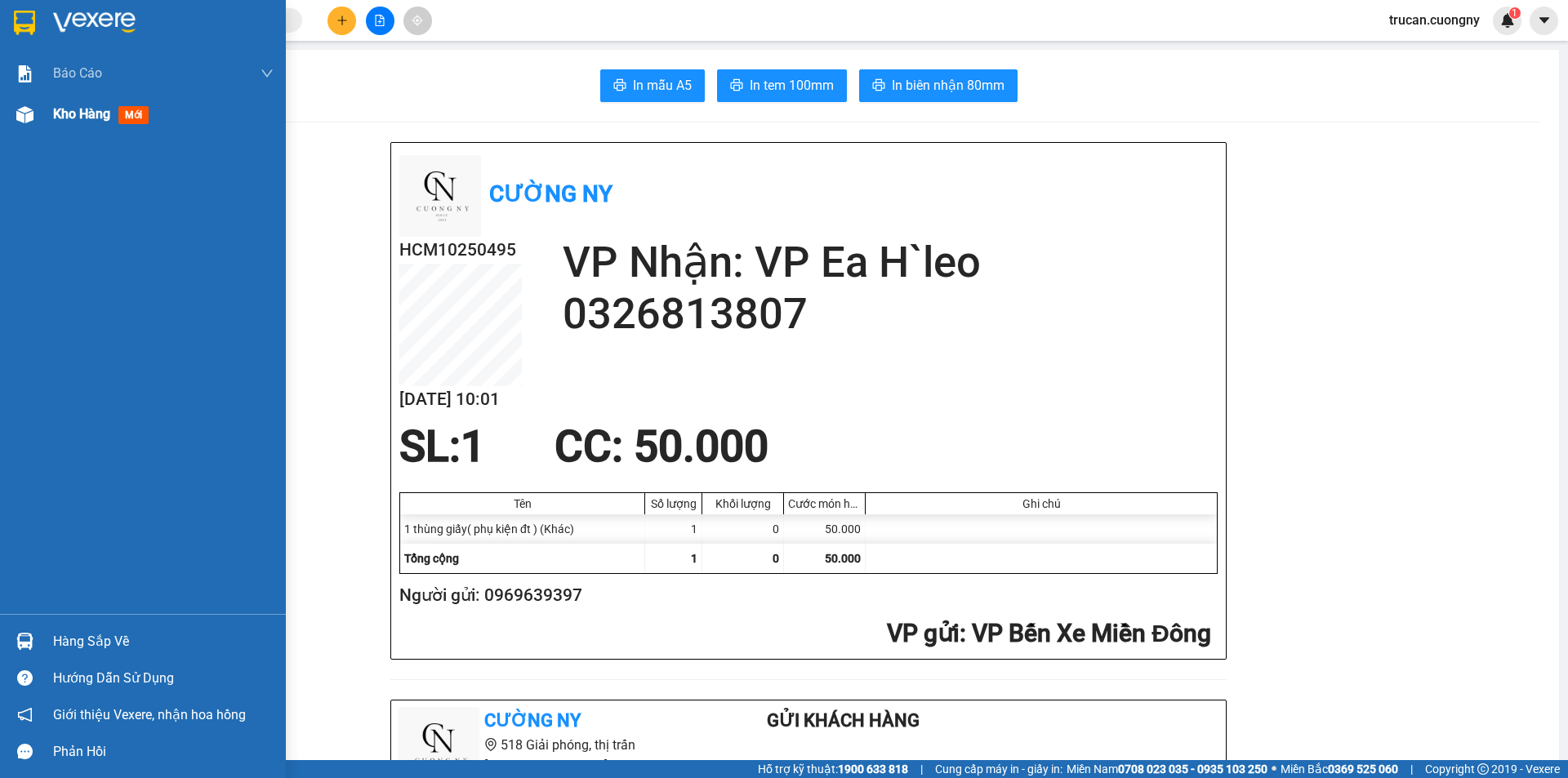
click at [90, 114] on span "Kho hàng" at bounding box center [82, 114] width 57 height 16
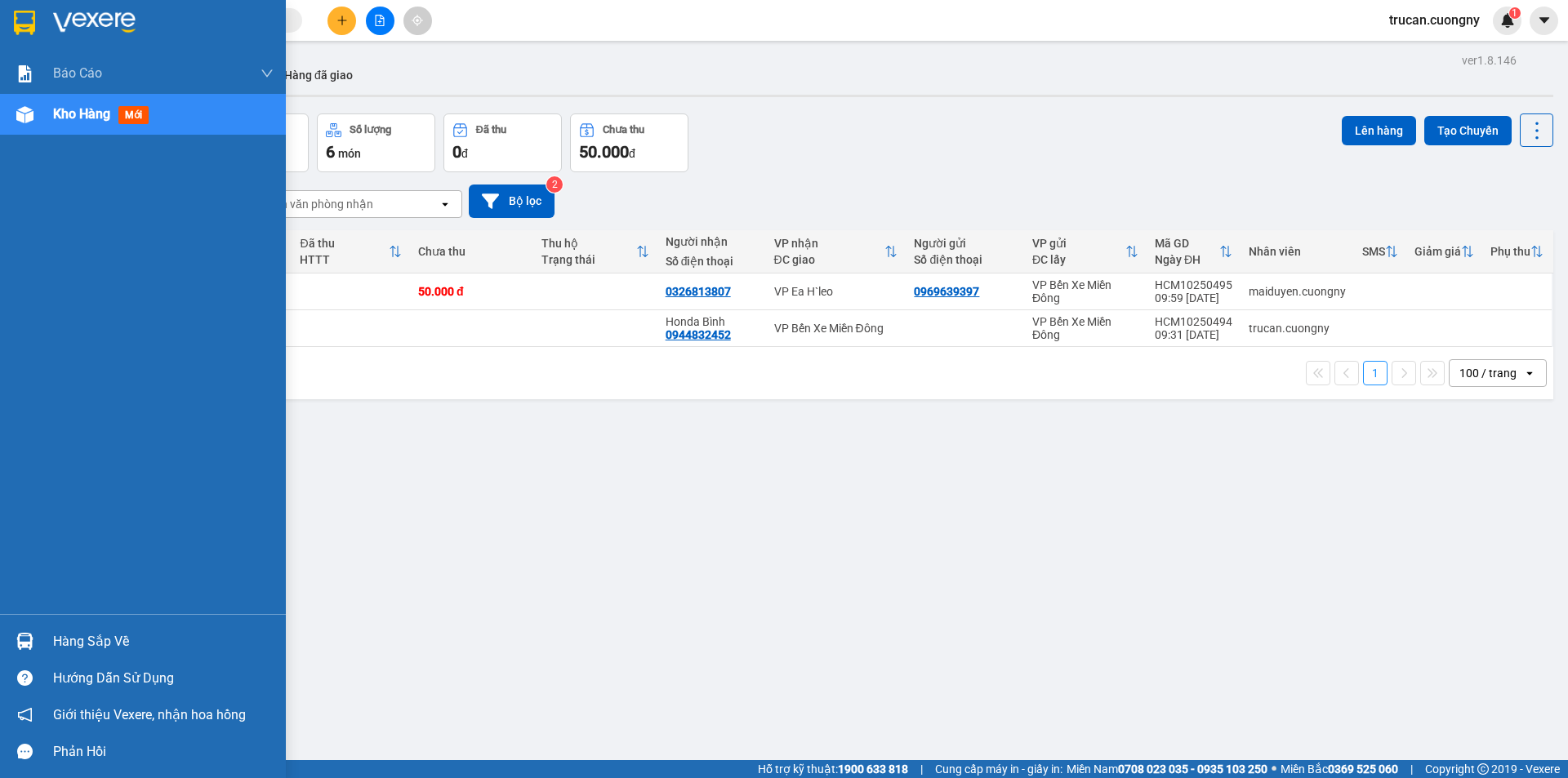
click at [79, 112] on span "Kho hàng" at bounding box center [82, 114] width 57 height 16
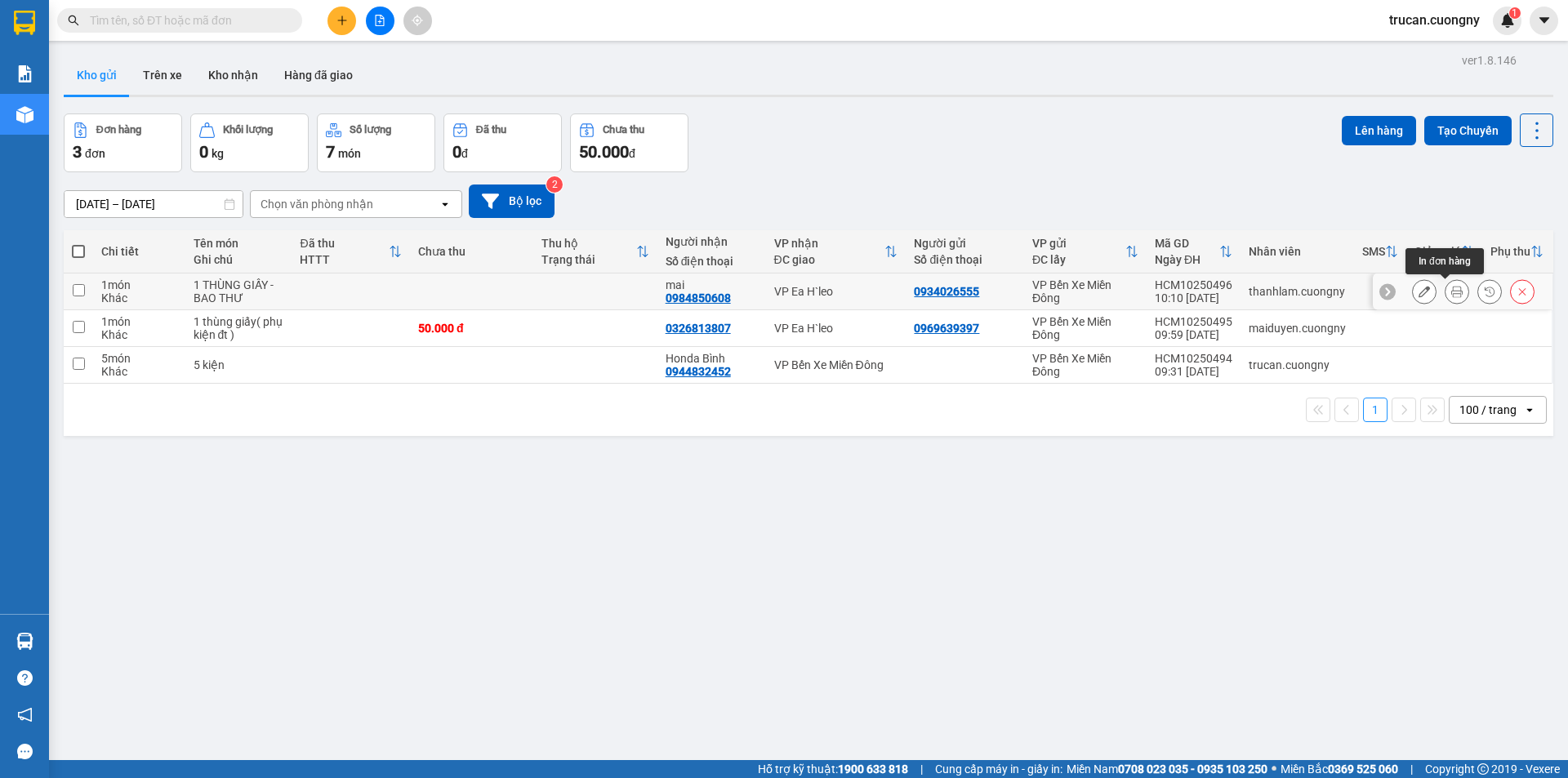
click at [1452, 287] on button at bounding box center [1456, 292] width 23 height 28
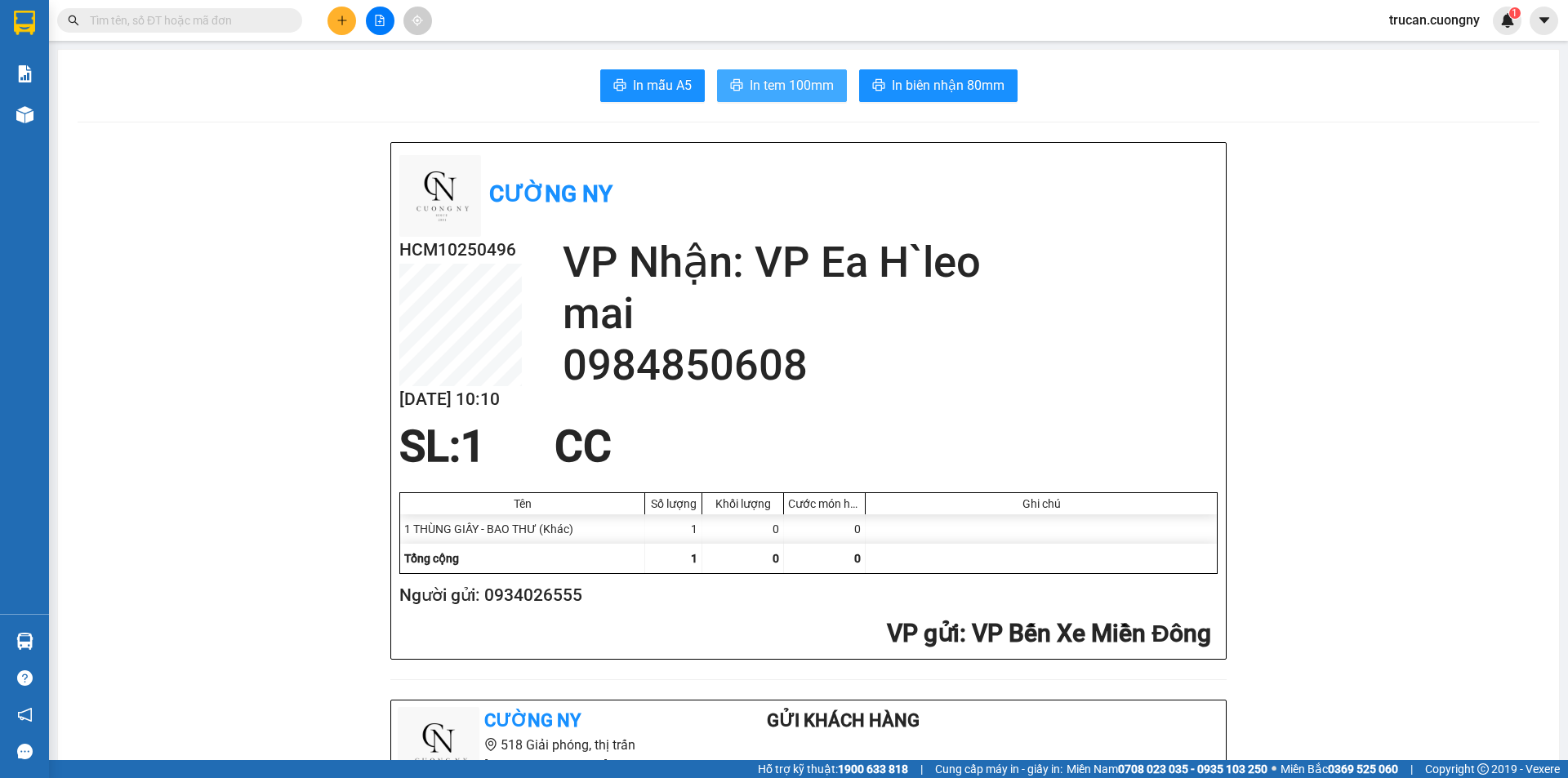
click at [752, 77] on span "In tem 100mm" at bounding box center [792, 85] width 85 height 21
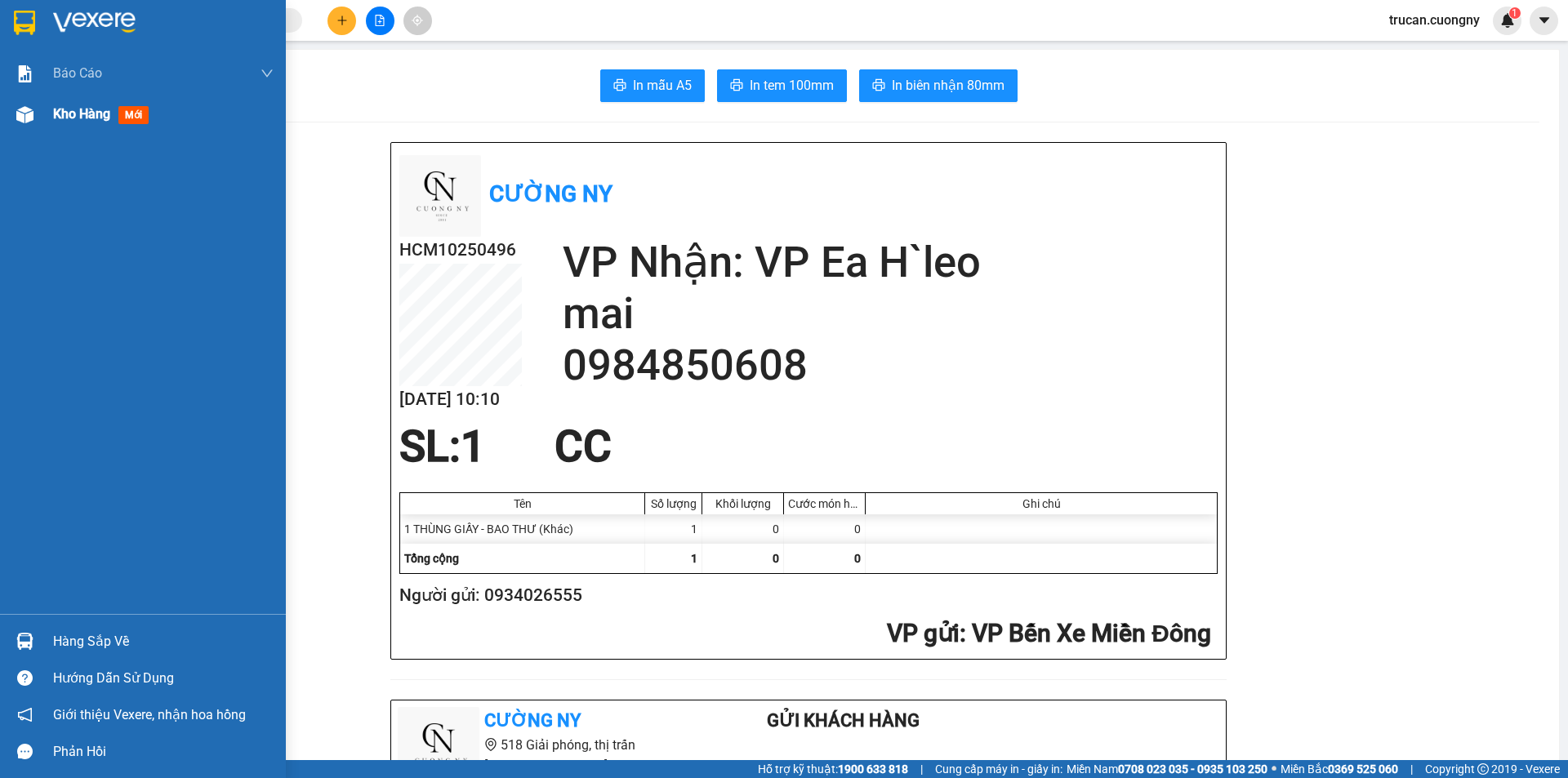
click at [122, 117] on span "mới" at bounding box center [133, 114] width 30 height 18
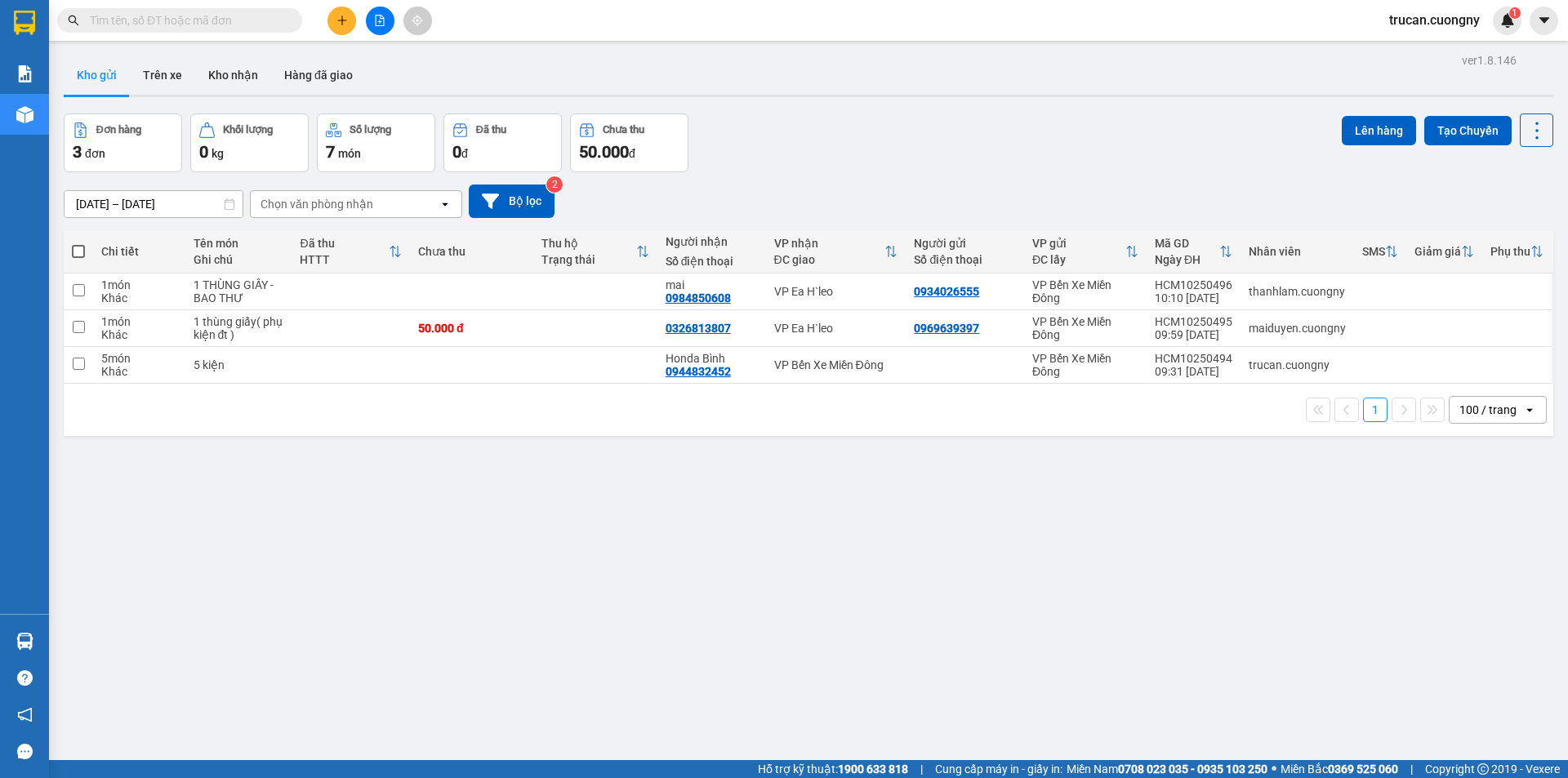
click at [221, 22] on input "text" at bounding box center [186, 20] width 192 height 18
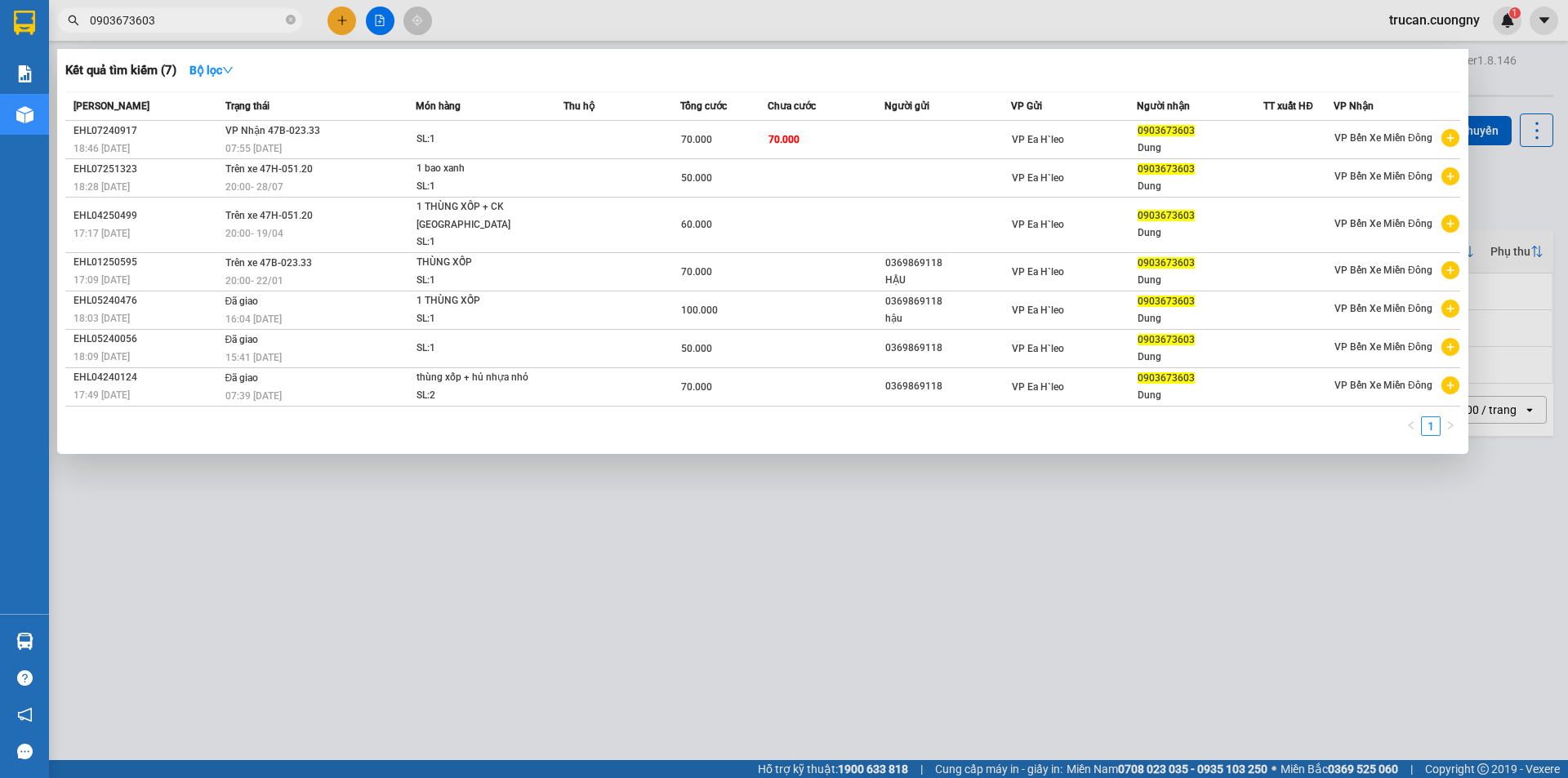
type input "0903673603"
click at [608, 564] on div at bounding box center [784, 389] width 1568 height 778
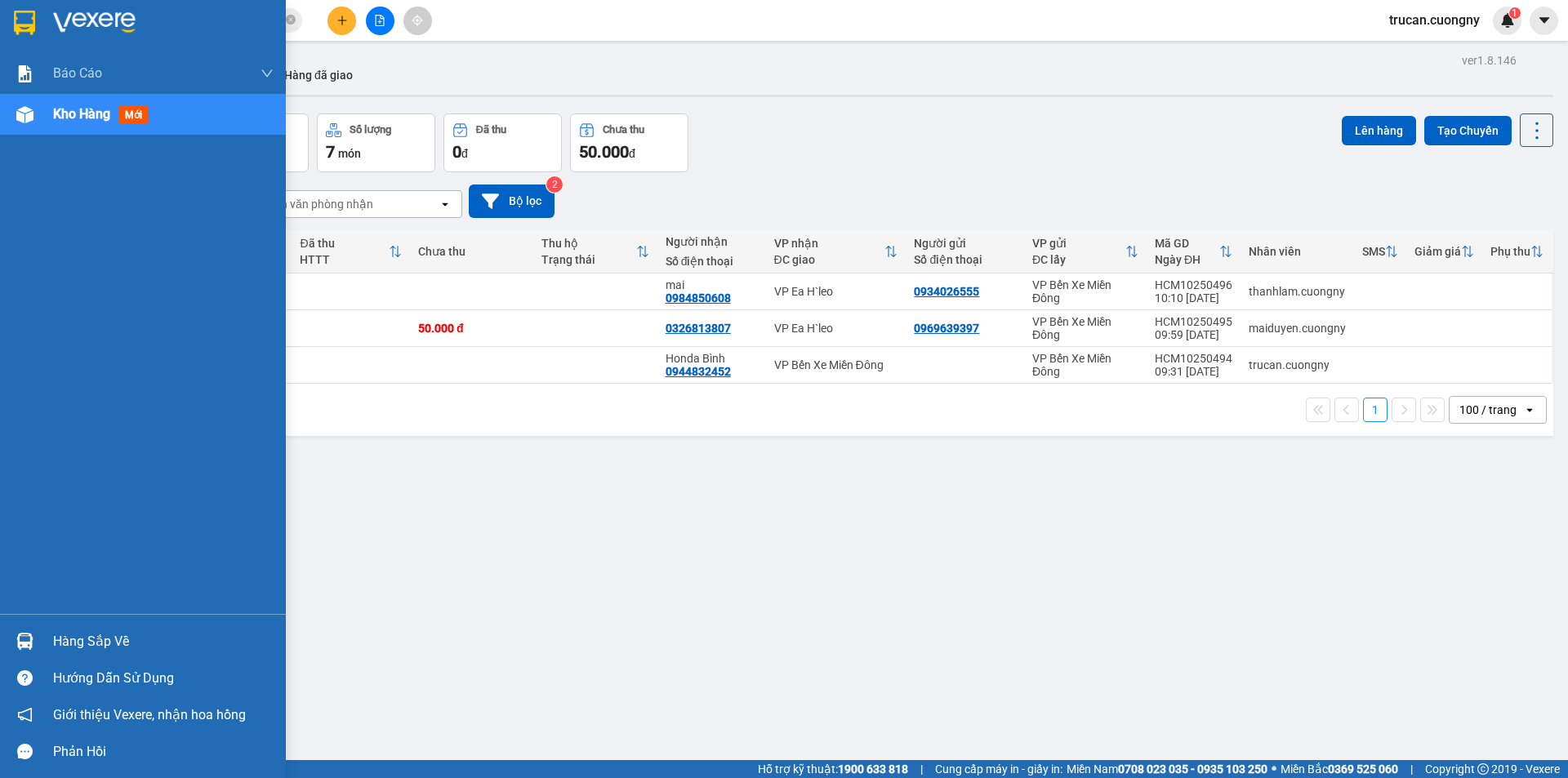
click at [38, 127] on div at bounding box center [24, 114] width 28 height 28
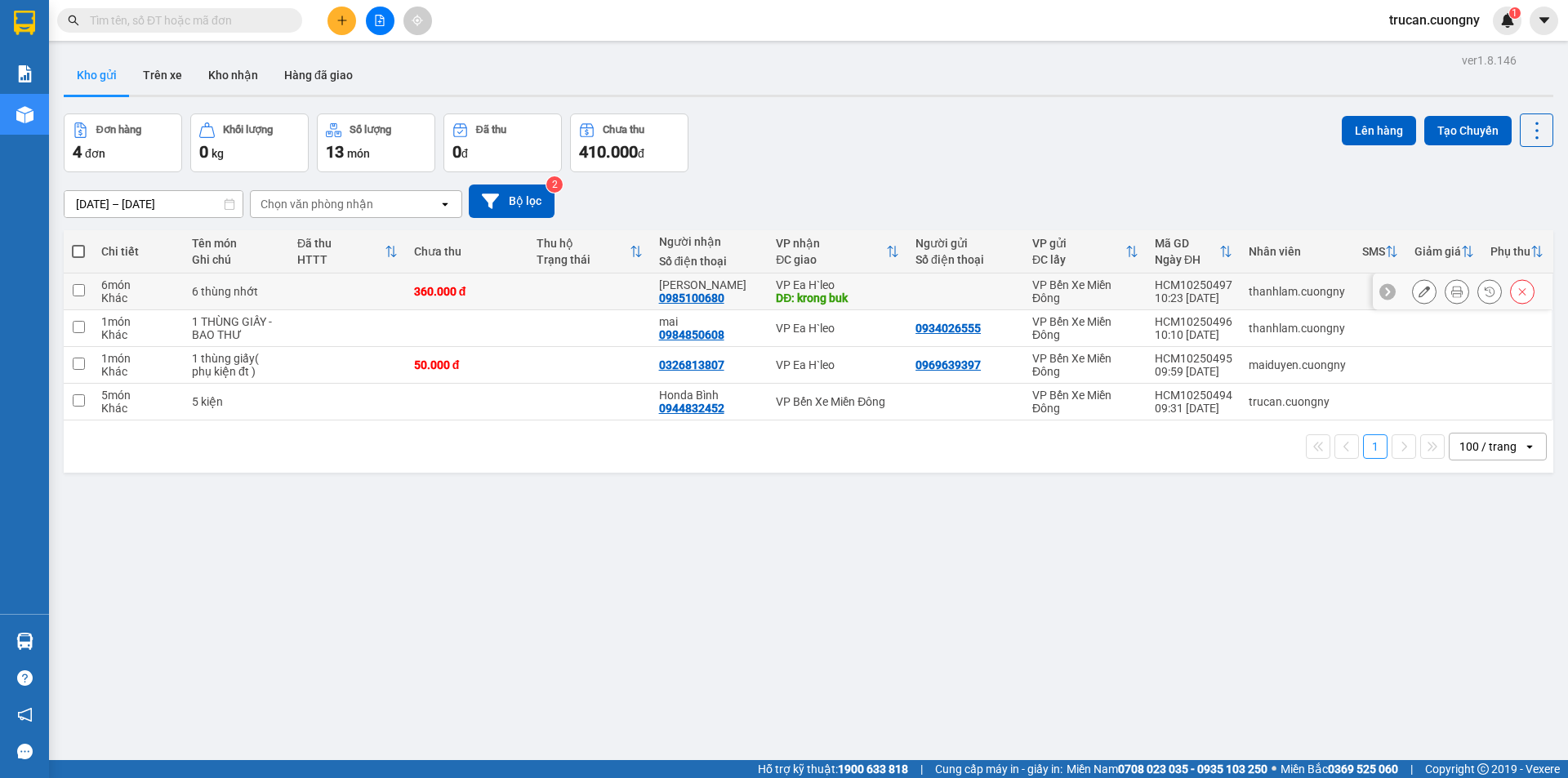
click at [1451, 290] on icon at bounding box center [1456, 291] width 11 height 11
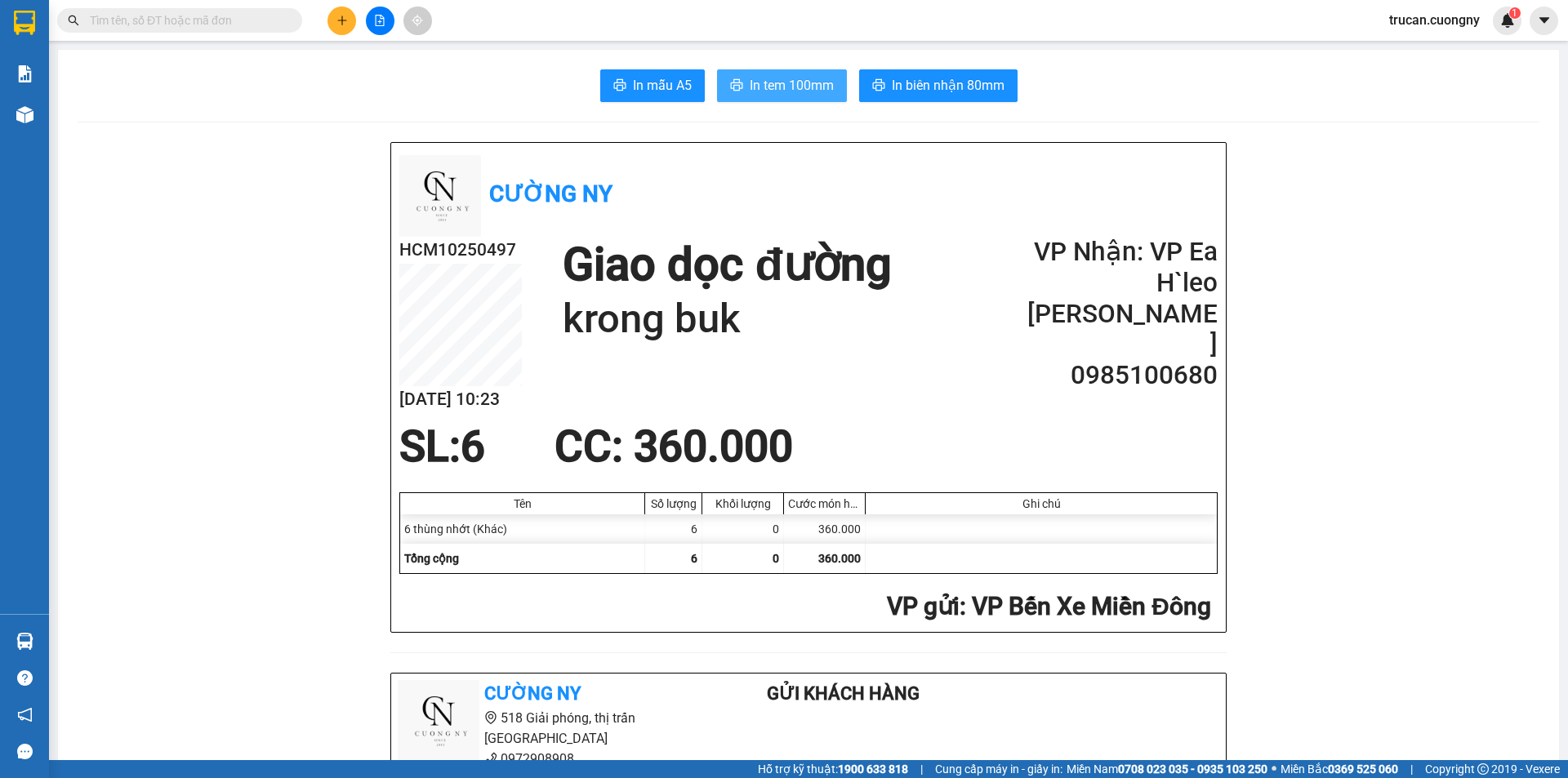
click at [804, 85] on span "In tem 100mm" at bounding box center [792, 85] width 85 height 21
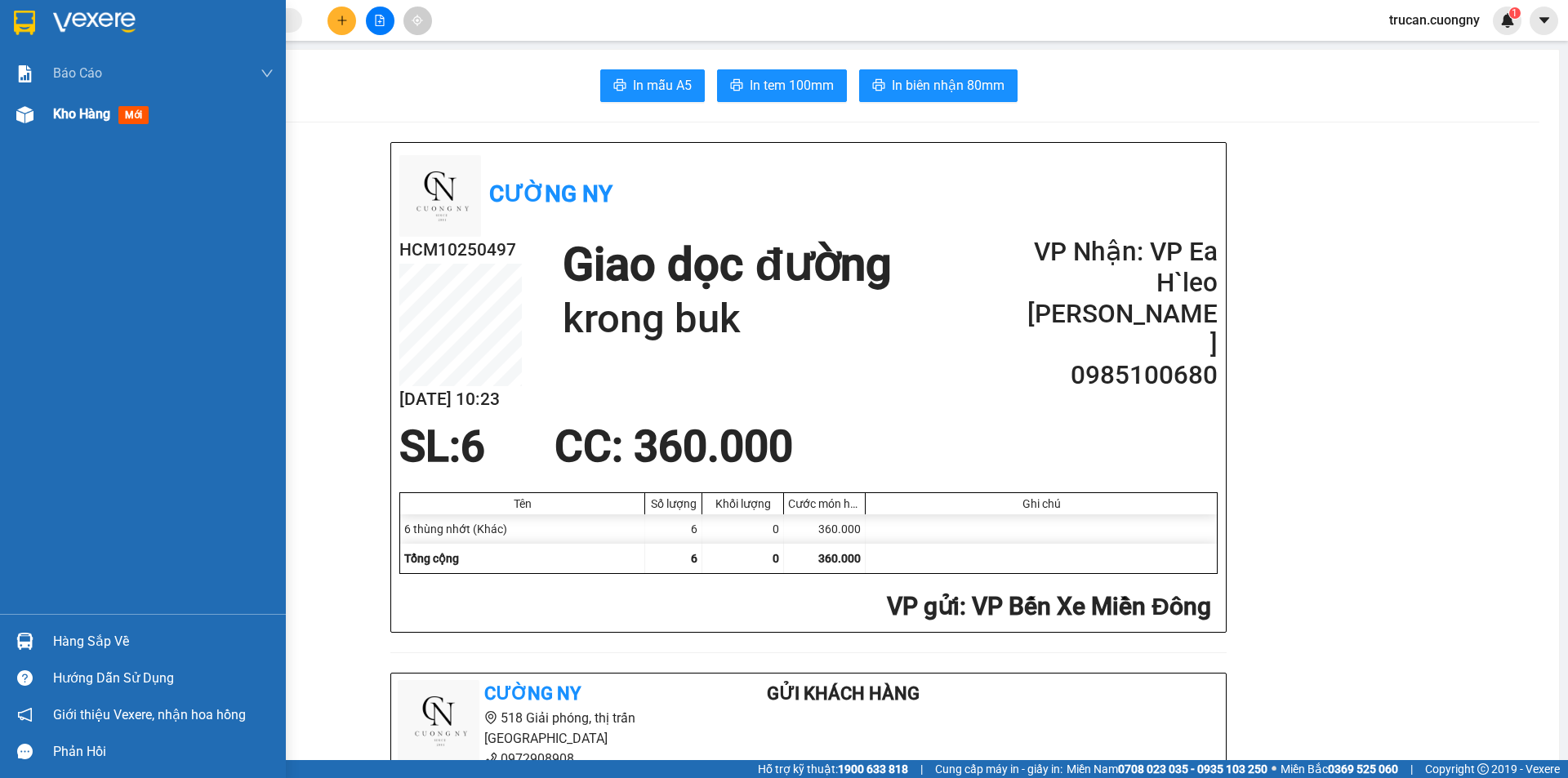
click at [91, 108] on span "Kho hàng" at bounding box center [82, 114] width 57 height 16
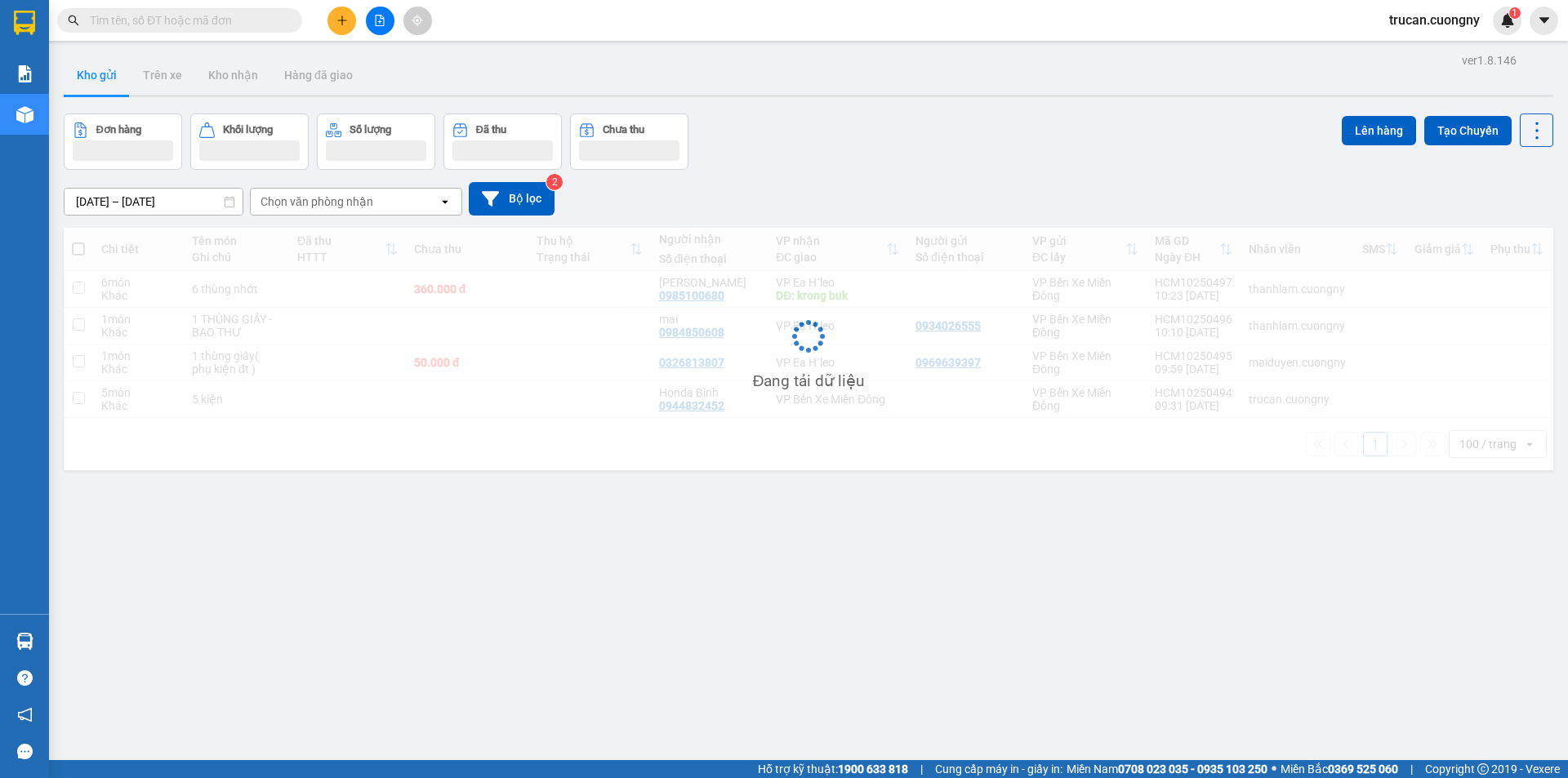
click at [185, 30] on span at bounding box center [179, 21] width 245 height 24
click at [182, 22] on input "text" at bounding box center [186, 20] width 192 height 18
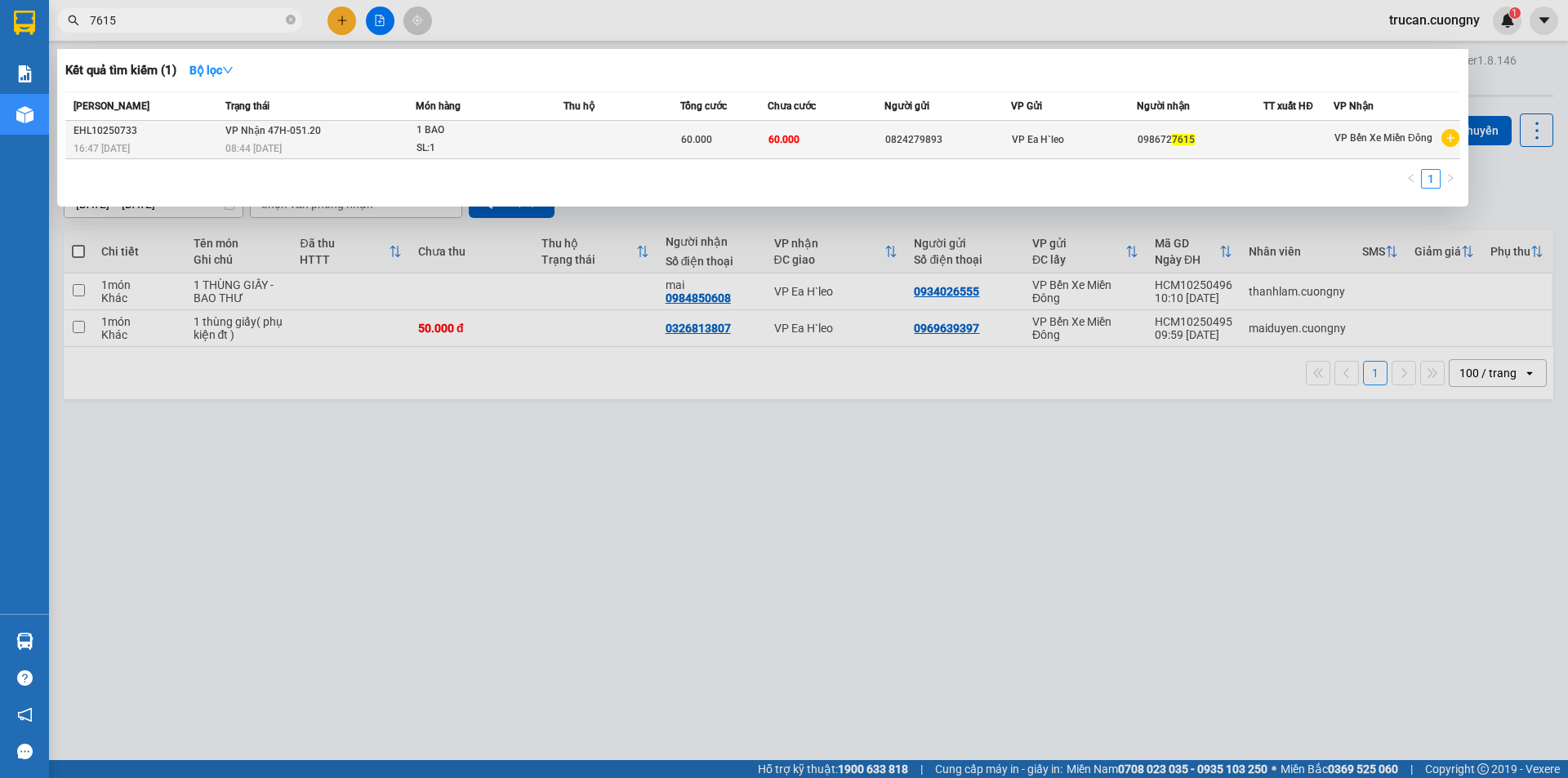
type input "7615"
click at [350, 131] on td "VP Nhận 47H-051.20 08:44 [DATE]" at bounding box center [318, 140] width 194 height 38
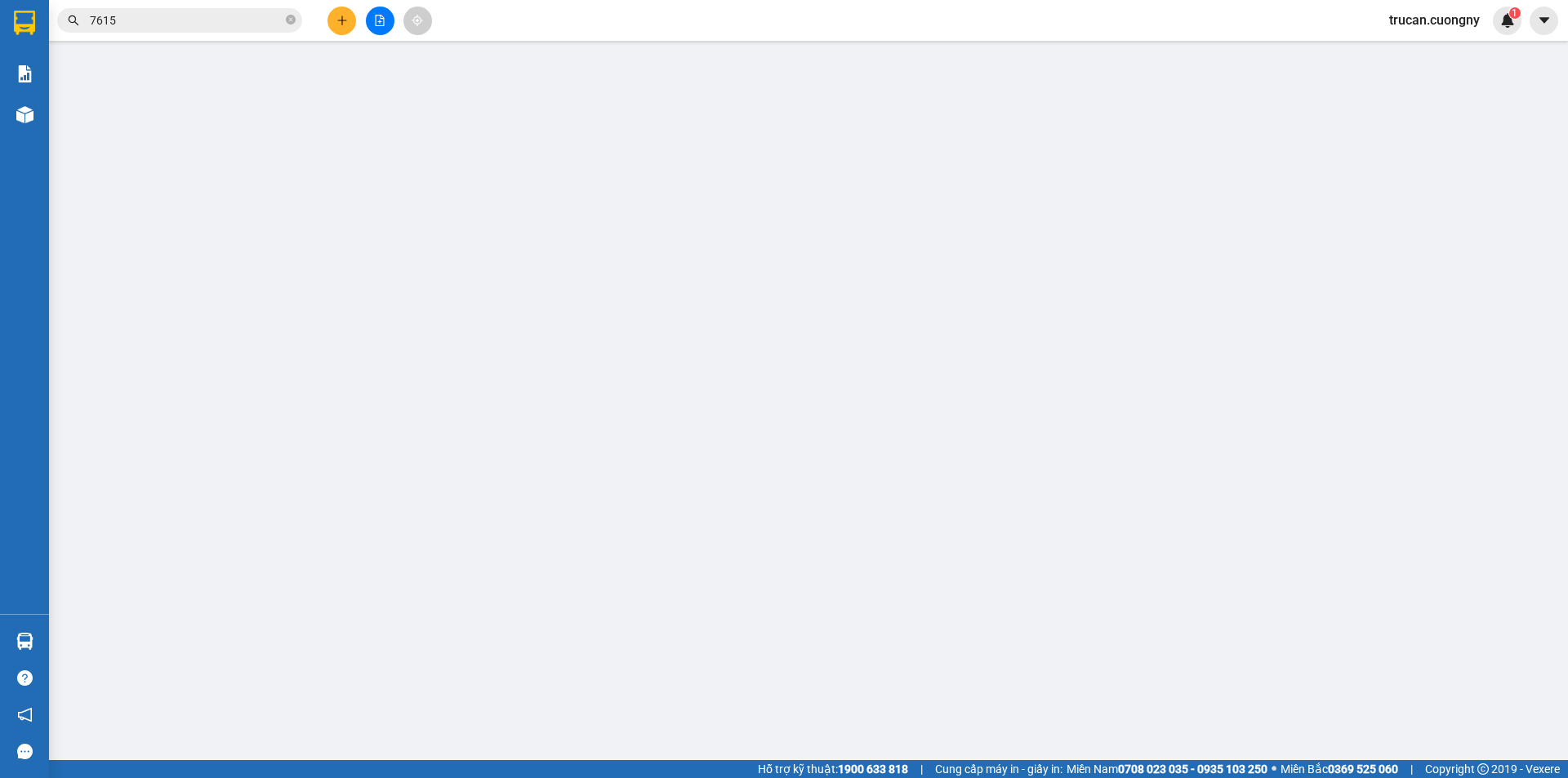
type input "0824279893"
type input "0986727615"
type input "60.000"
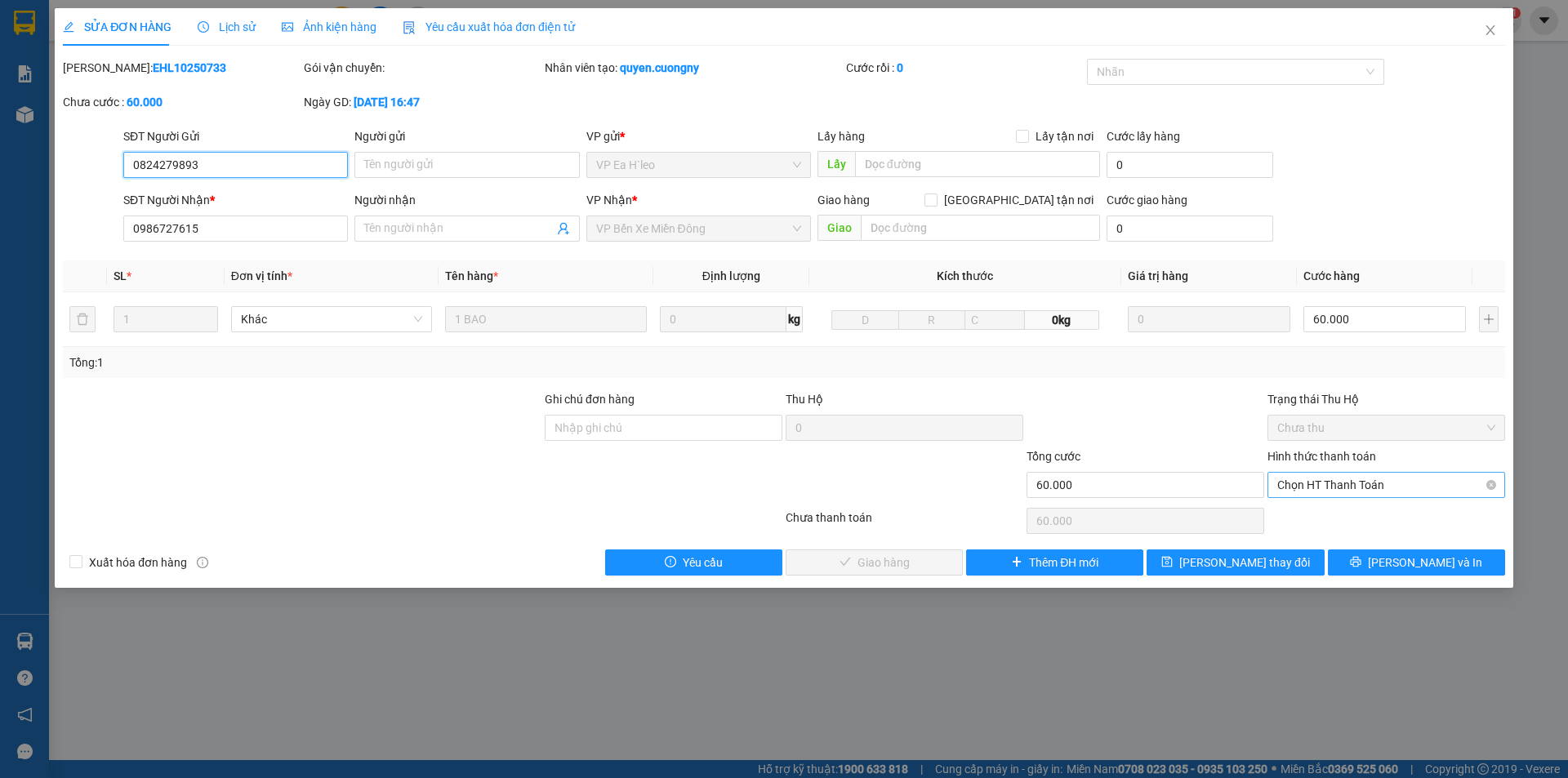
click at [1378, 481] on span "Chọn HT Thanh Toán" at bounding box center [1386, 485] width 218 height 24
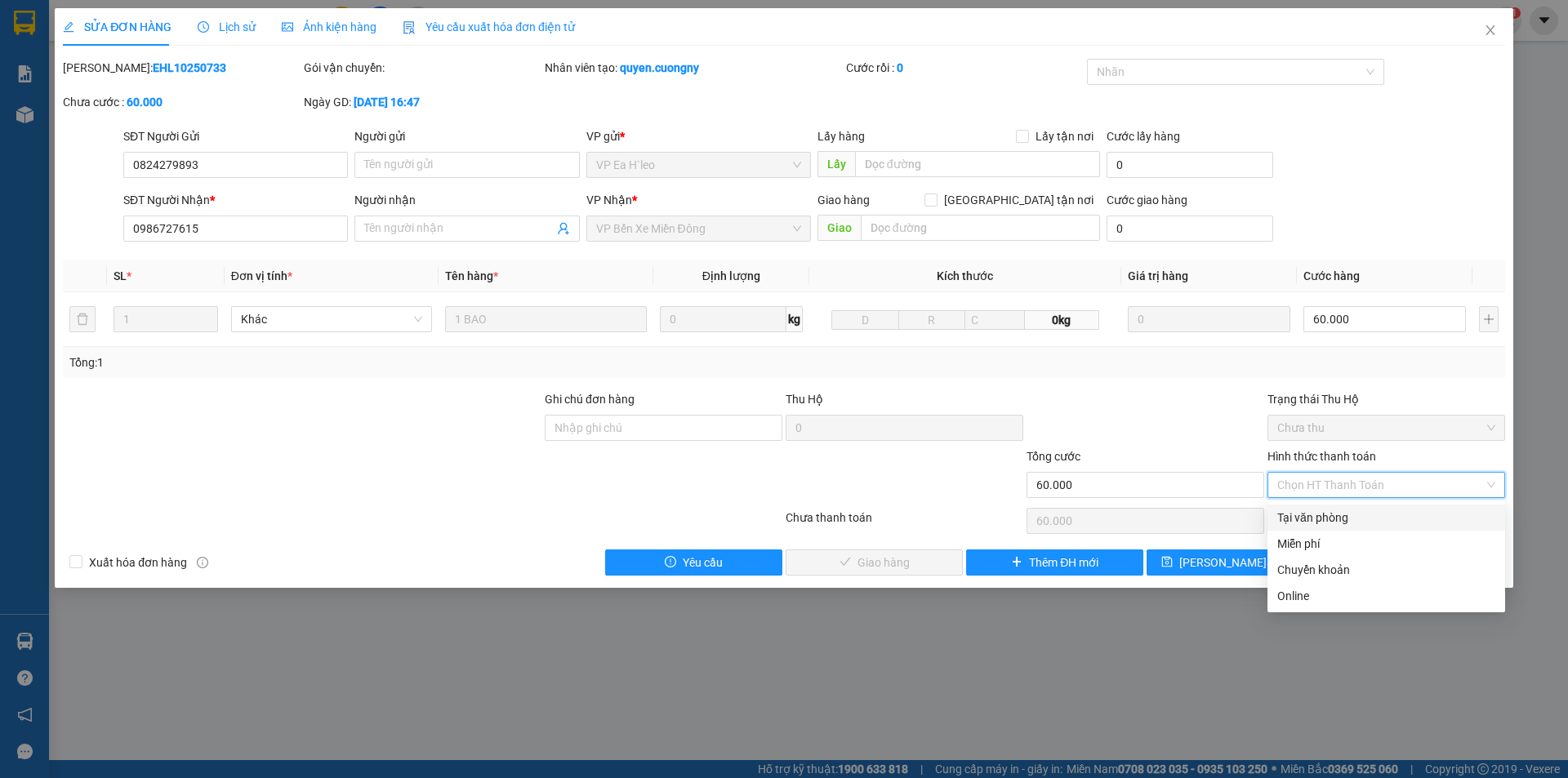
click at [1311, 521] on div "Tại văn phòng" at bounding box center [1386, 517] width 218 height 18
type input "0"
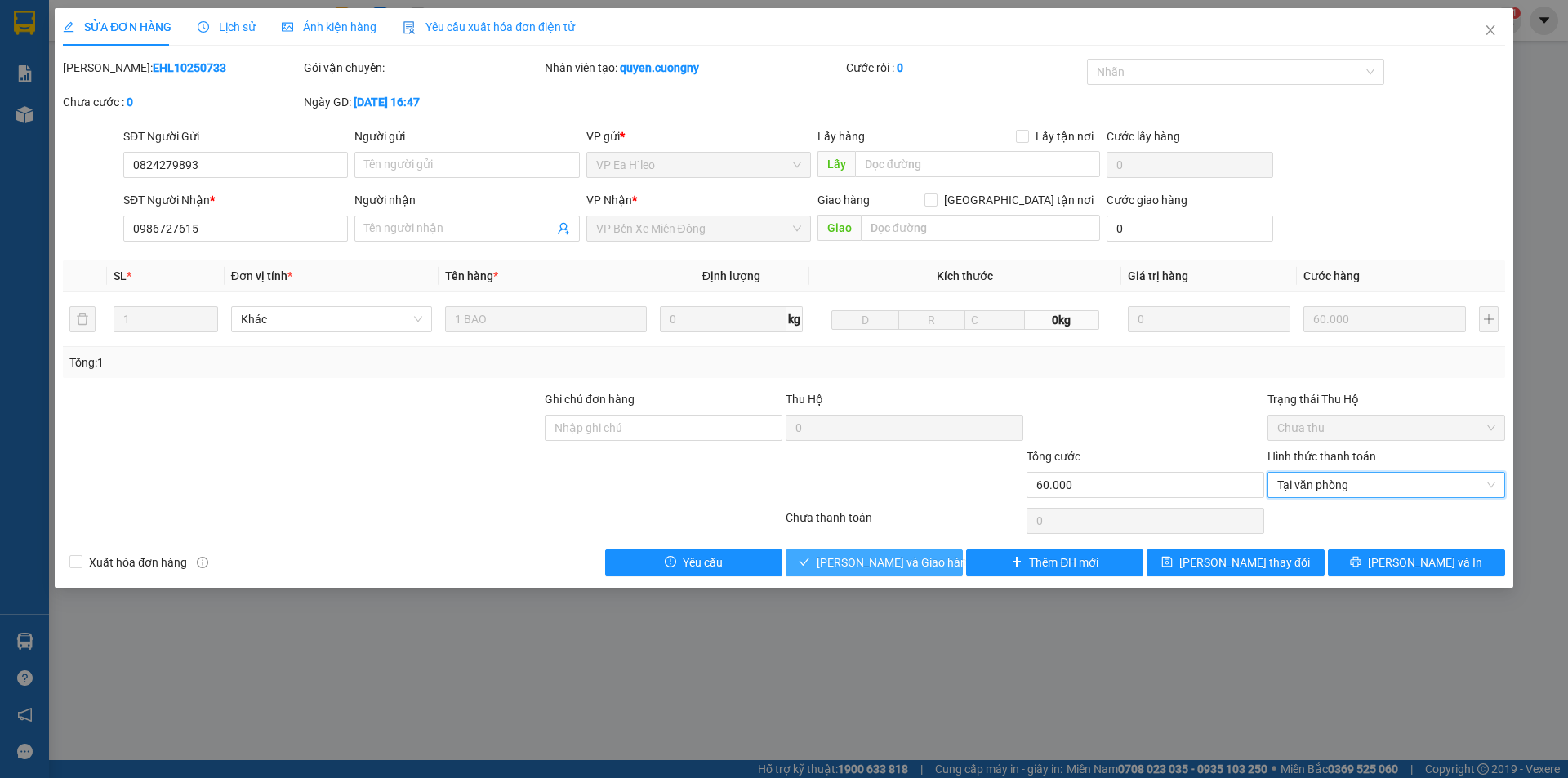
click at [899, 568] on span "[PERSON_NAME] và Giao hàng" at bounding box center [895, 562] width 157 height 18
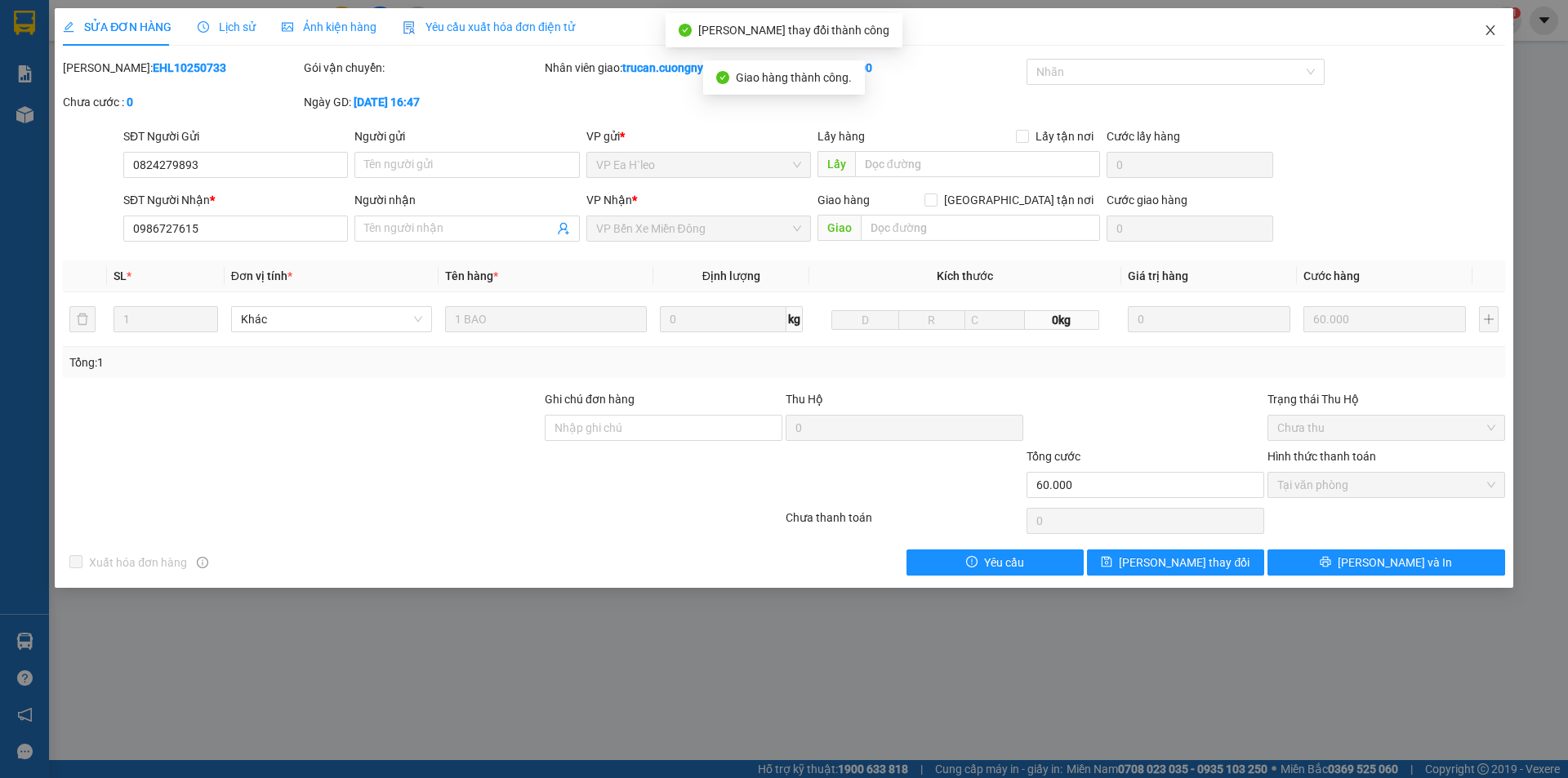
click at [1487, 28] on icon "close" at bounding box center [1490, 30] width 9 height 9
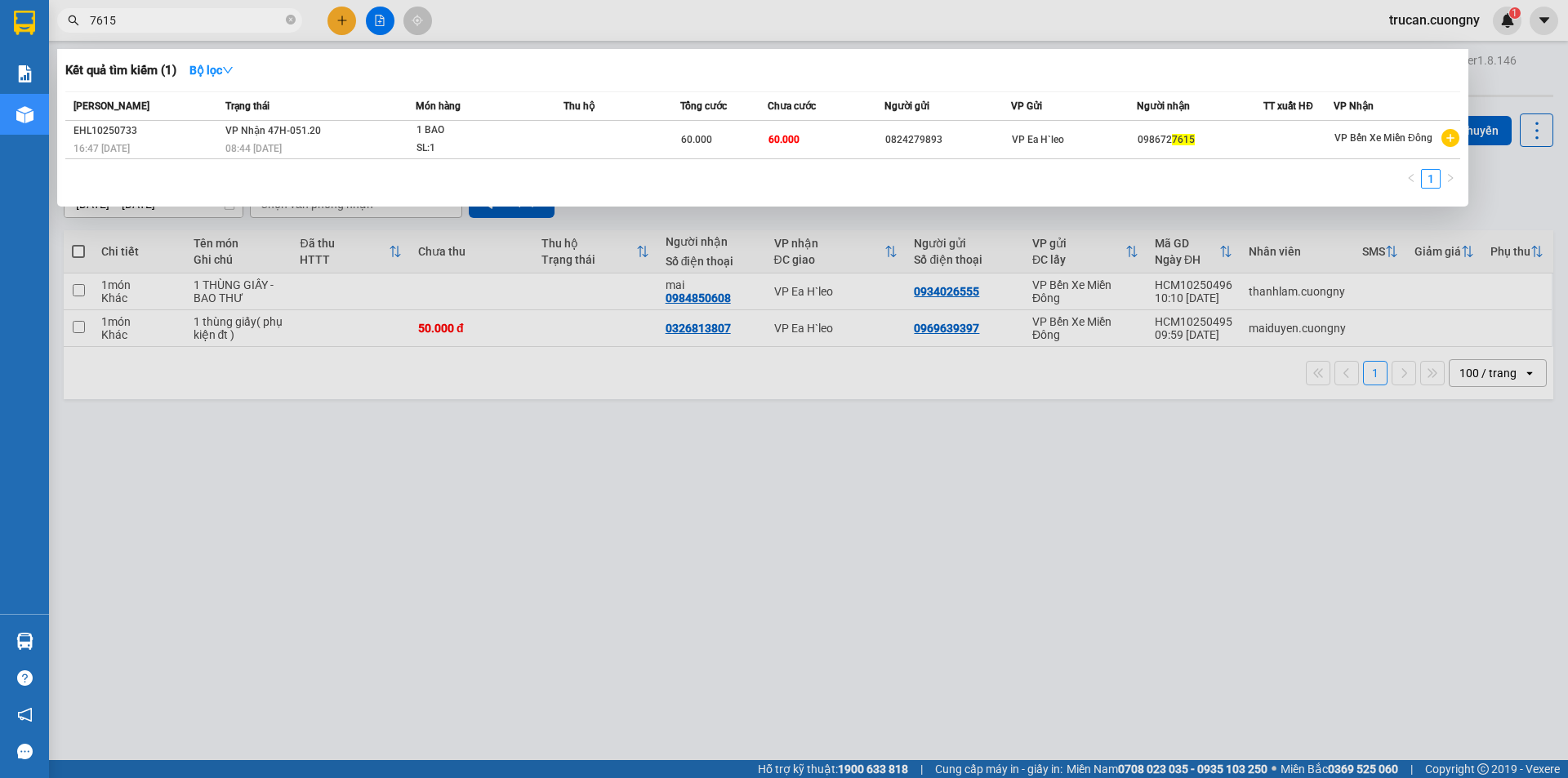
click at [231, 15] on input "7615" at bounding box center [186, 20] width 192 height 18
